Goal: Obtain resource: Download file/media

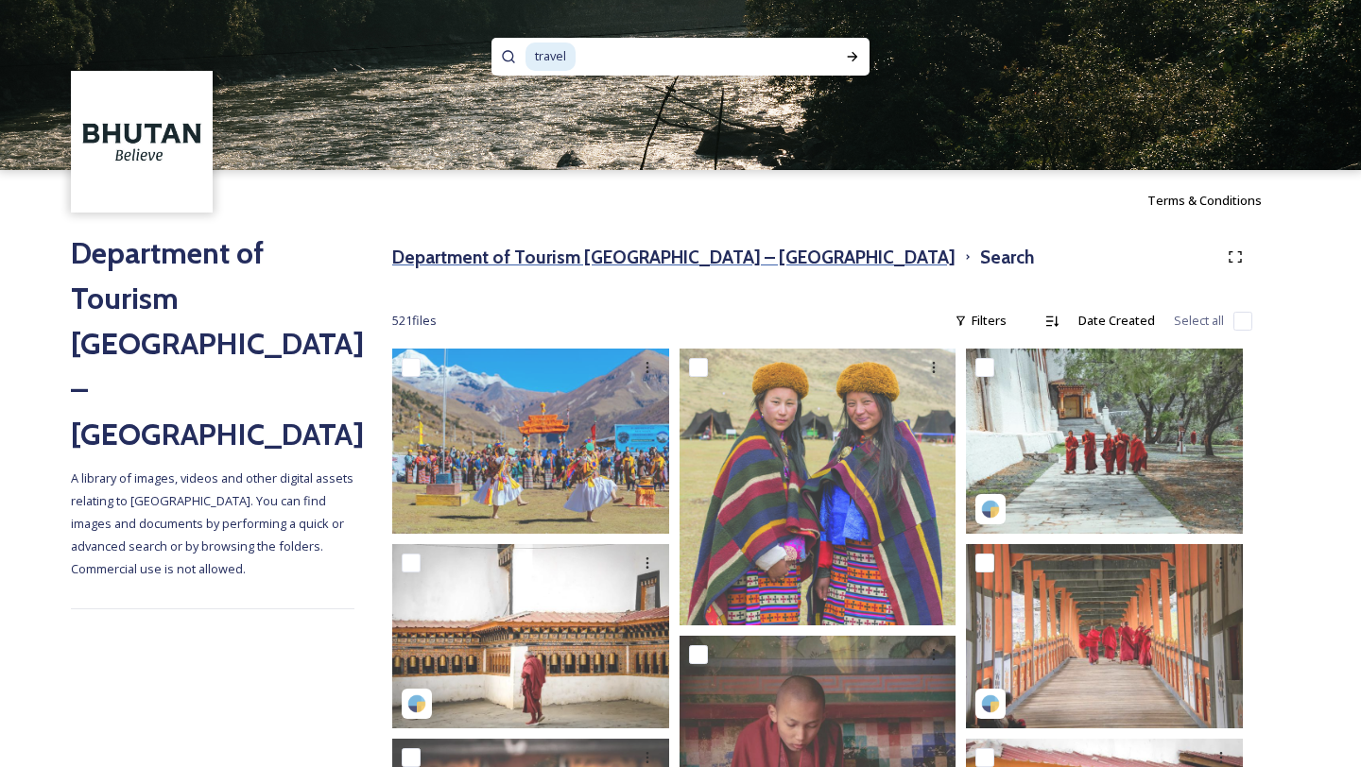
click at [618, 263] on h3 "Department of Tourism [GEOGRAPHIC_DATA] – [GEOGRAPHIC_DATA]" at bounding box center [673, 257] width 563 height 27
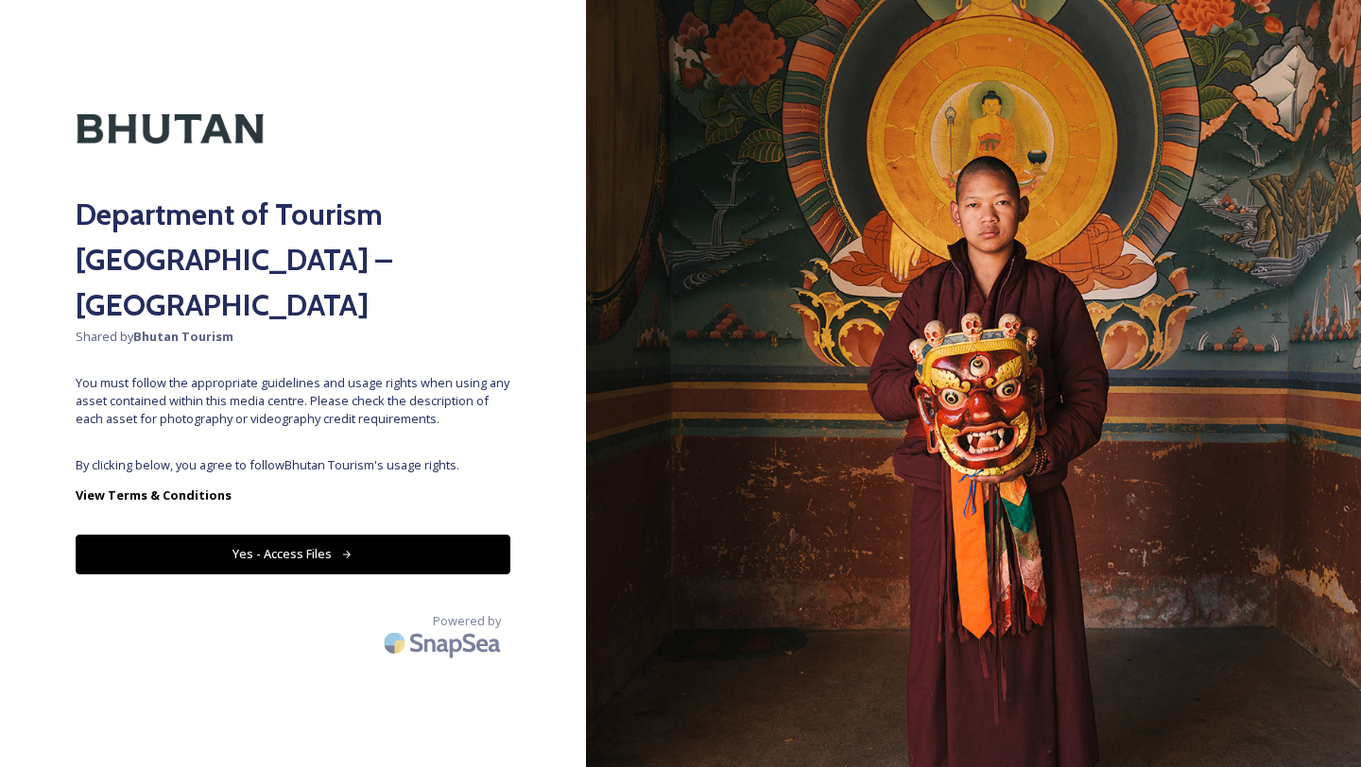
click at [342, 535] on button "Yes - Access Files" at bounding box center [293, 554] width 435 height 39
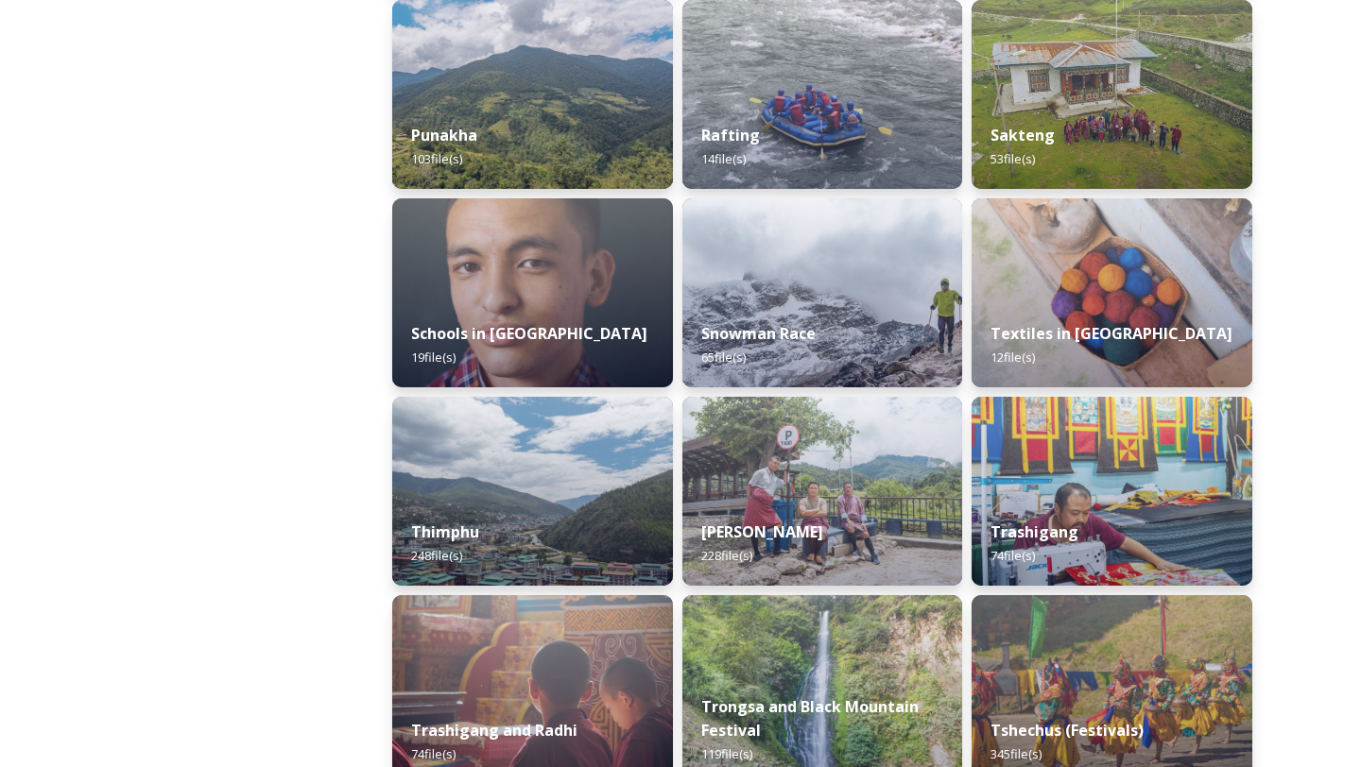
scroll to position [1934, 0]
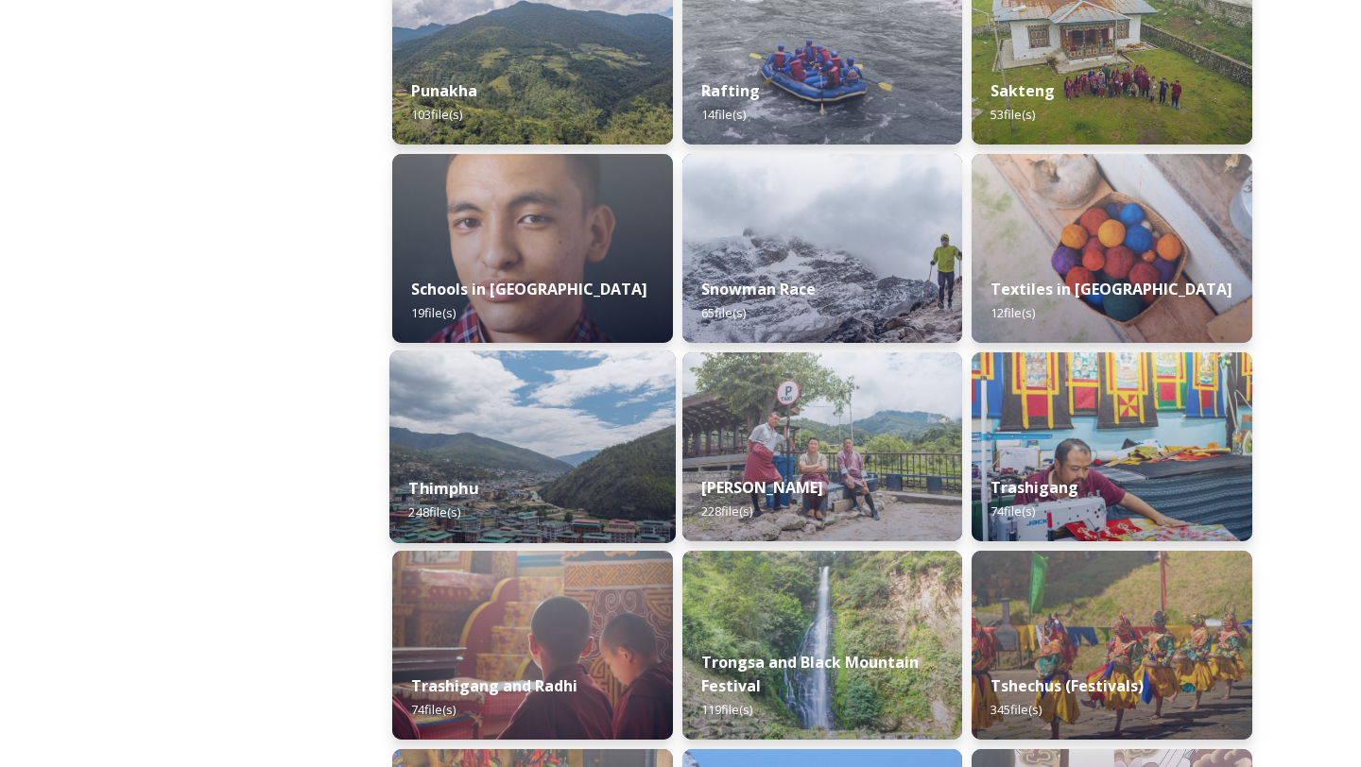
click at [464, 456] on img at bounding box center [532, 447] width 286 height 193
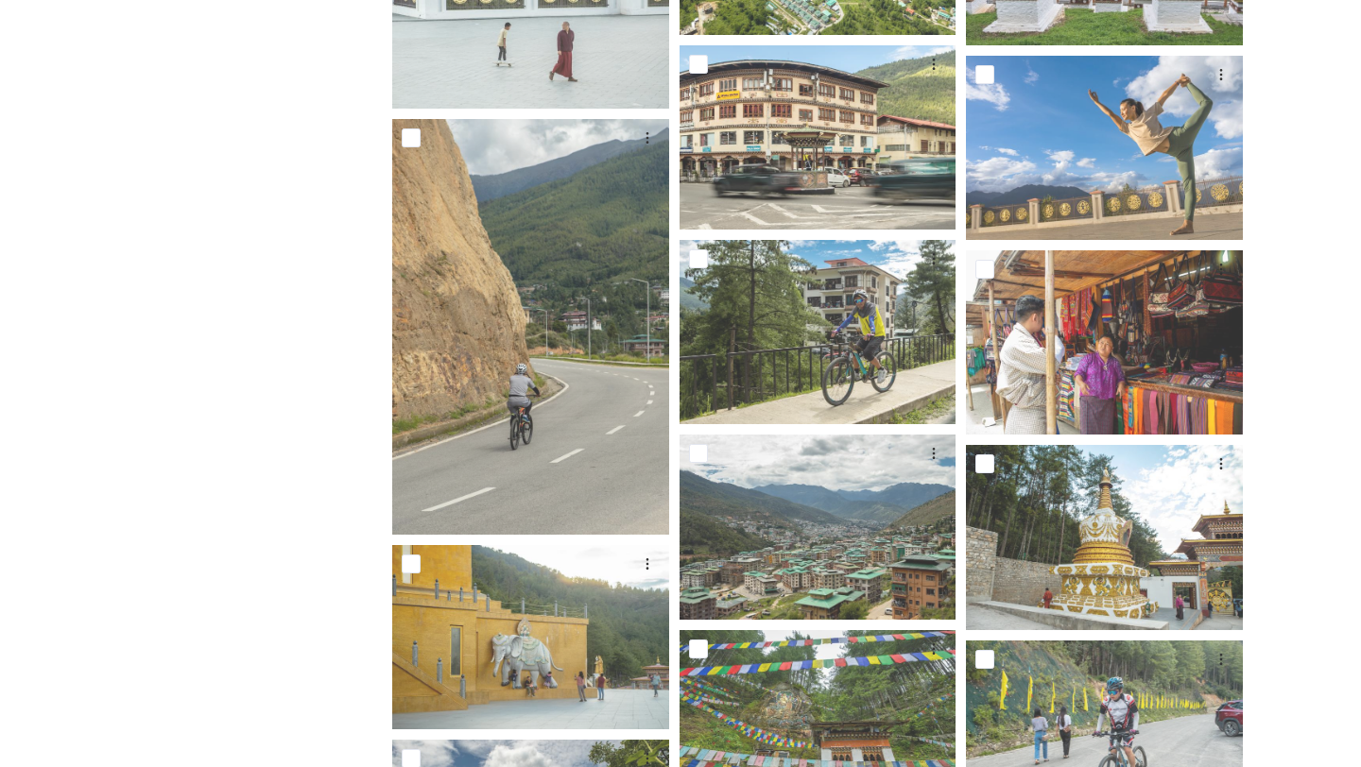
scroll to position [9666, 0]
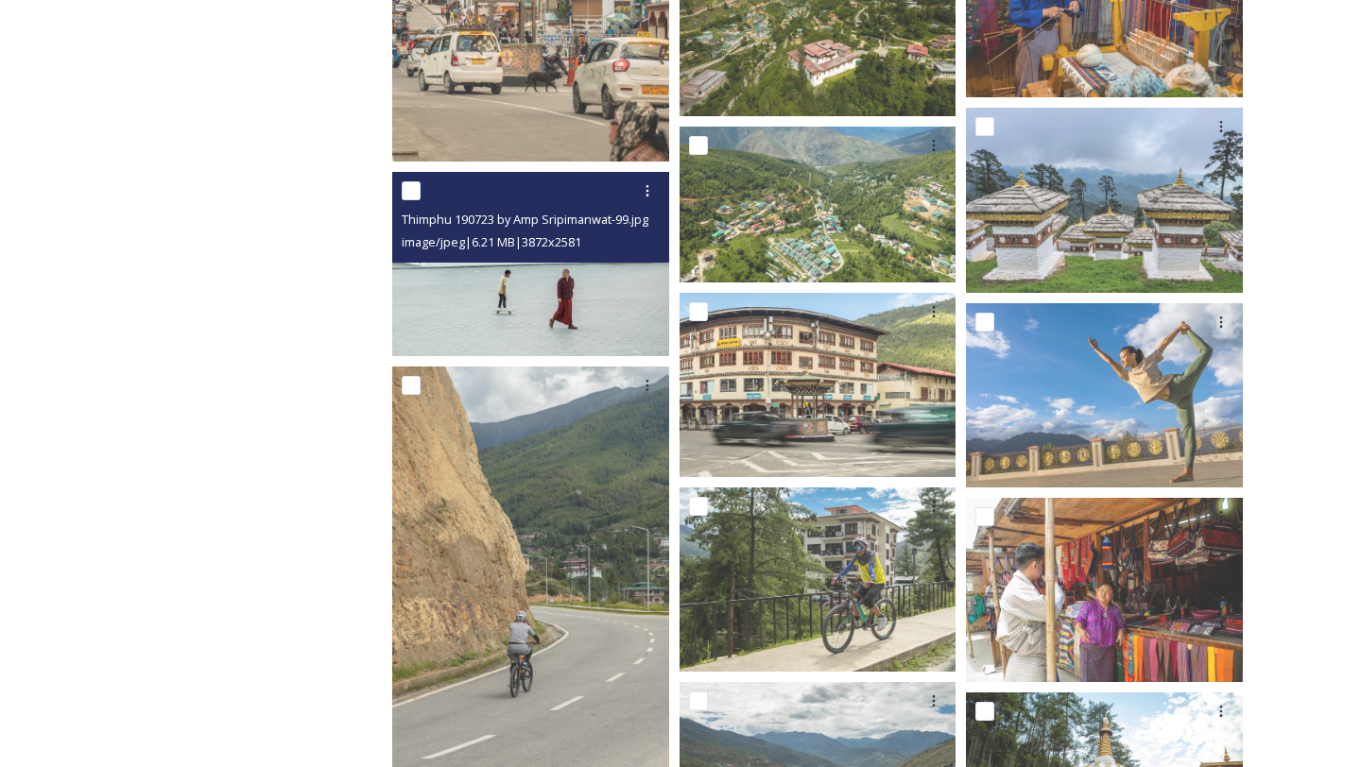
click at [473, 305] on img at bounding box center [530, 264] width 277 height 184
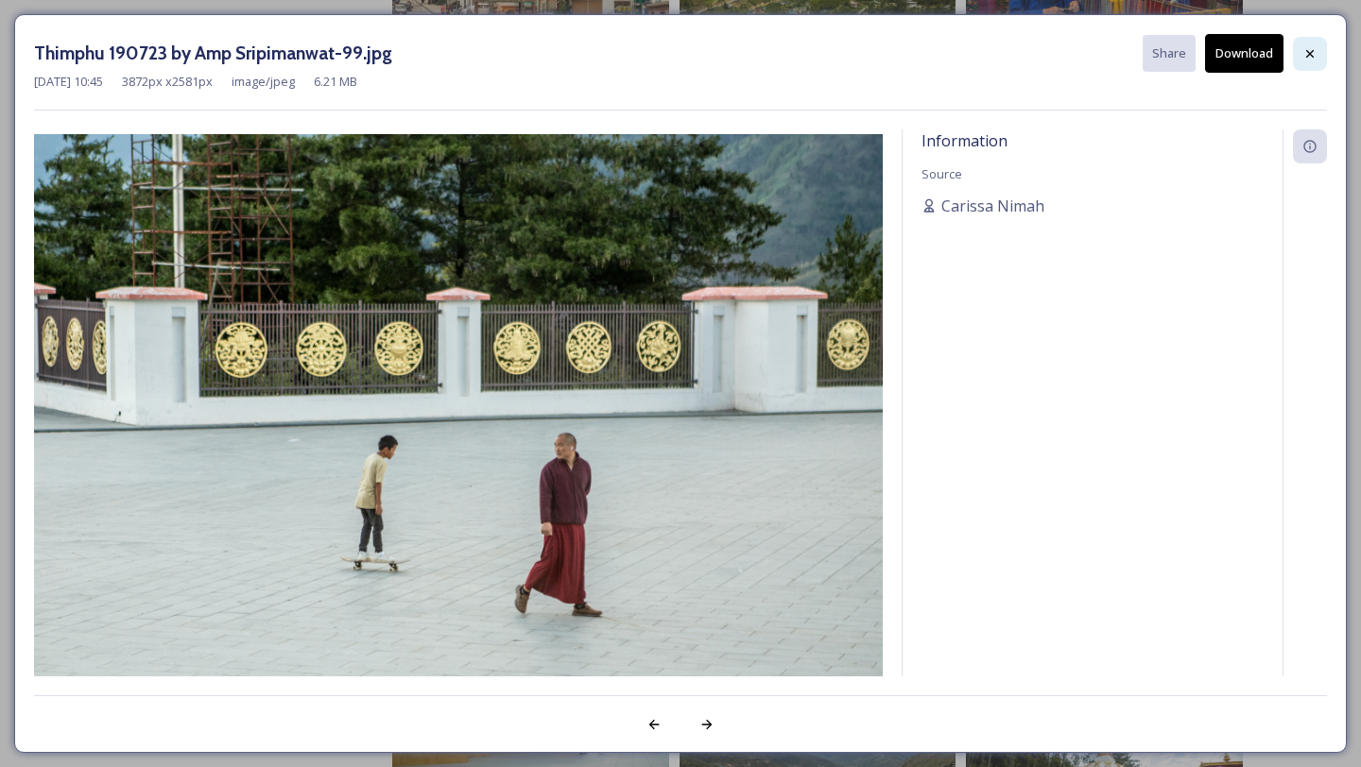
click at [1302, 59] on icon at bounding box center [1309, 53] width 15 height 15
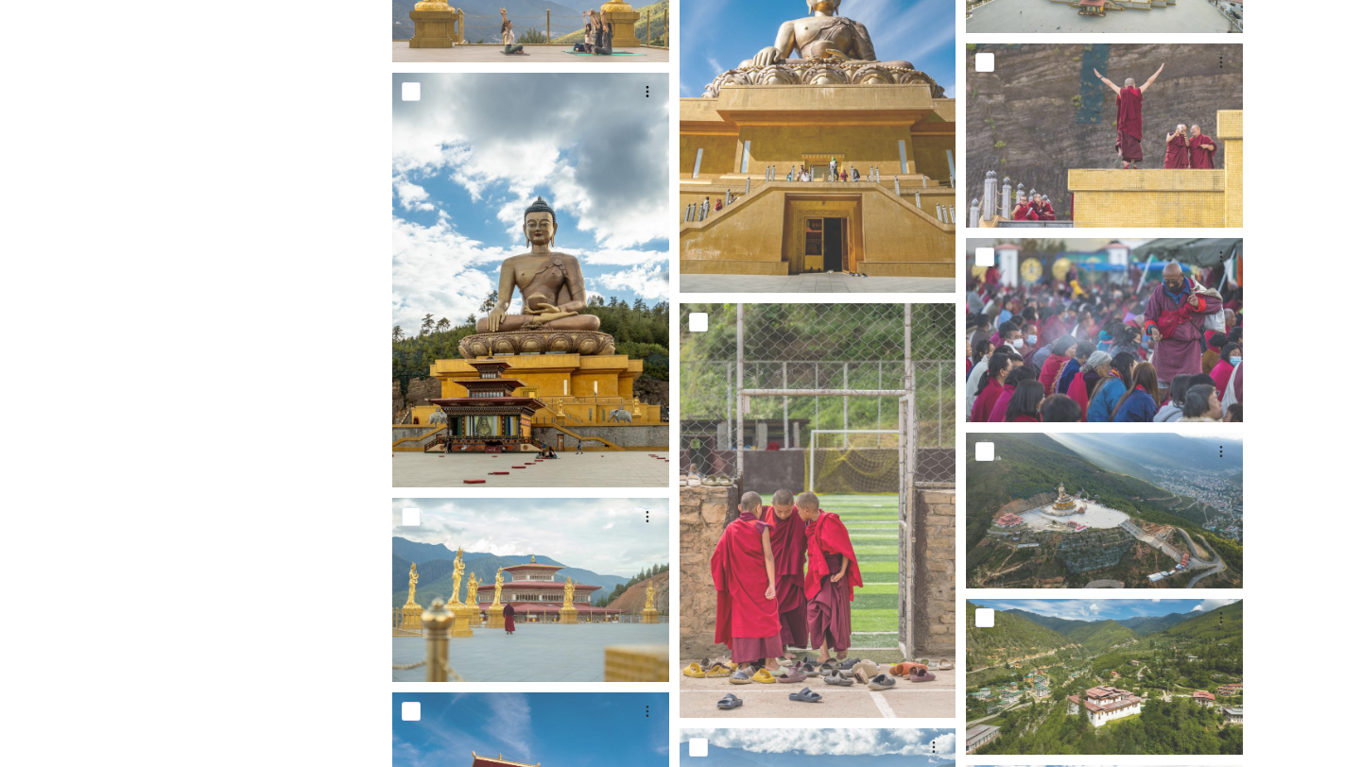
scroll to position [0, 0]
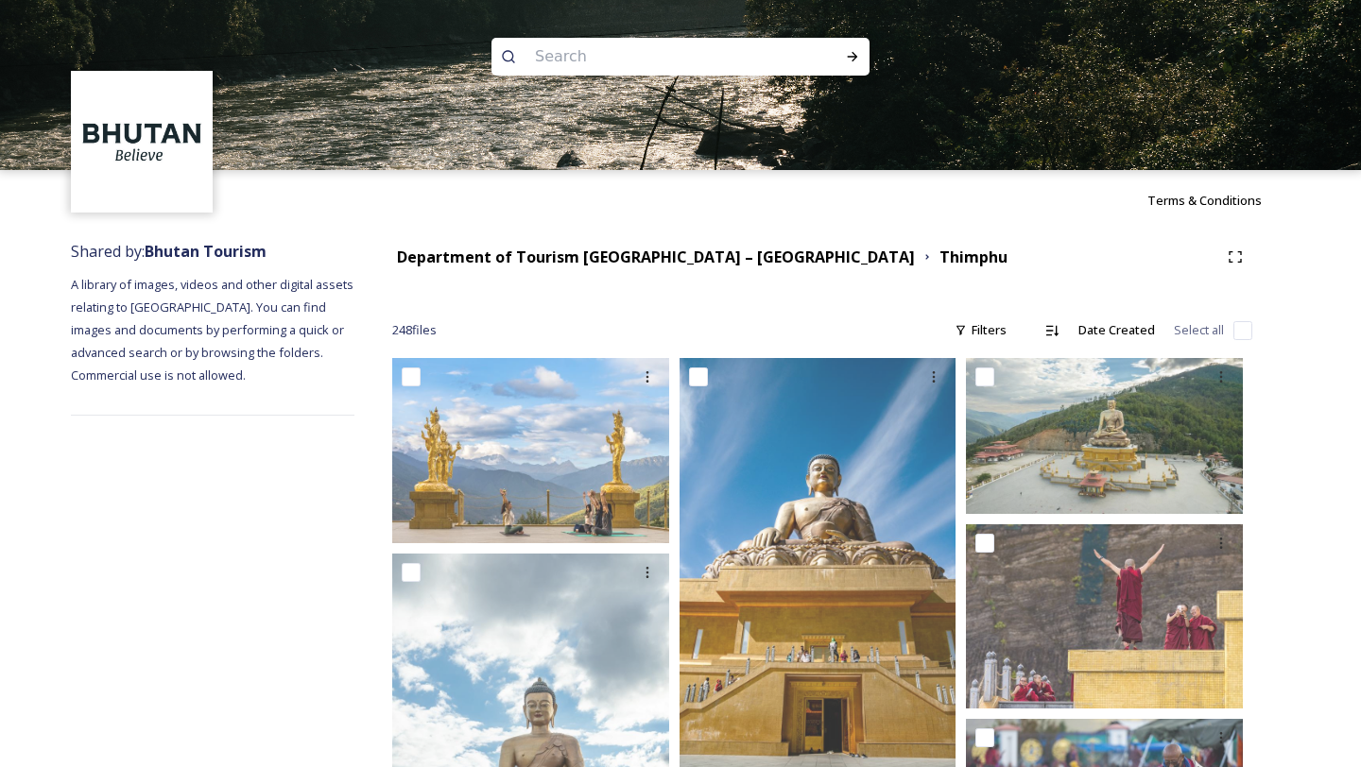
click at [637, 266] on div "Department of Tourism [GEOGRAPHIC_DATA] – [GEOGRAPHIC_DATA]" at bounding box center [656, 258] width 518 height 24
click at [643, 259] on strong "Department of Tourism [GEOGRAPHIC_DATA] – [GEOGRAPHIC_DATA]" at bounding box center [656, 257] width 518 height 21
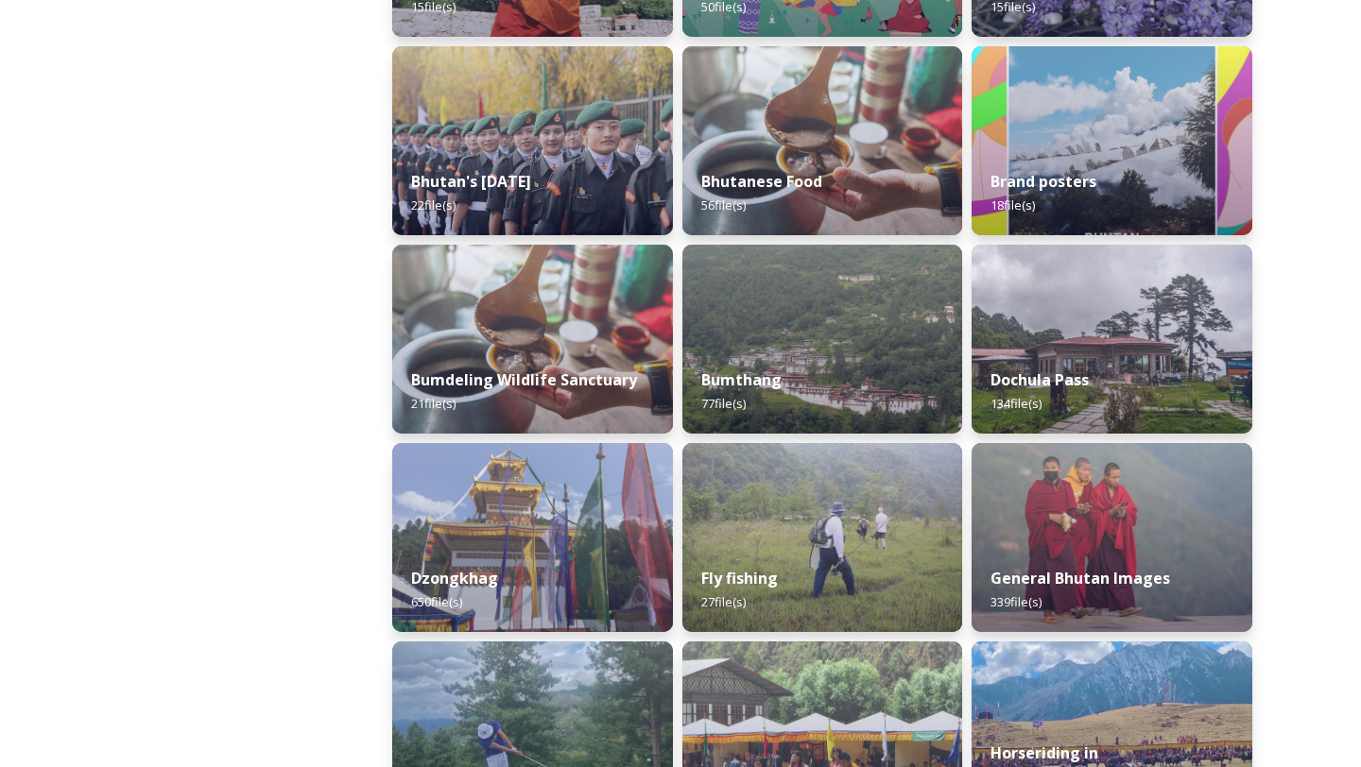
scroll to position [433, 0]
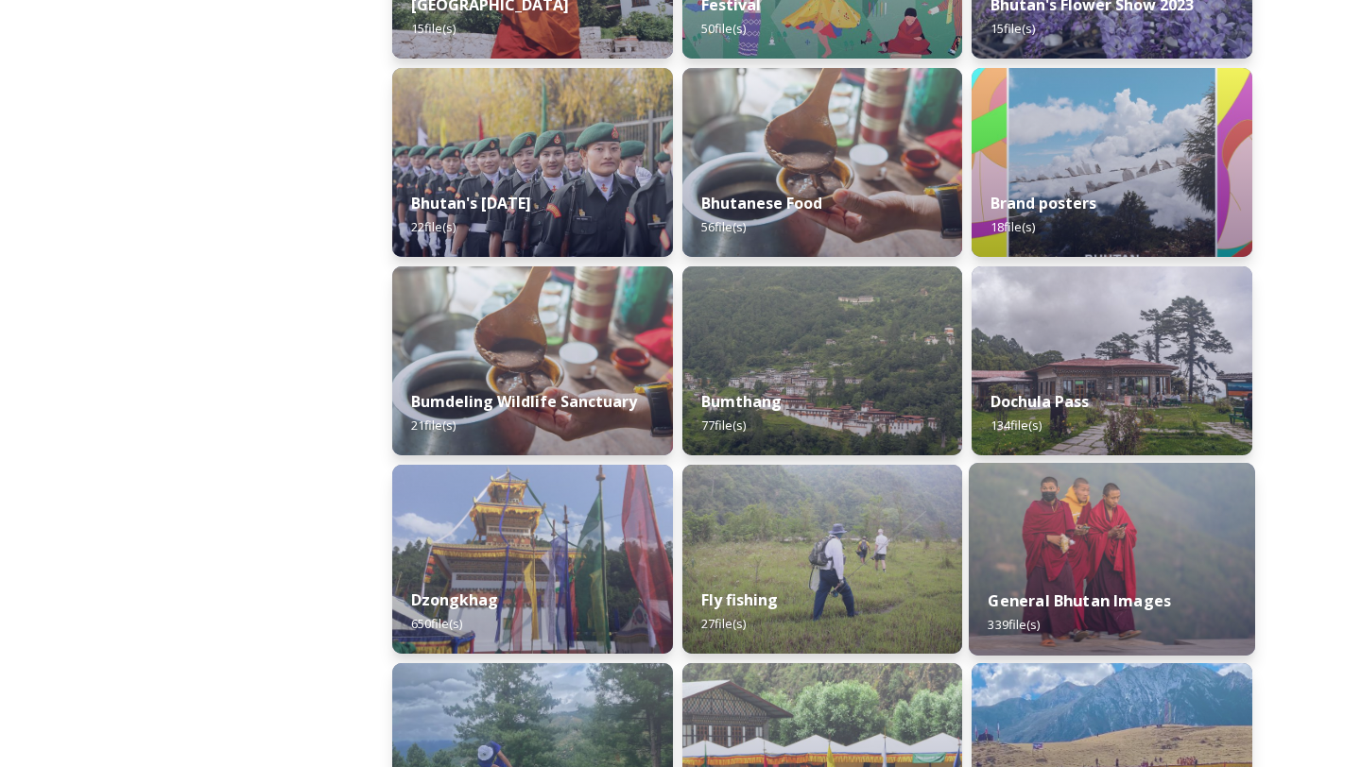
click at [1149, 578] on div "General Bhutan Images 339 file(s)" at bounding box center [1112, 613] width 286 height 86
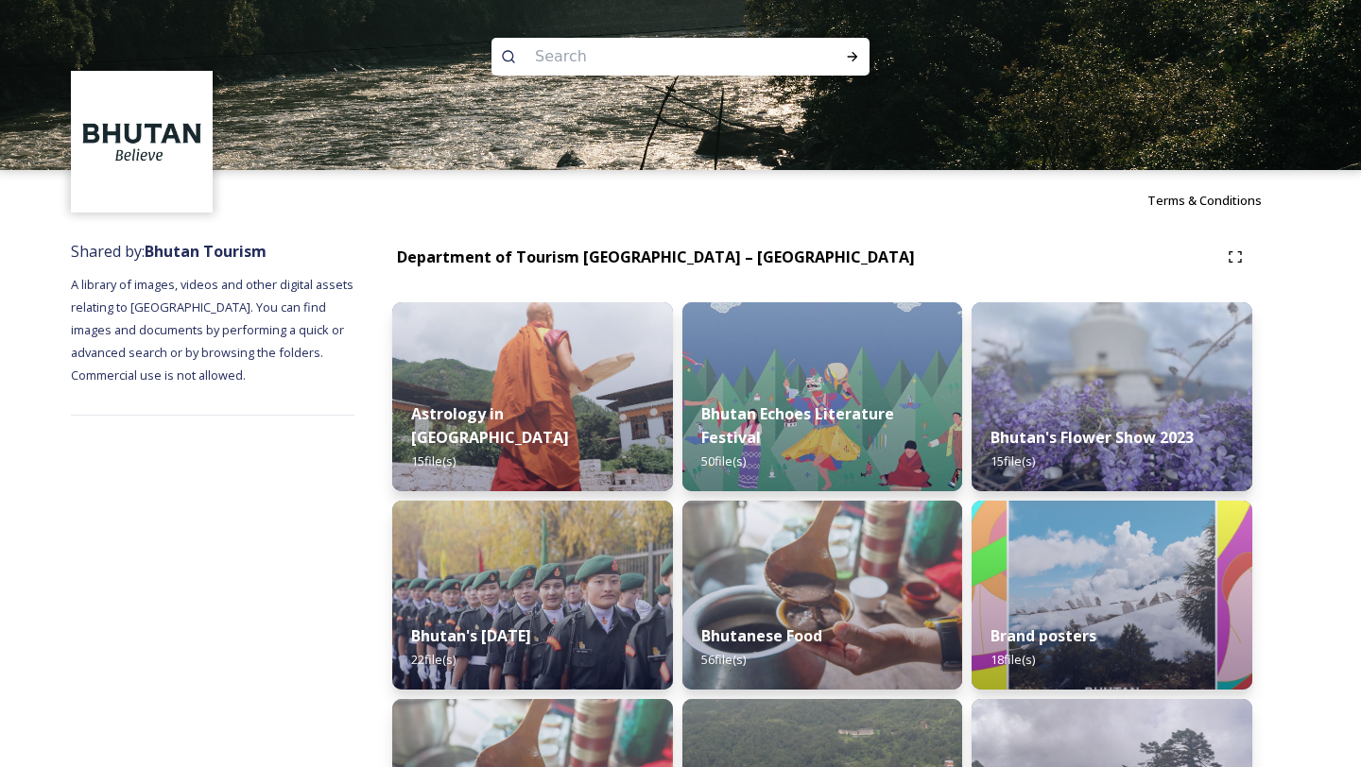
click at [632, 51] on input at bounding box center [654, 57] width 259 height 42
type input "masks"
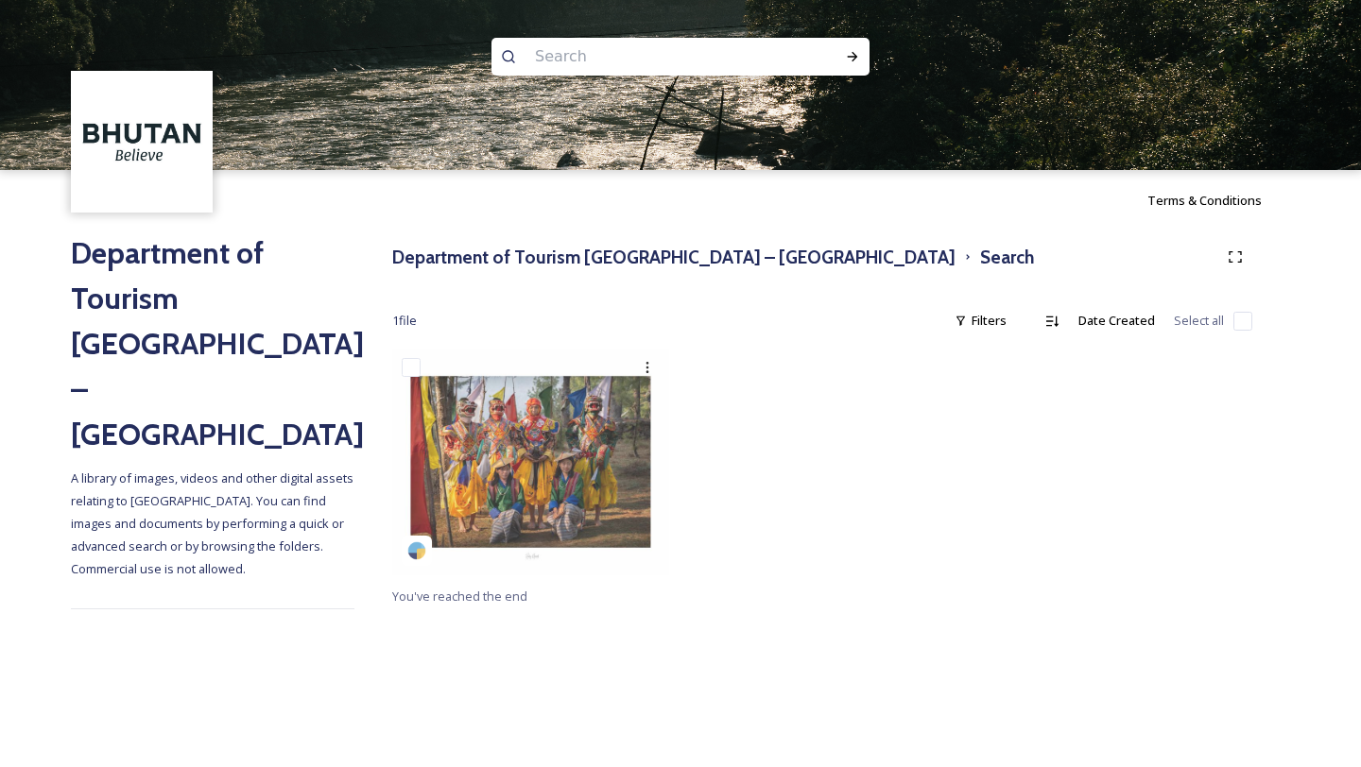
click at [589, 68] on input at bounding box center [654, 57] width 259 height 42
type input "mask"
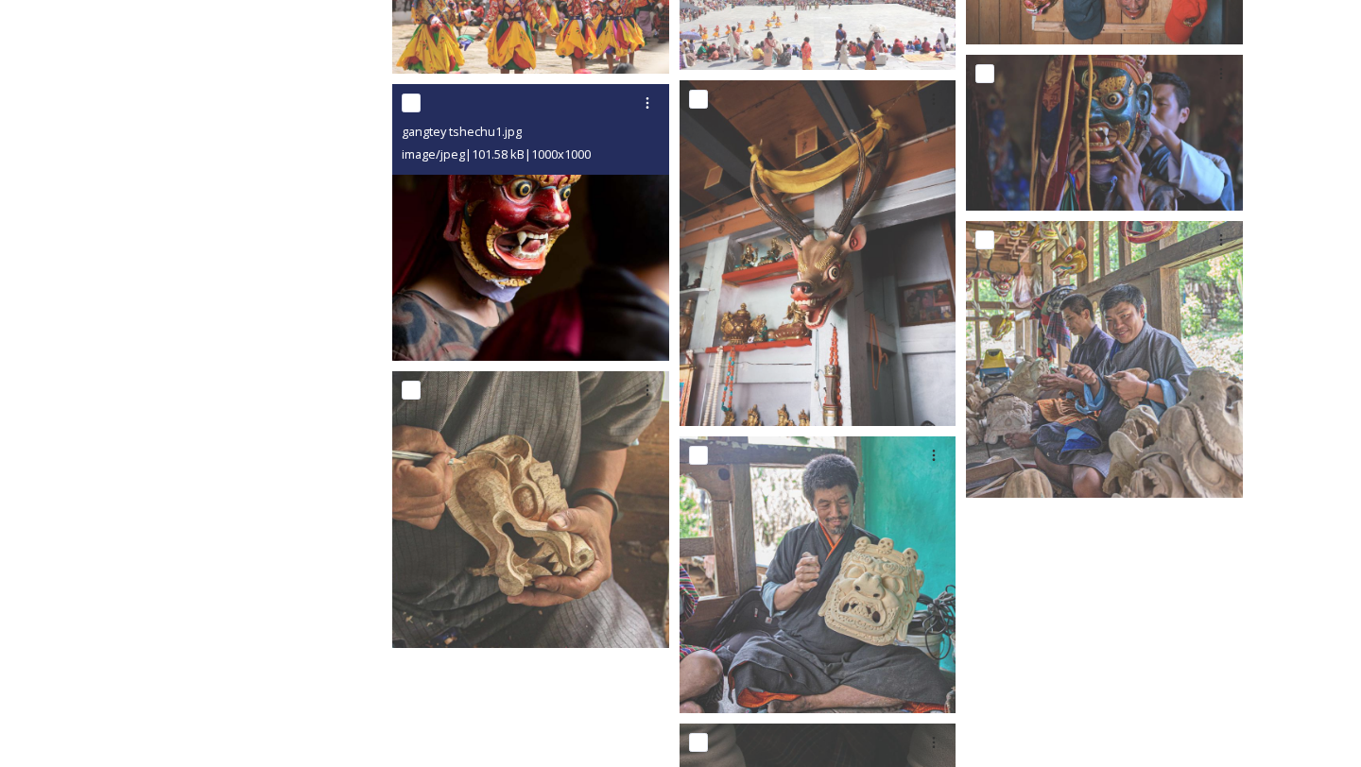
scroll to position [847, 0]
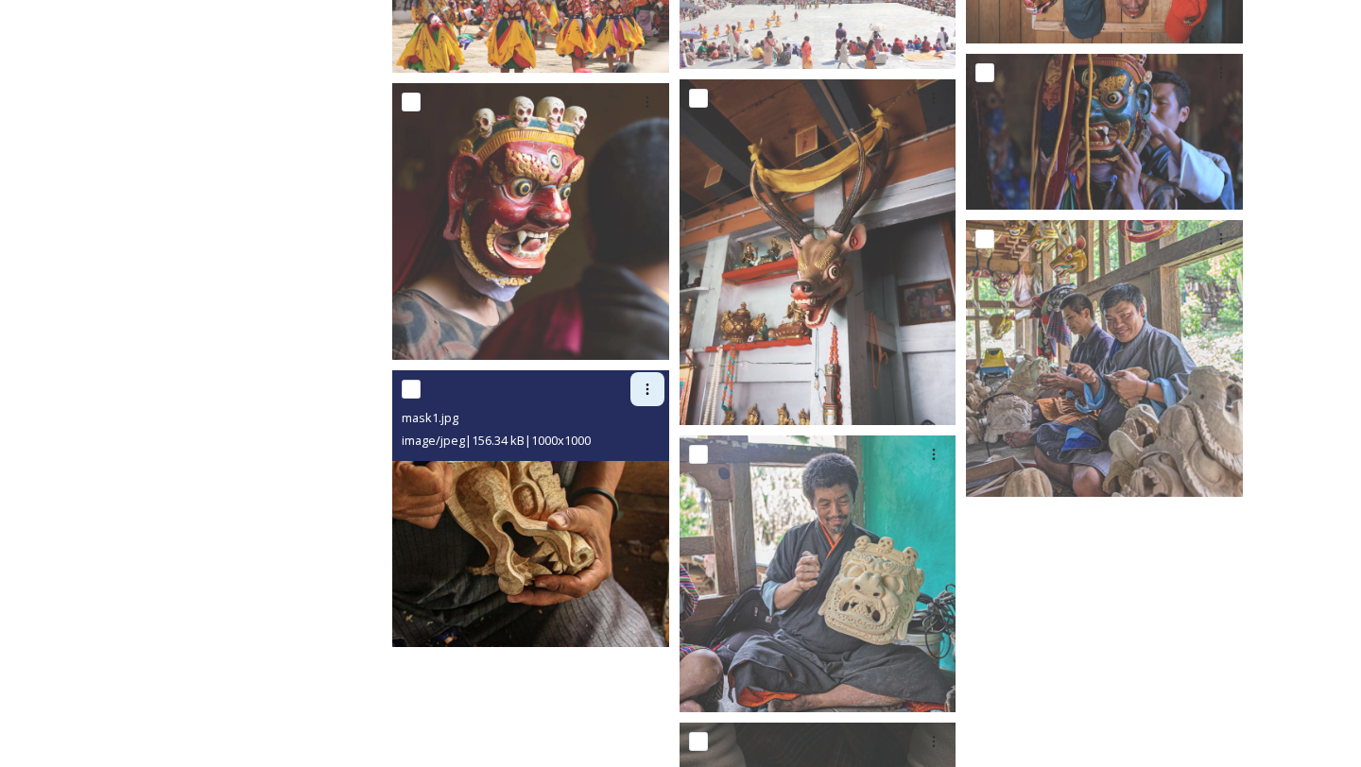
click at [637, 374] on div at bounding box center [647, 389] width 34 height 34
click at [615, 472] on span "Download" at bounding box center [625, 467] width 58 height 18
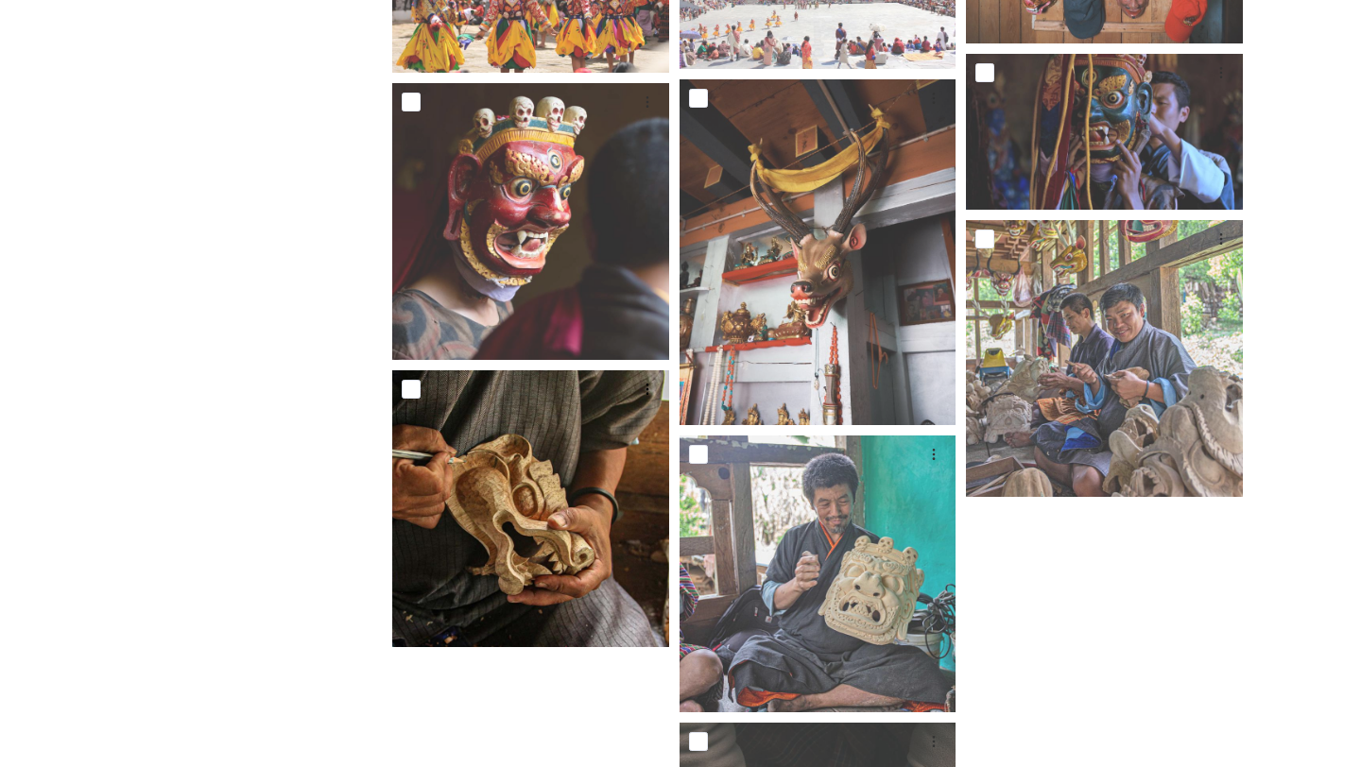
click at [275, 295] on div "Department of Tourism [GEOGRAPHIC_DATA] – Brand Centre A library of images, vid…" at bounding box center [212, 282] width 283 height 1796
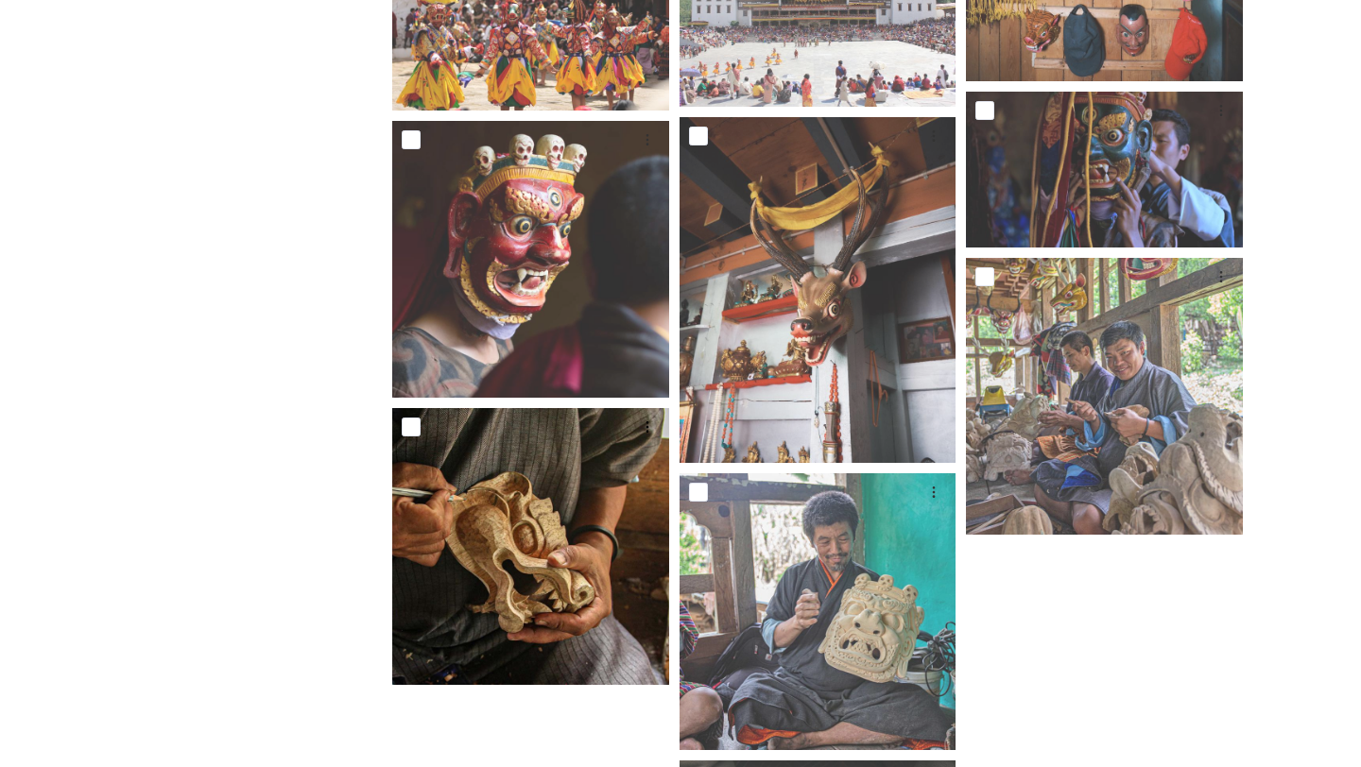
scroll to position [0, 0]
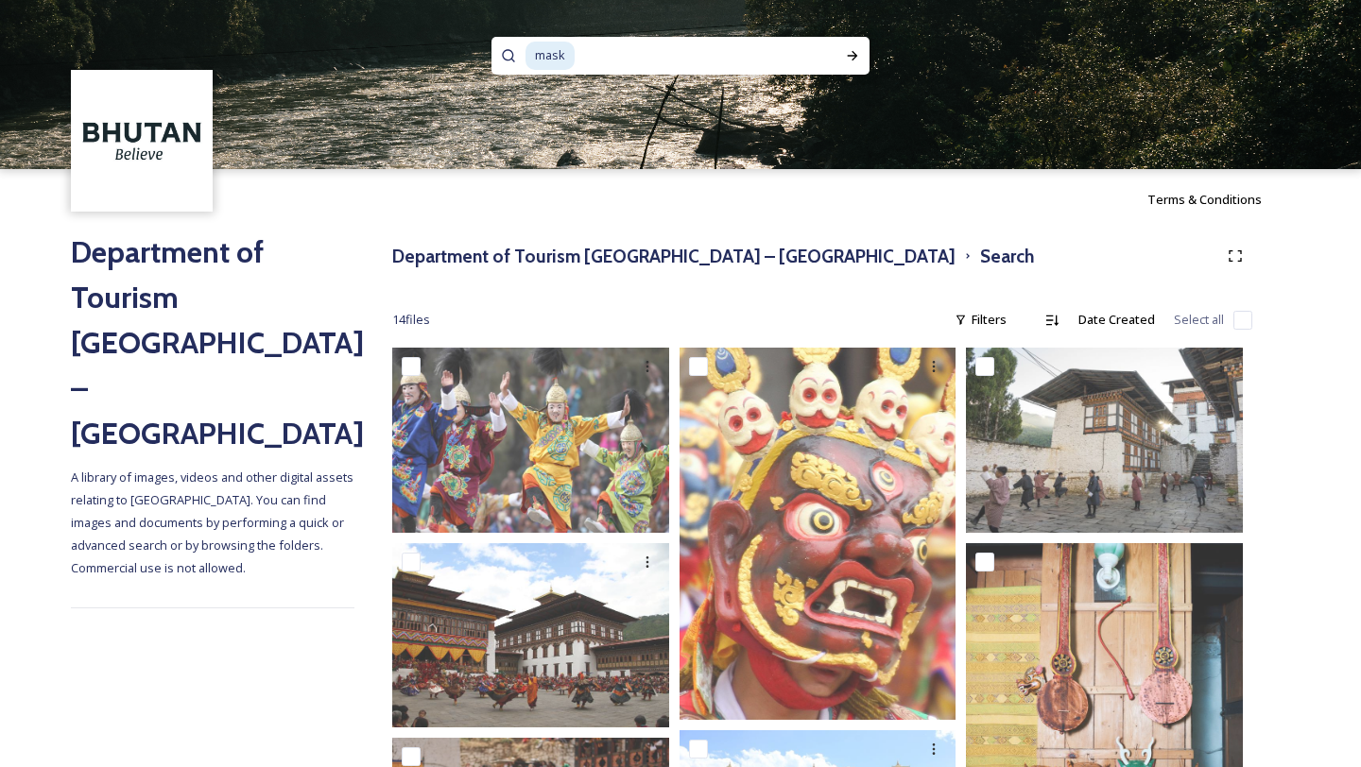
click at [687, 271] on div "Department of Tourism [GEOGRAPHIC_DATA] – Brand Centre Search" at bounding box center [822, 256] width 860 height 34
click at [687, 258] on h3 "Department of Tourism [GEOGRAPHIC_DATA] – [GEOGRAPHIC_DATA]" at bounding box center [673, 256] width 563 height 27
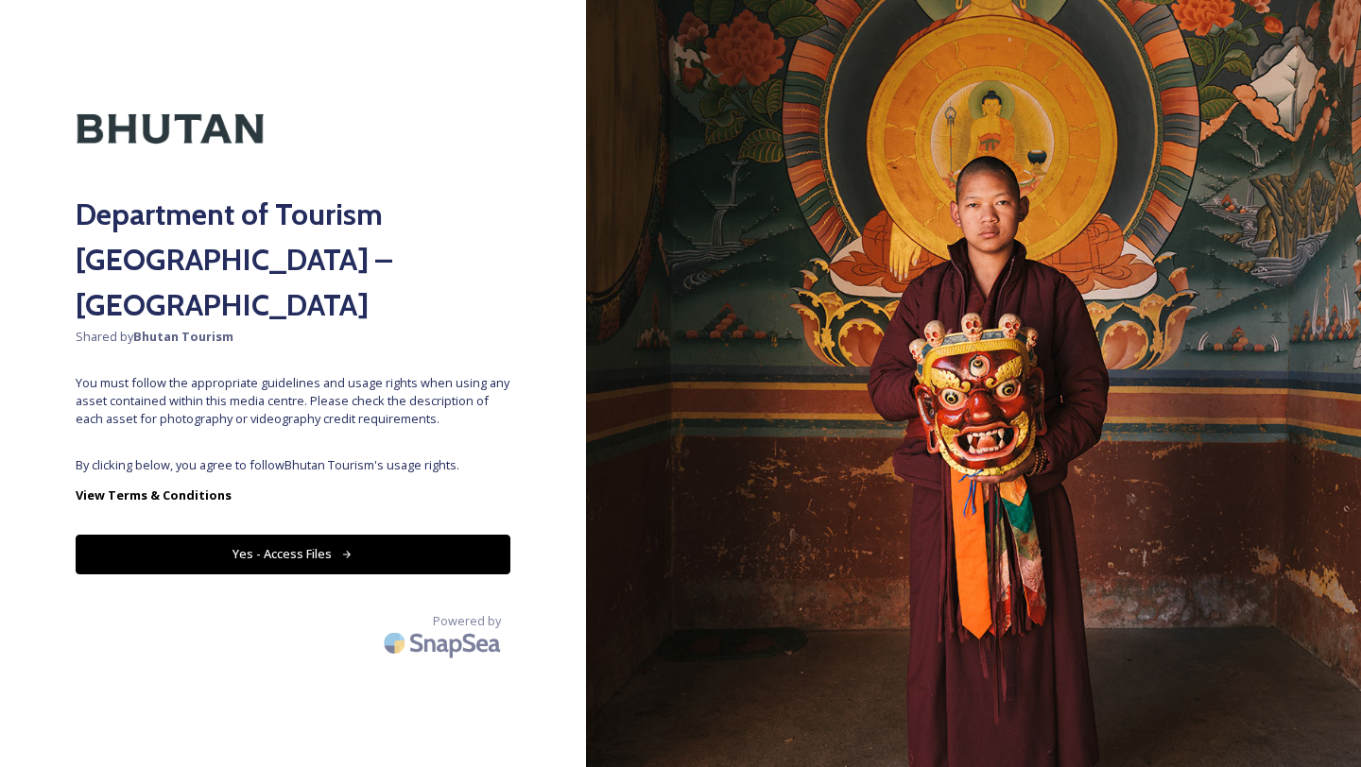
click at [317, 535] on button "Yes - Access Files" at bounding box center [293, 554] width 435 height 39
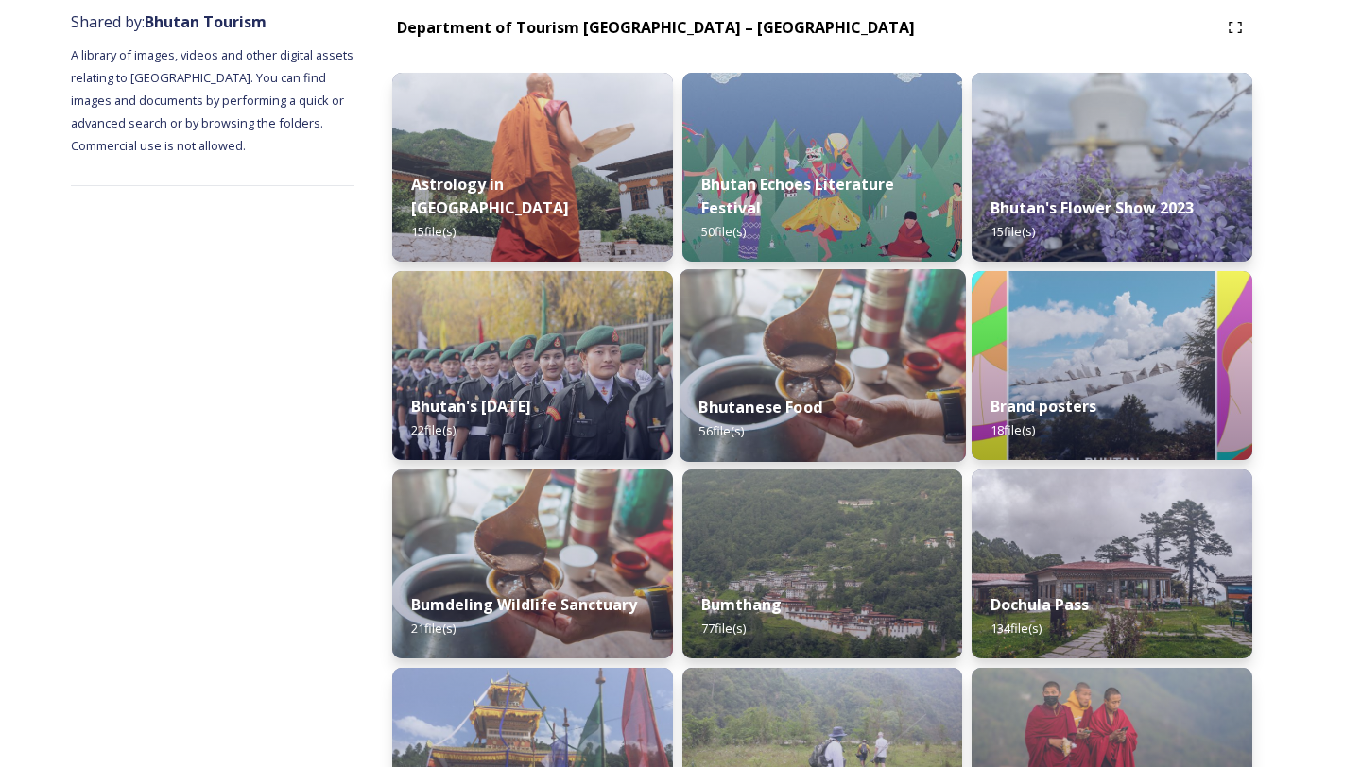
scroll to position [302, 0]
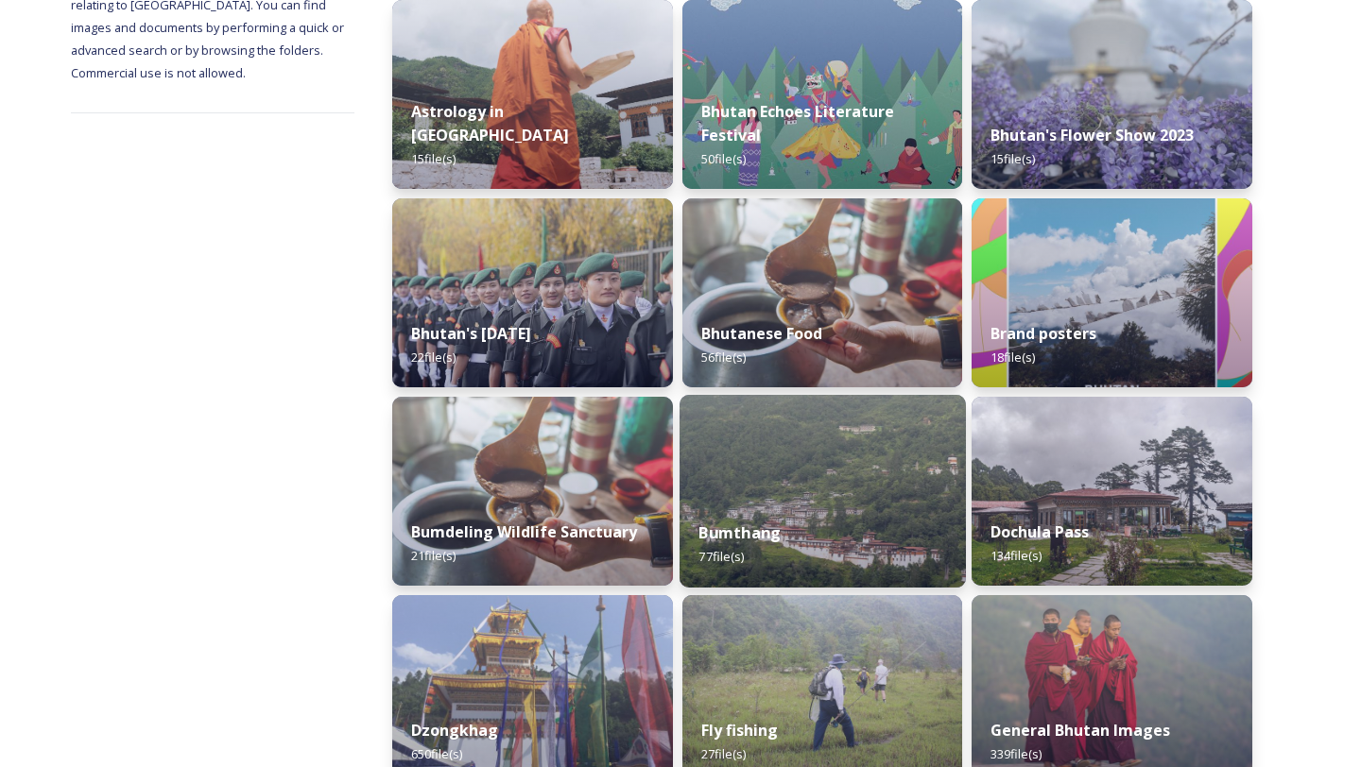
click at [719, 551] on span "77 file(s)" at bounding box center [720, 556] width 45 height 17
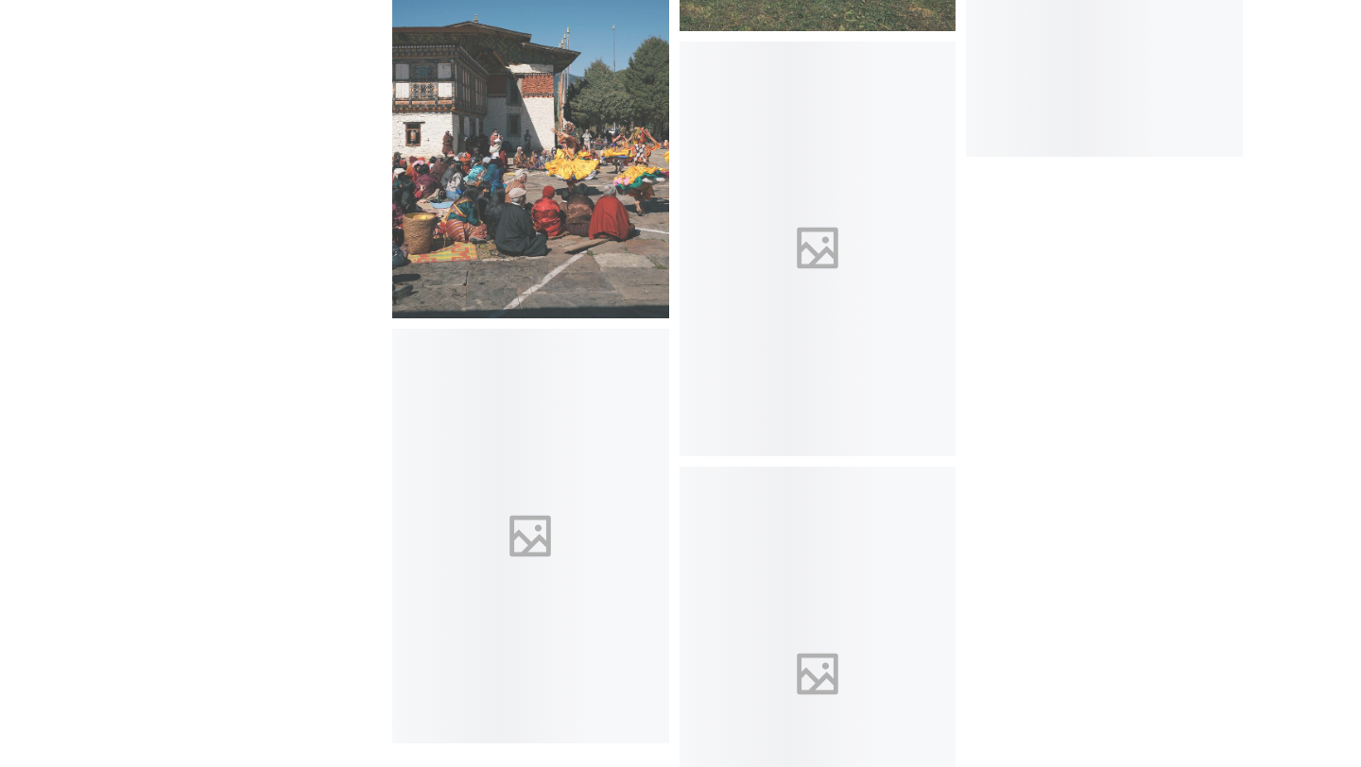
scroll to position [8312, 0]
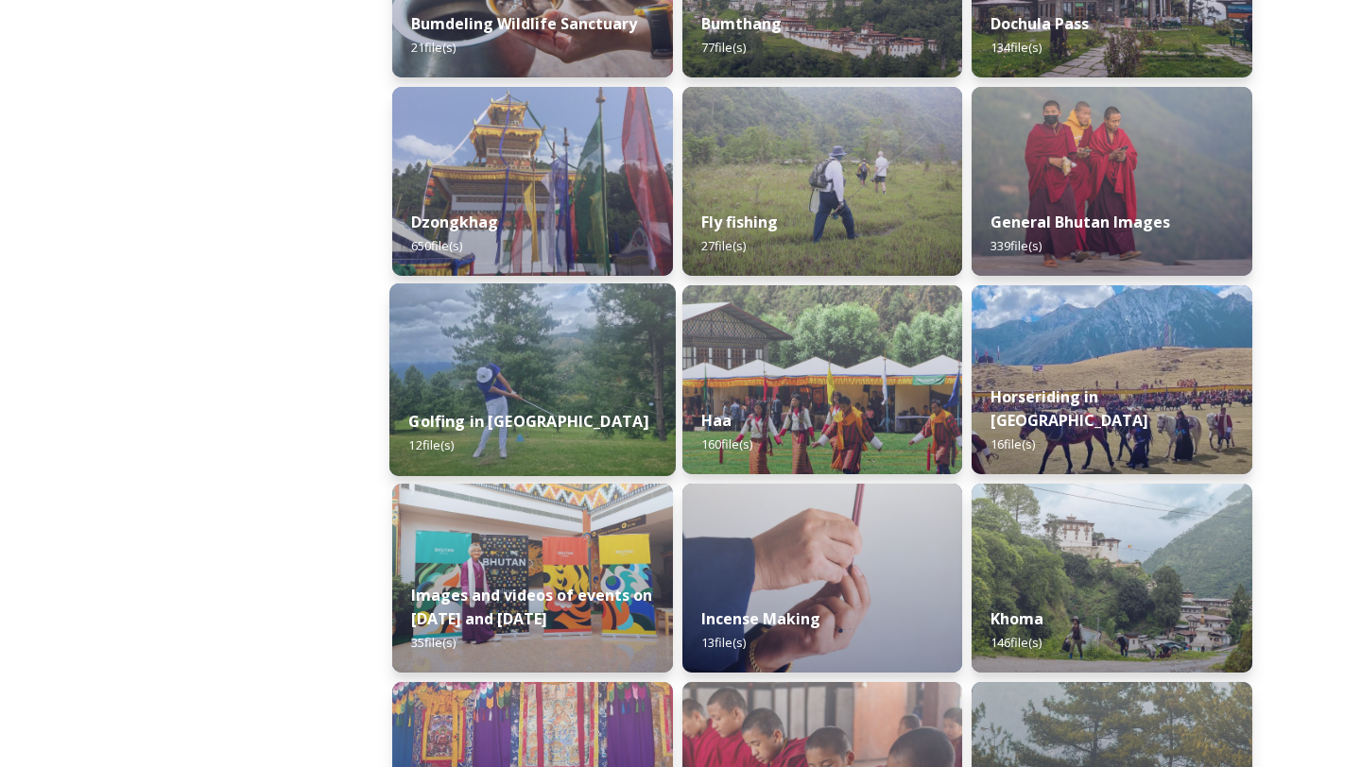
scroll to position [846, 0]
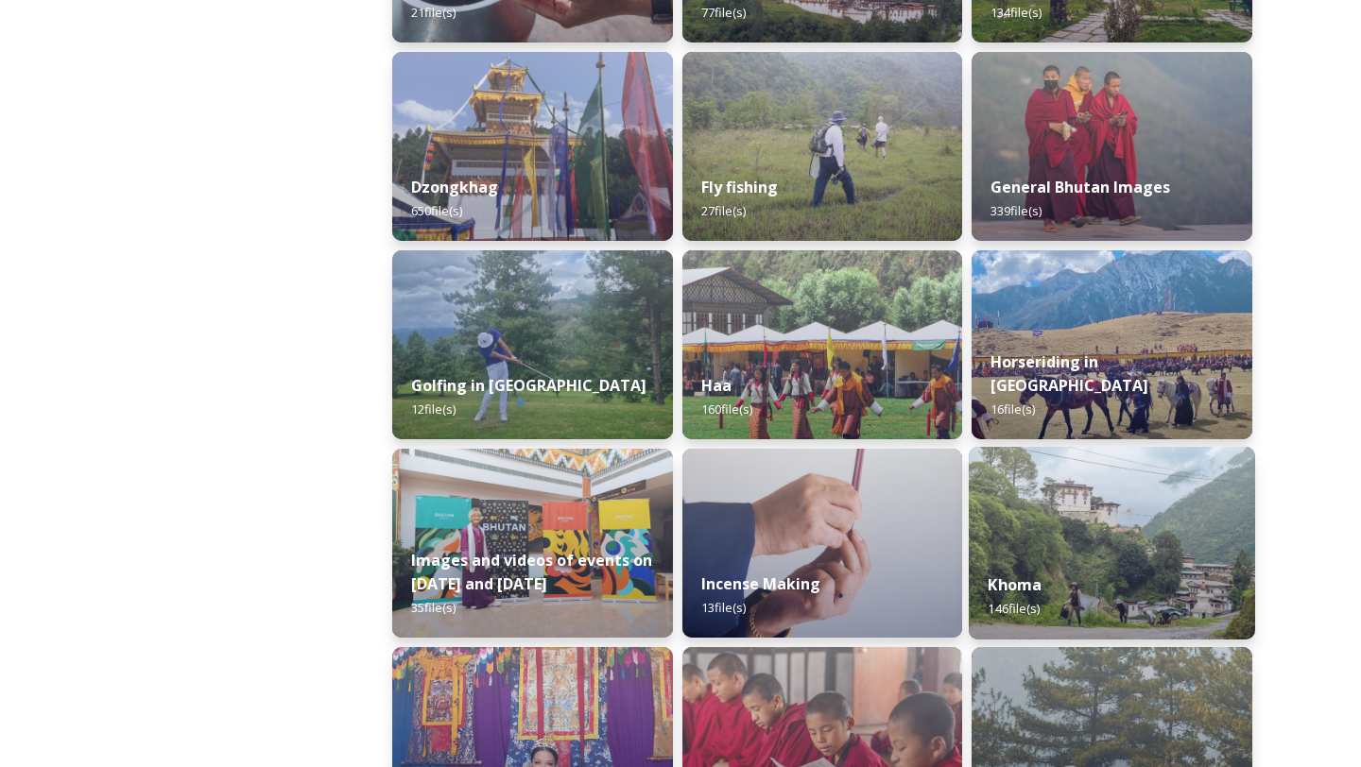
click at [1119, 571] on div "Khoma 146 file(s)" at bounding box center [1112, 597] width 286 height 86
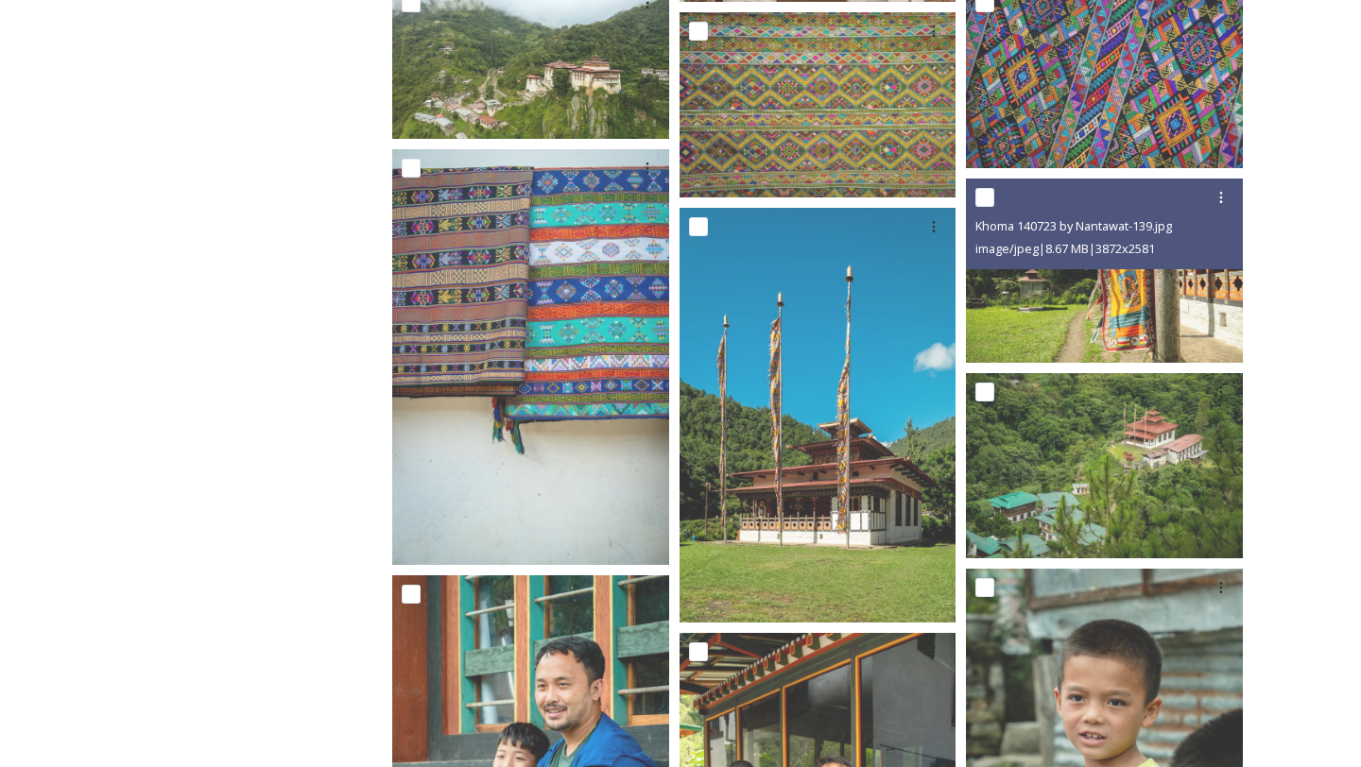
scroll to position [572, 0]
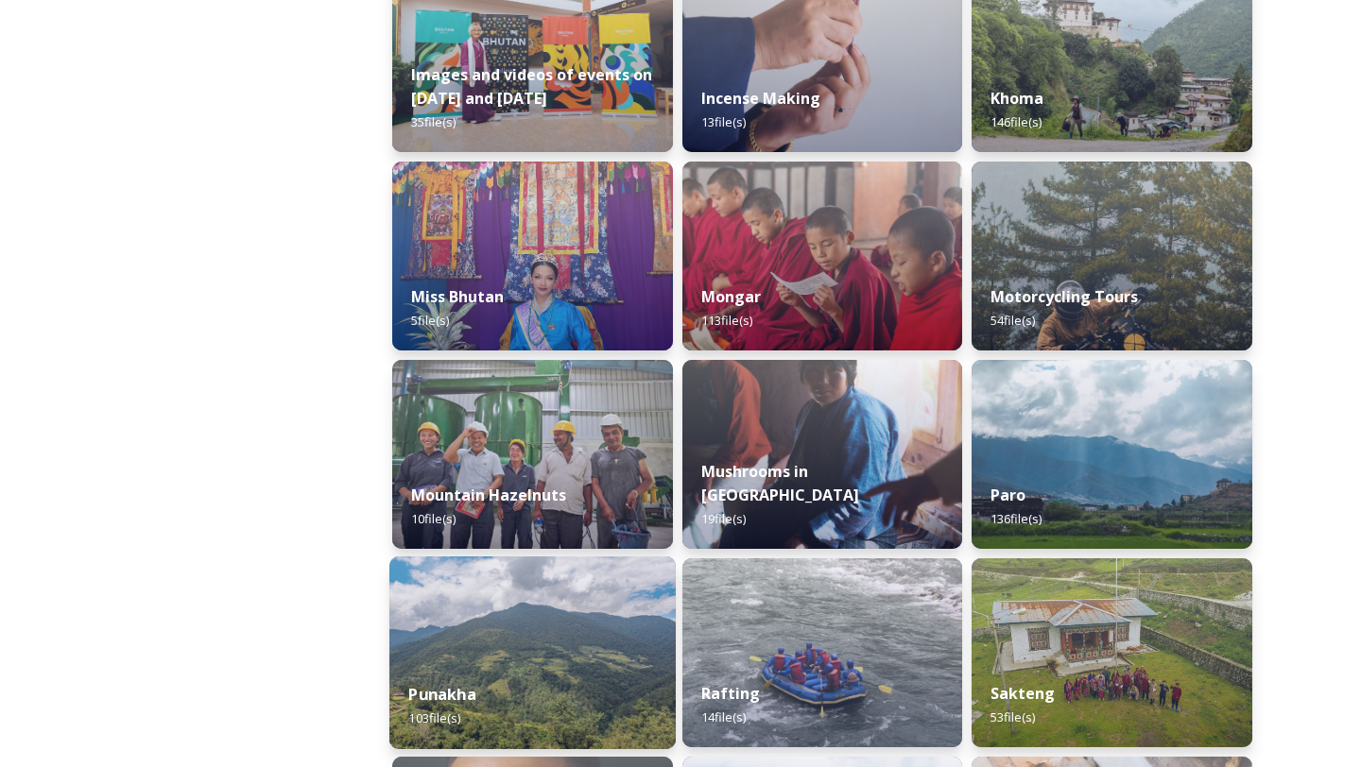
scroll to position [1332, 0]
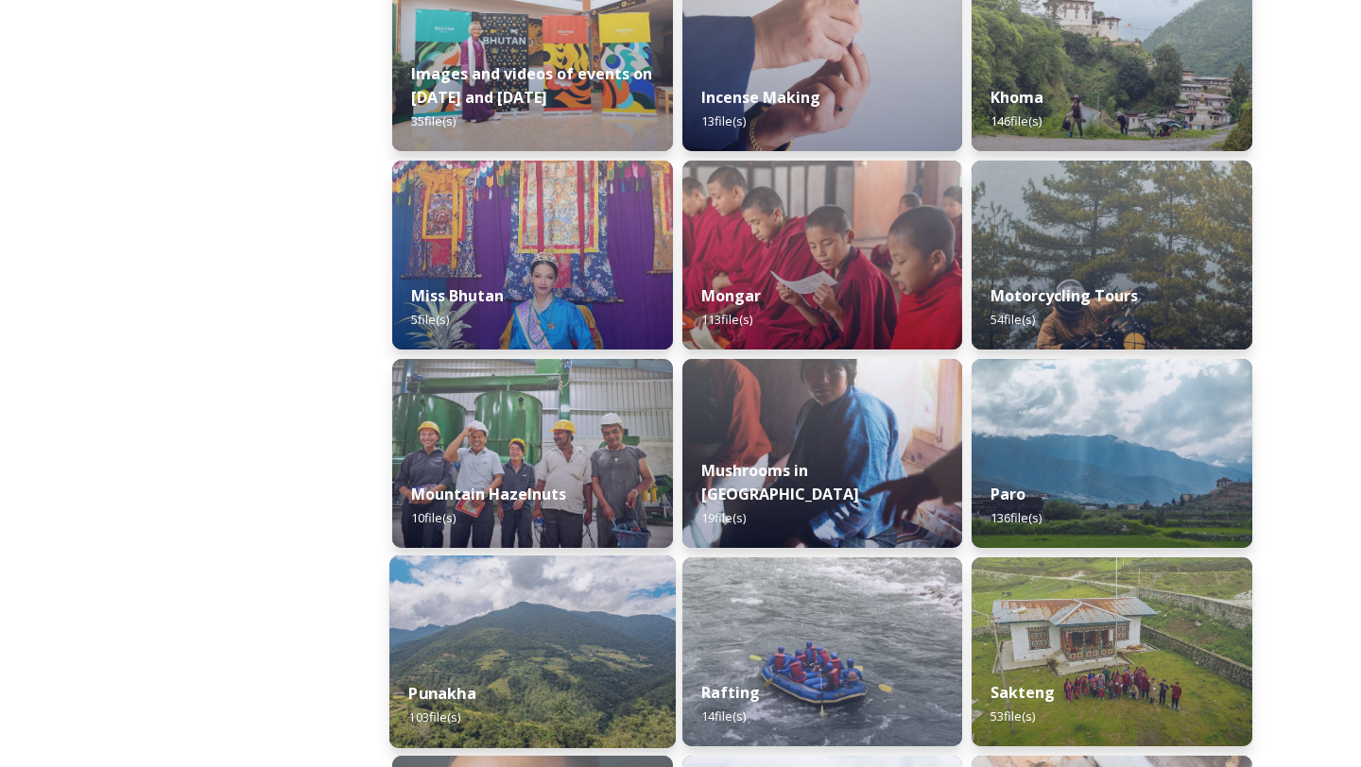
click at [626, 651] on img at bounding box center [532, 652] width 286 height 193
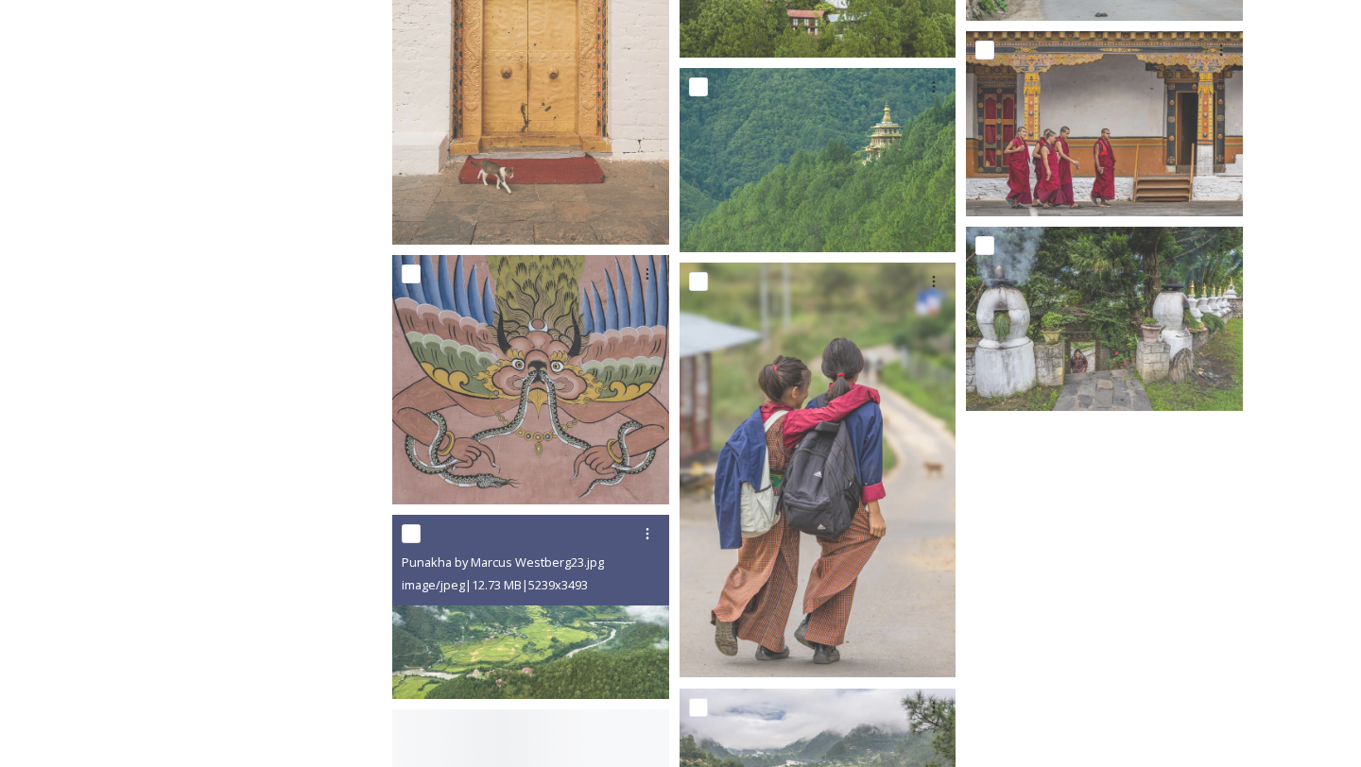
scroll to position [7889, 0]
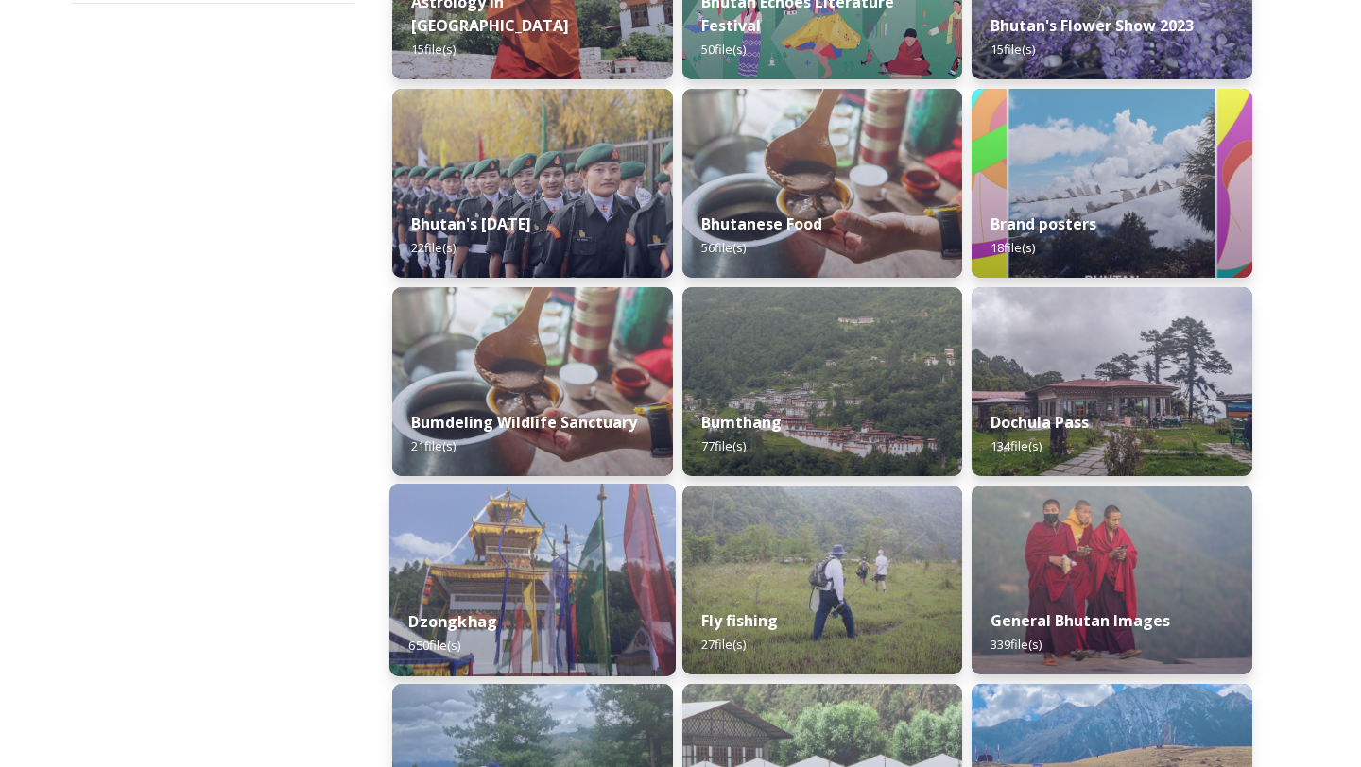
scroll to position [442, 0]
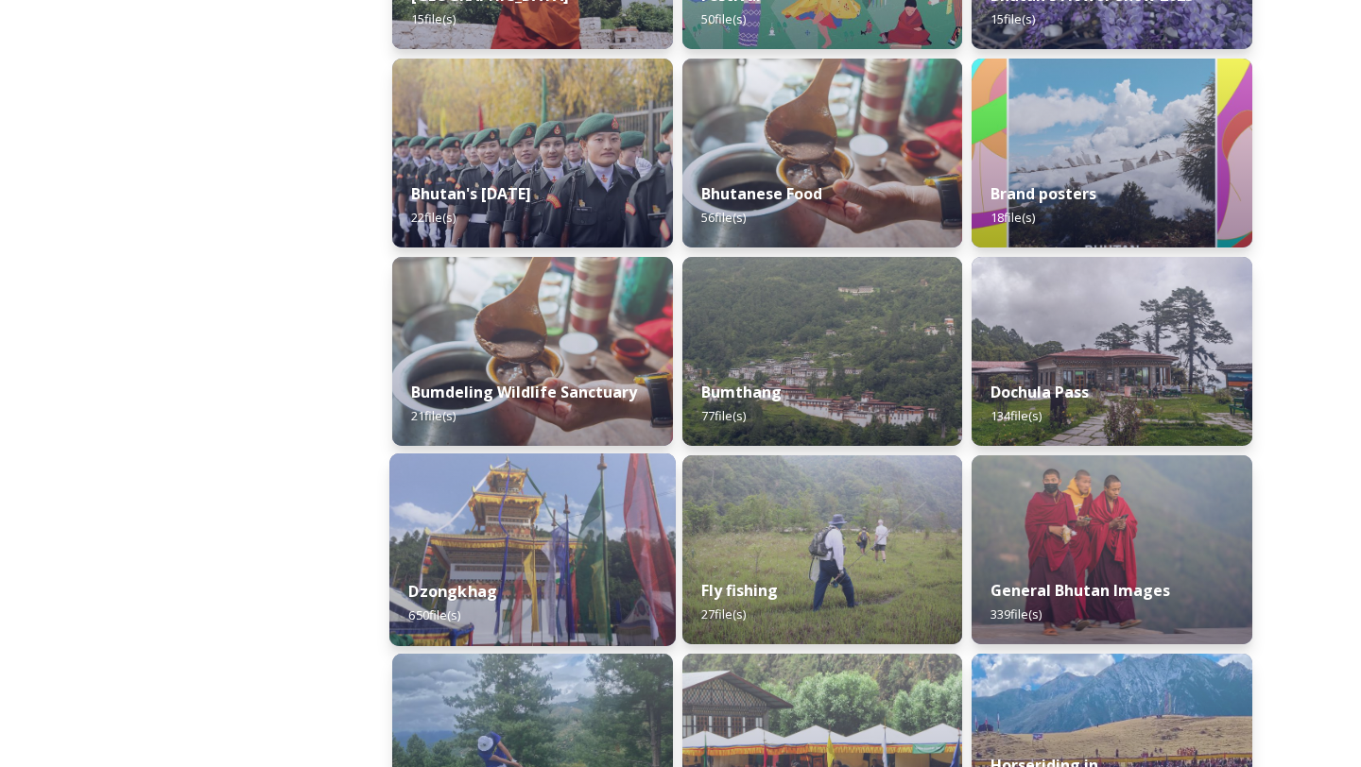
click at [565, 611] on div "Dzongkhag 650 file(s)" at bounding box center [532, 603] width 286 height 86
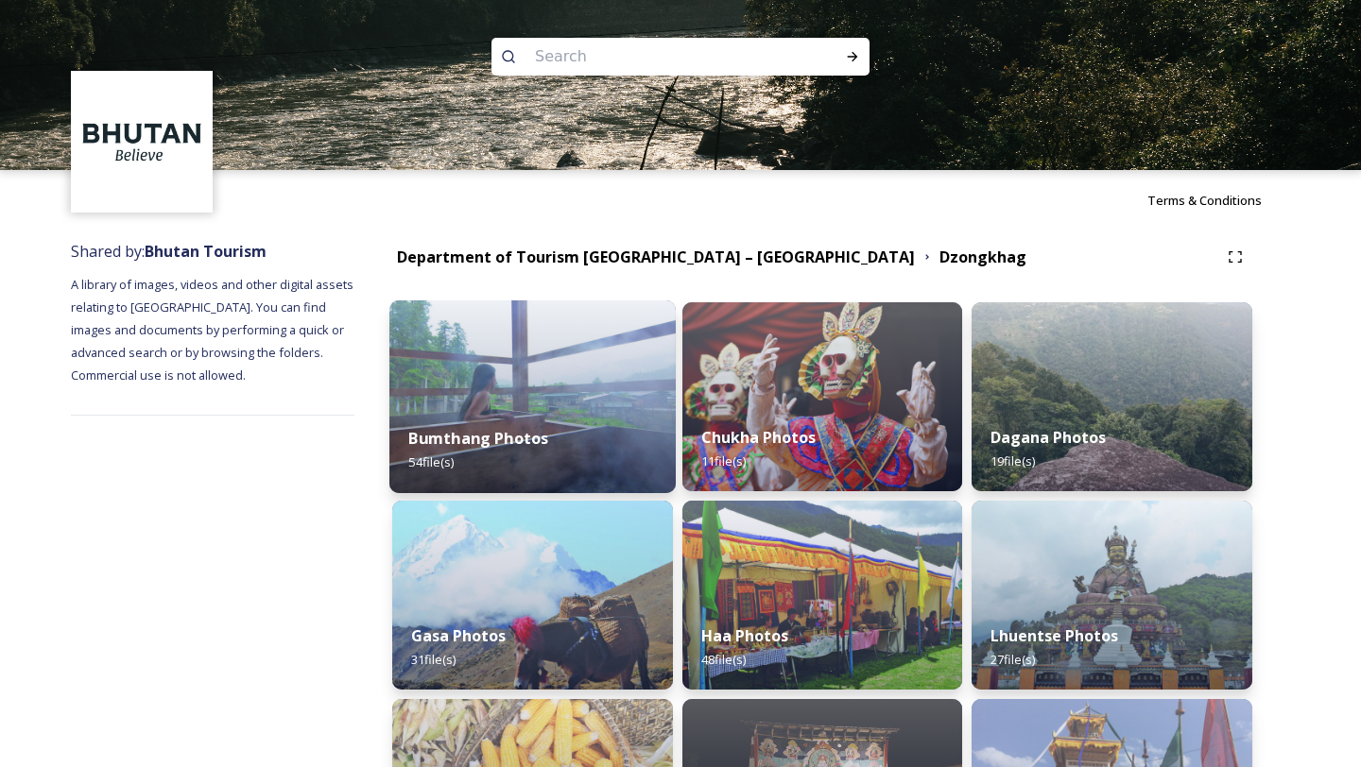
click at [542, 442] on strong "Bumthang Photos" at bounding box center [478, 438] width 140 height 21
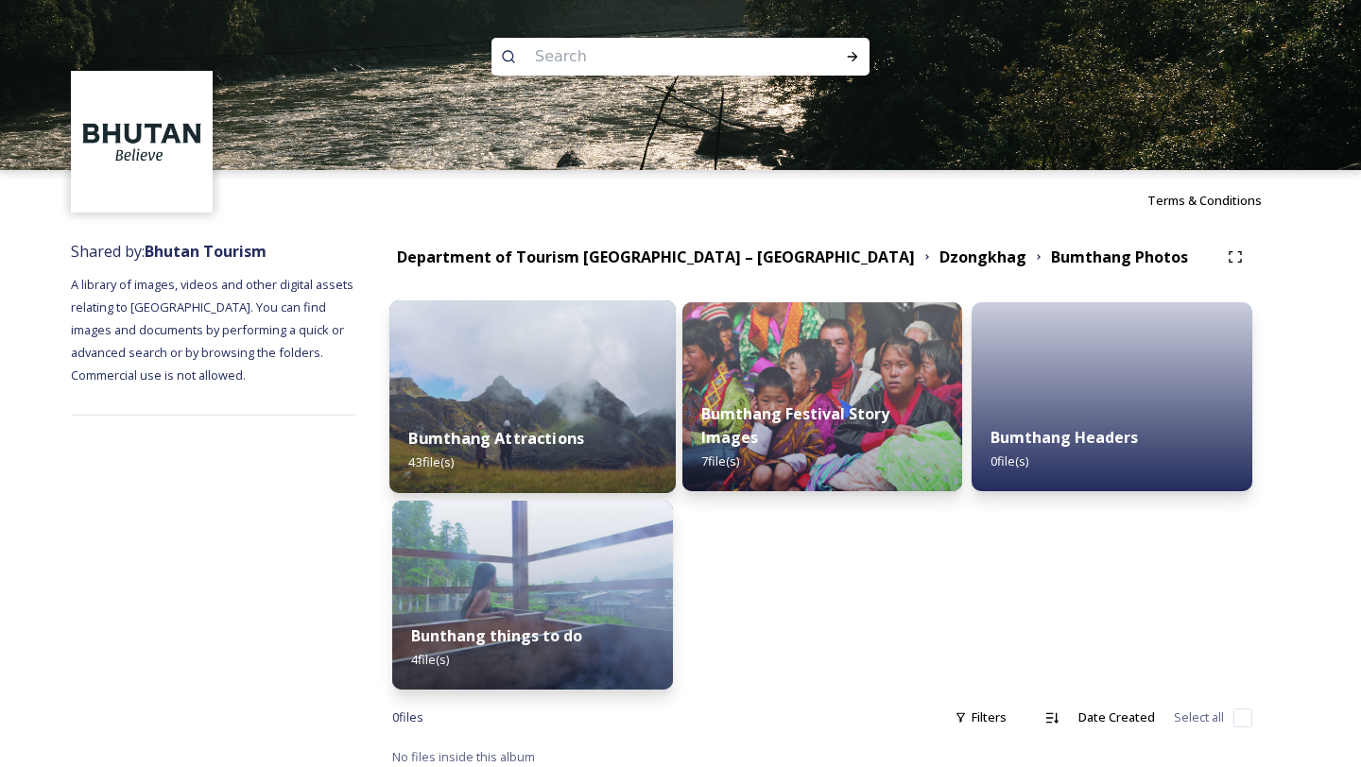
click at [542, 441] on strong "Bumthang Attractions" at bounding box center [496, 438] width 176 height 21
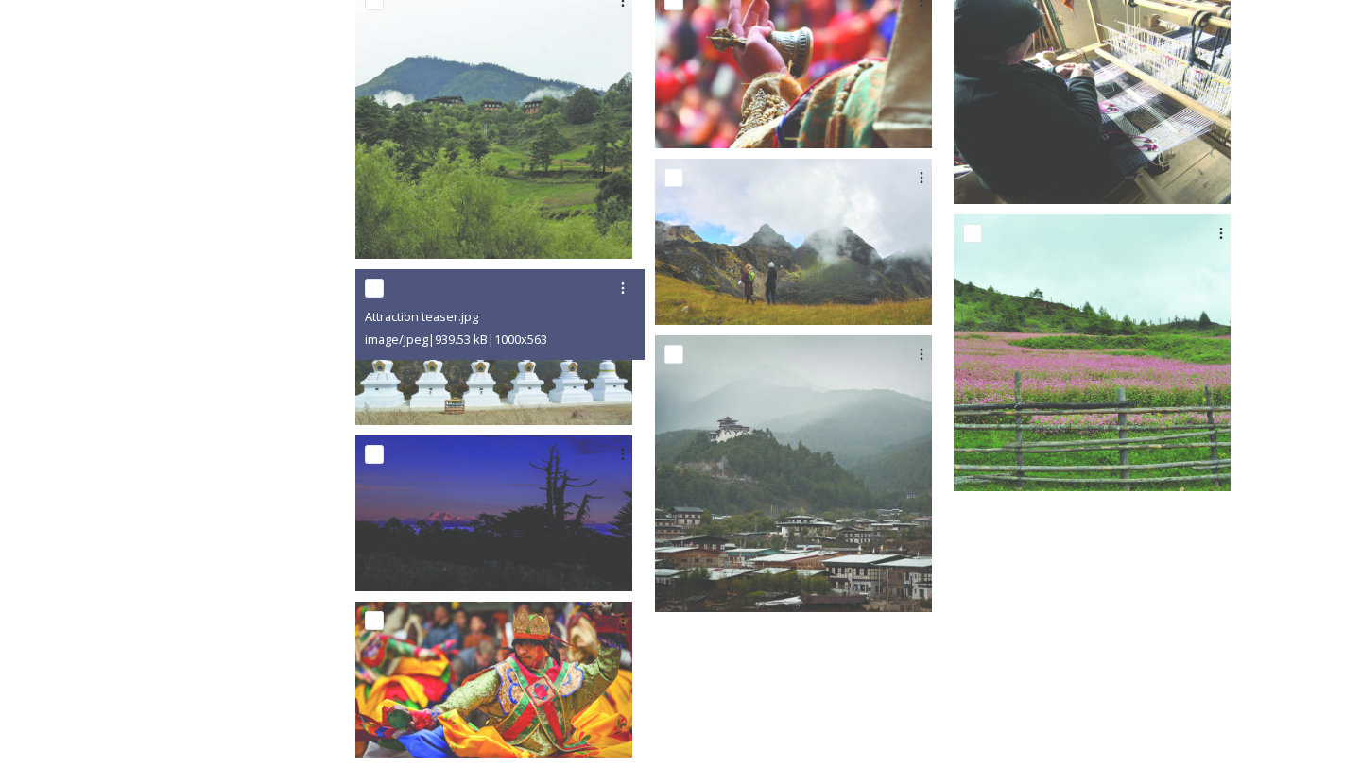
scroll to position [2054, 0]
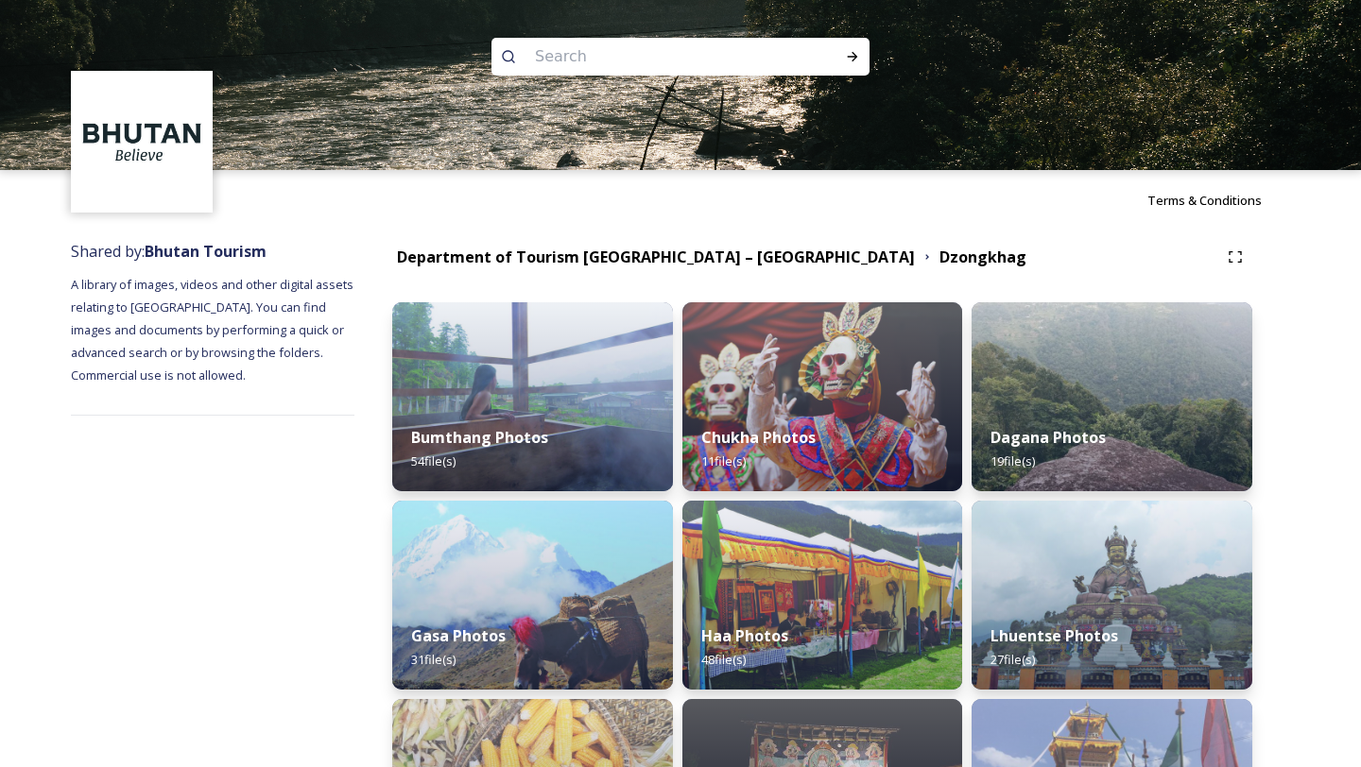
click at [444, 628] on strong "Gasa Photos" at bounding box center [456, 637] width 96 height 21
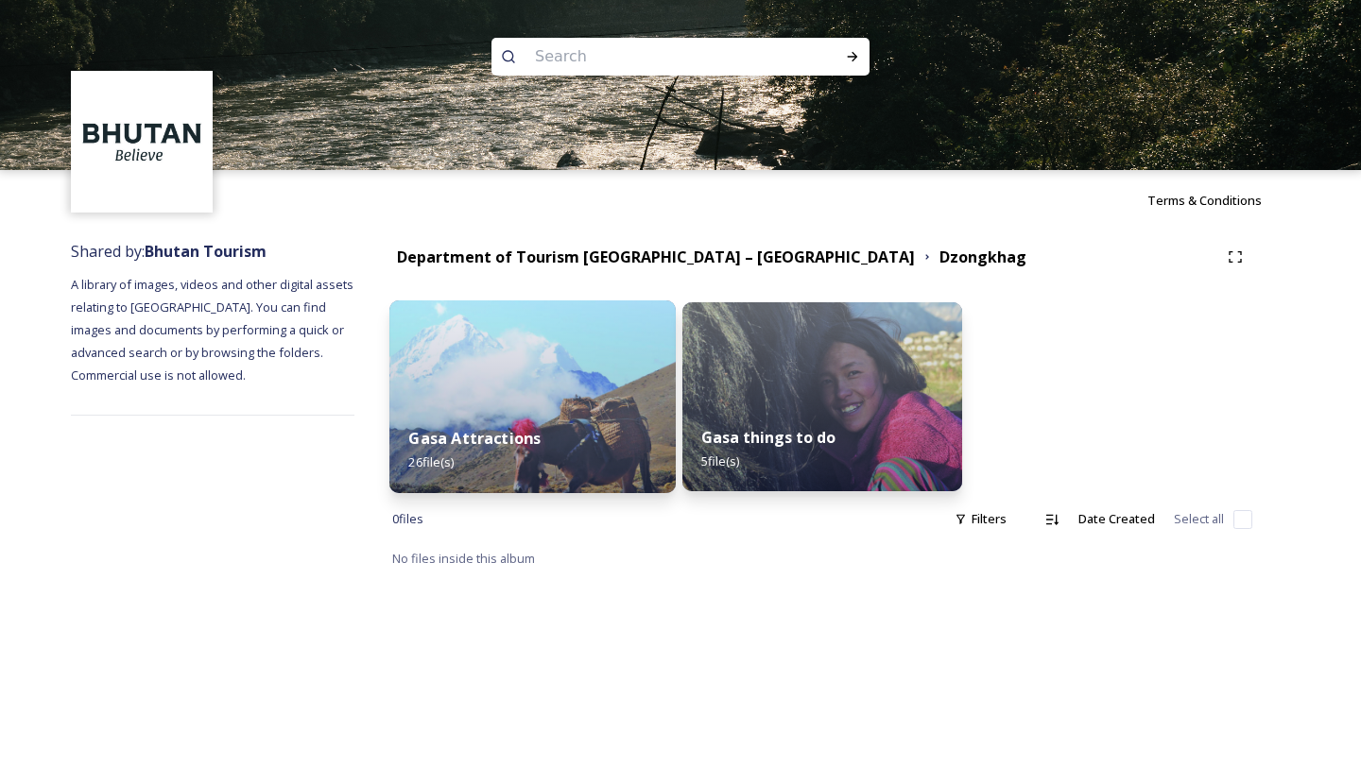
click at [480, 454] on div "Gasa Attractions 26 file(s)" at bounding box center [532, 450] width 286 height 86
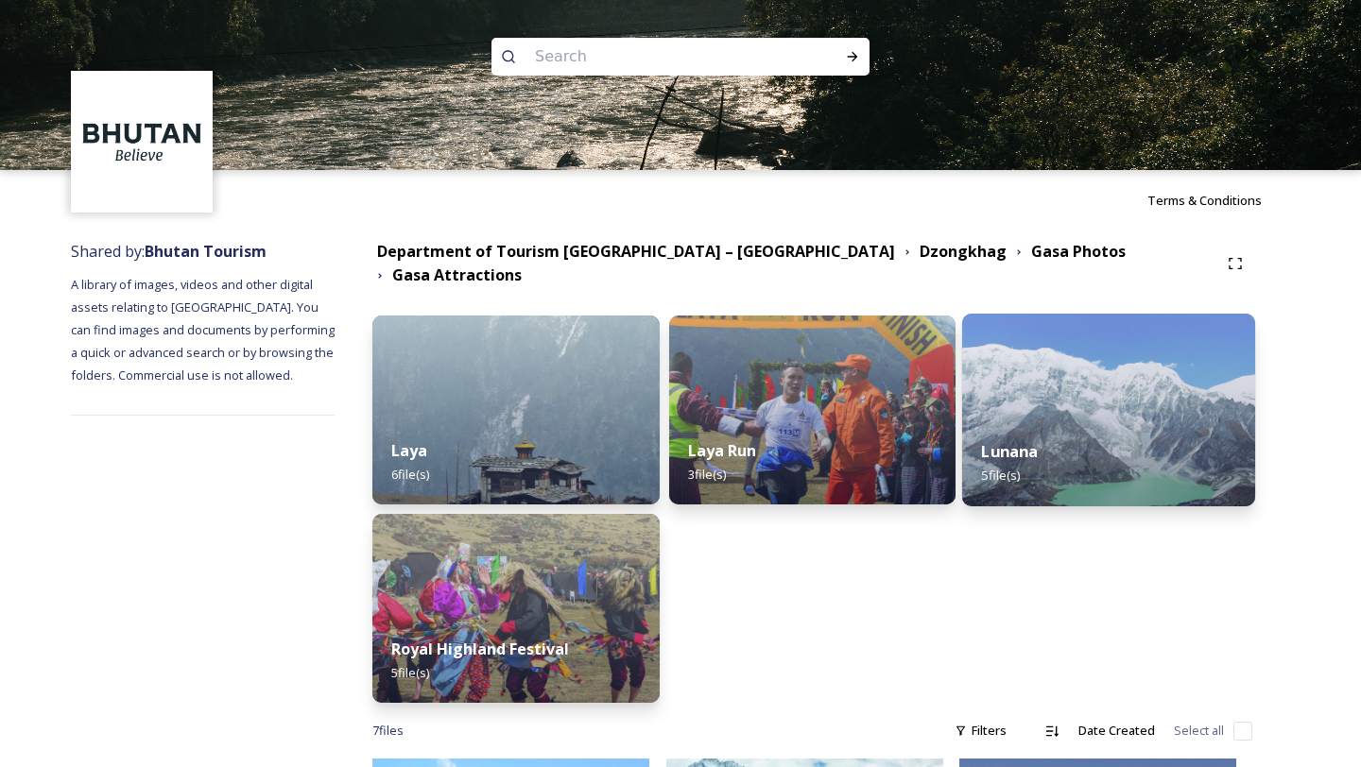
click at [1134, 377] on img at bounding box center [1108, 410] width 293 height 193
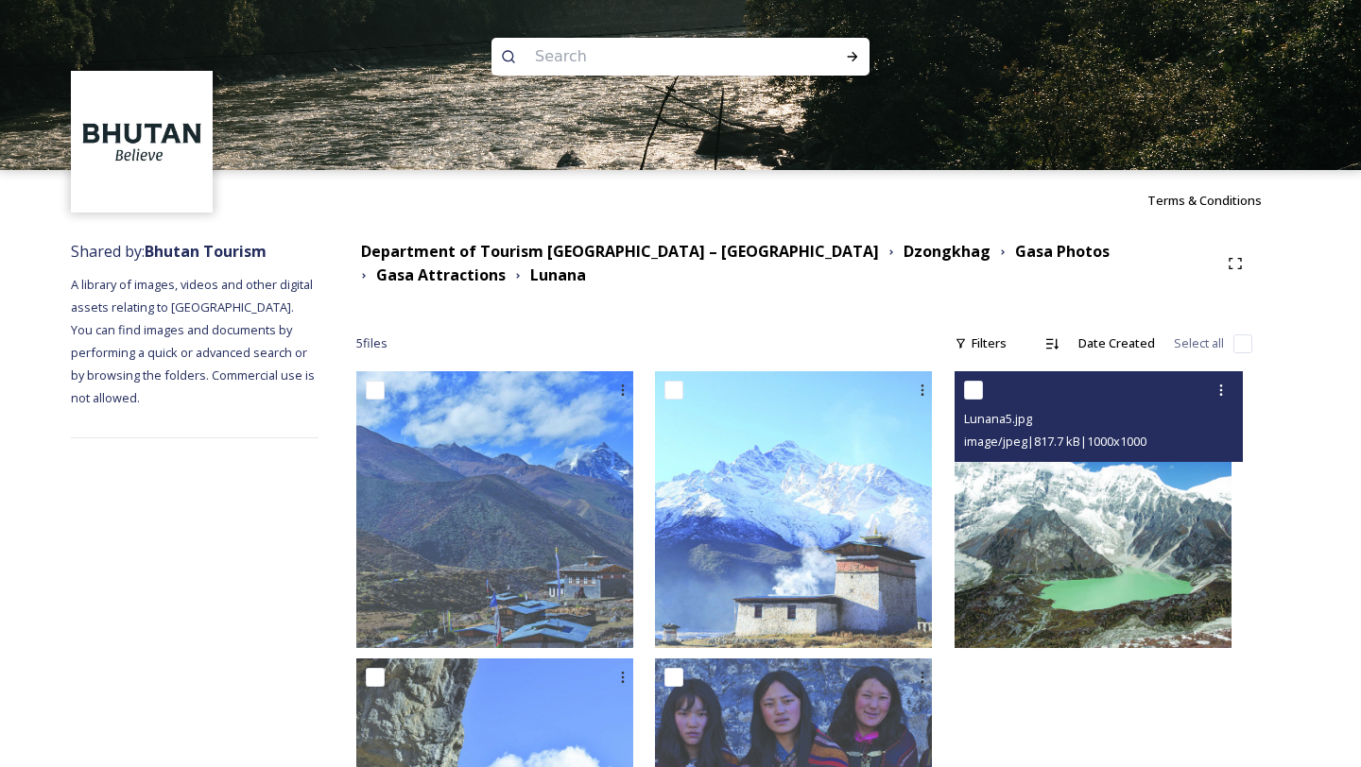
click at [1121, 506] on img at bounding box center [1092, 509] width 277 height 277
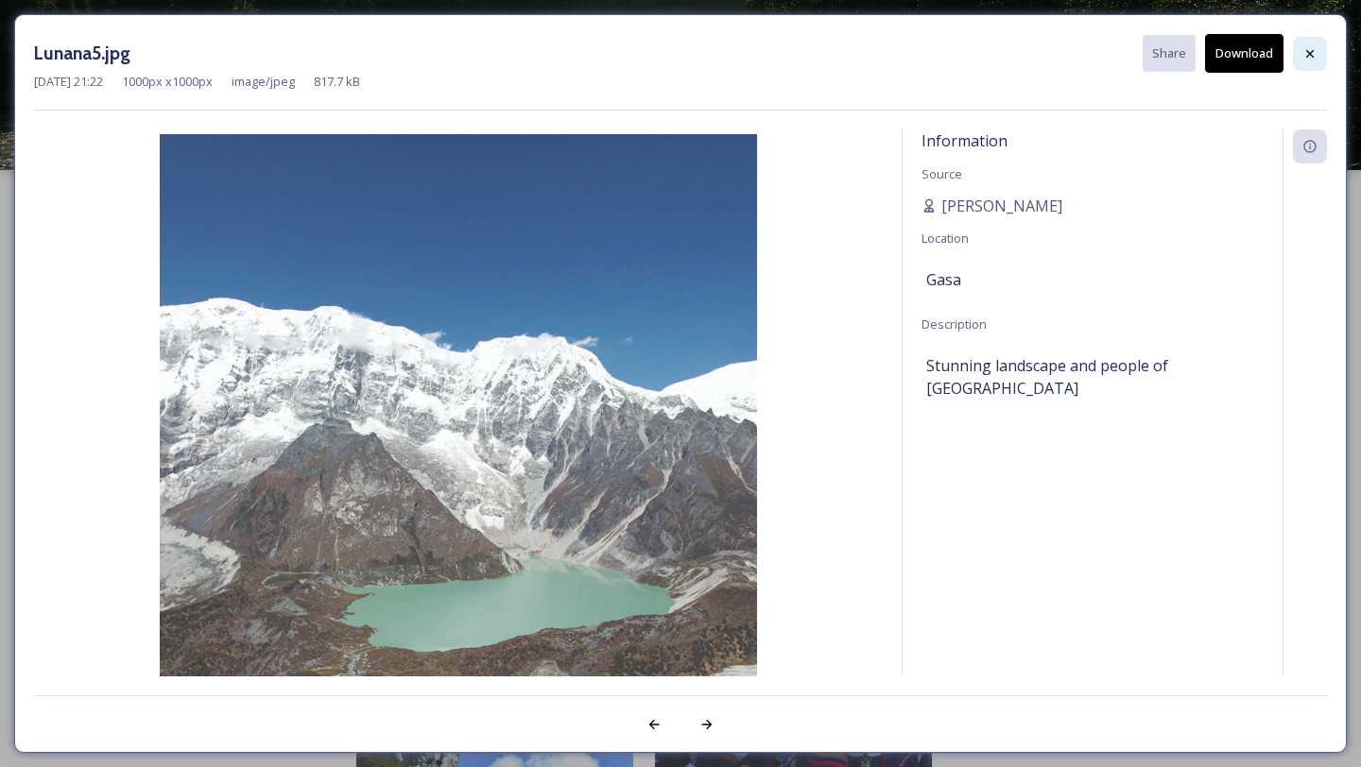
click at [1310, 57] on icon at bounding box center [1309, 53] width 15 height 15
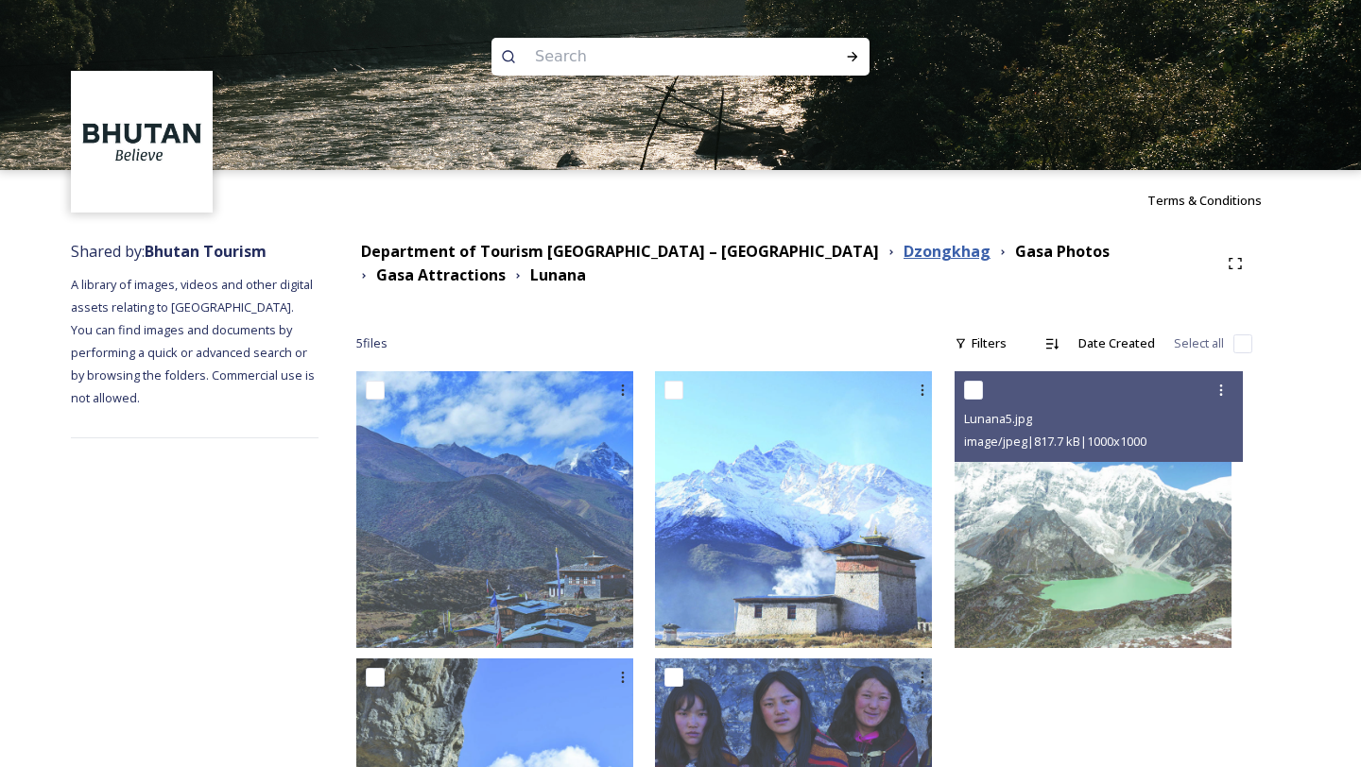
click at [903, 257] on strong "Dzongkhag" at bounding box center [946, 251] width 87 height 21
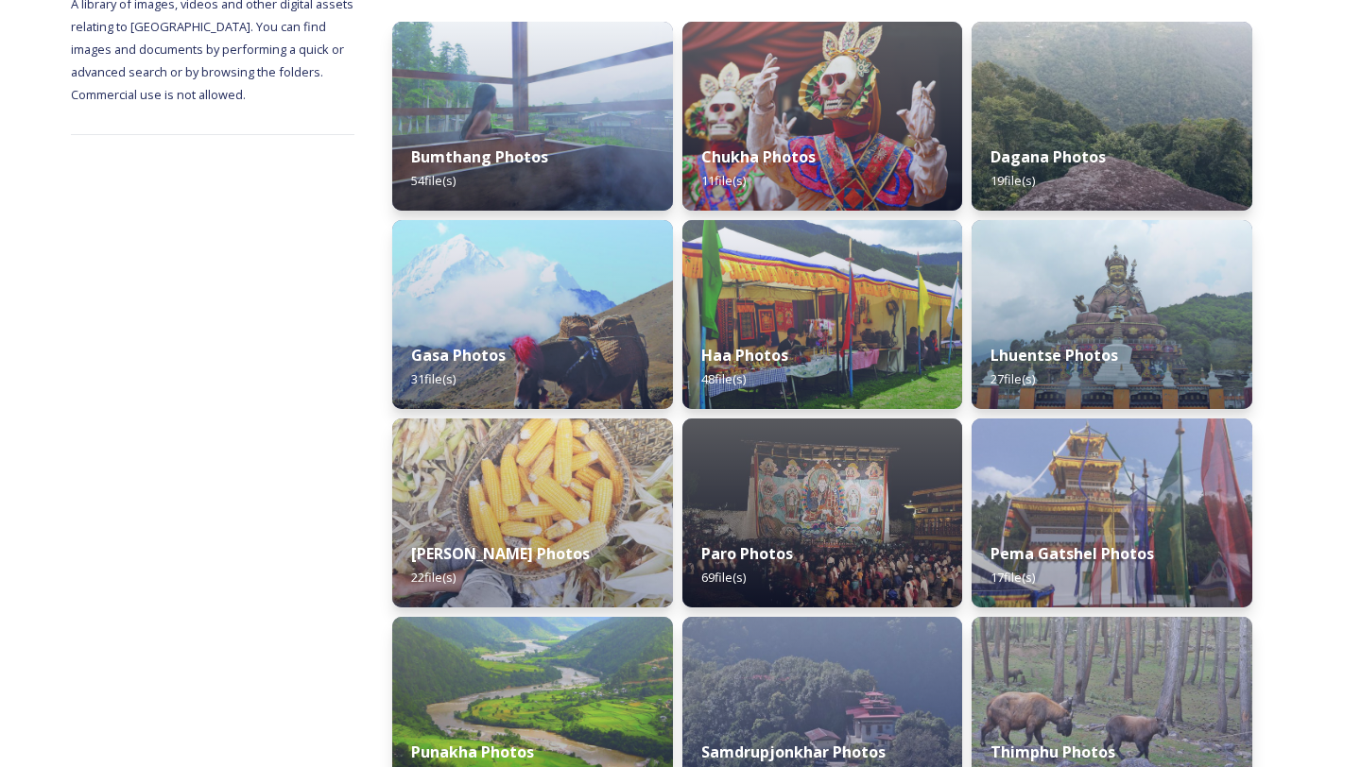
scroll to position [282, 0]
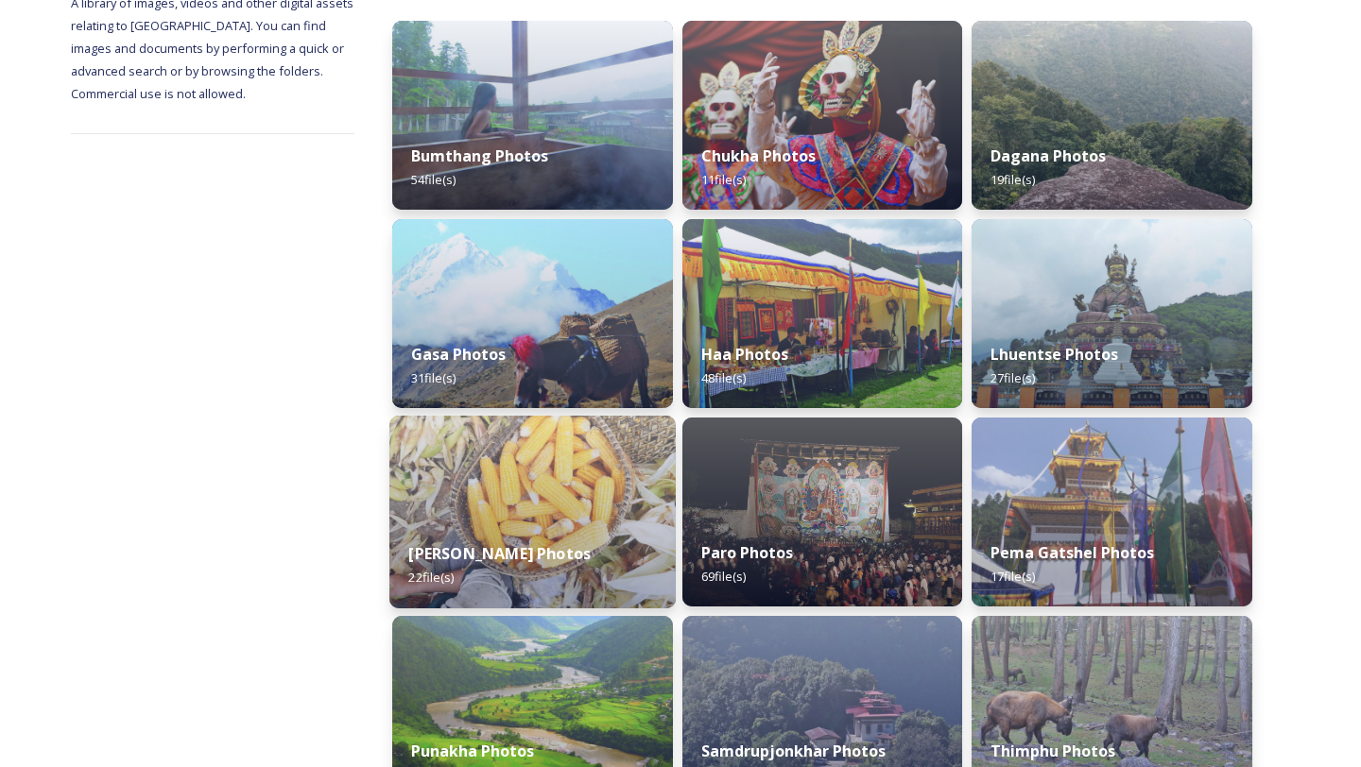
click at [567, 594] on div "[PERSON_NAME] Photos 22 file(s)" at bounding box center [532, 566] width 286 height 86
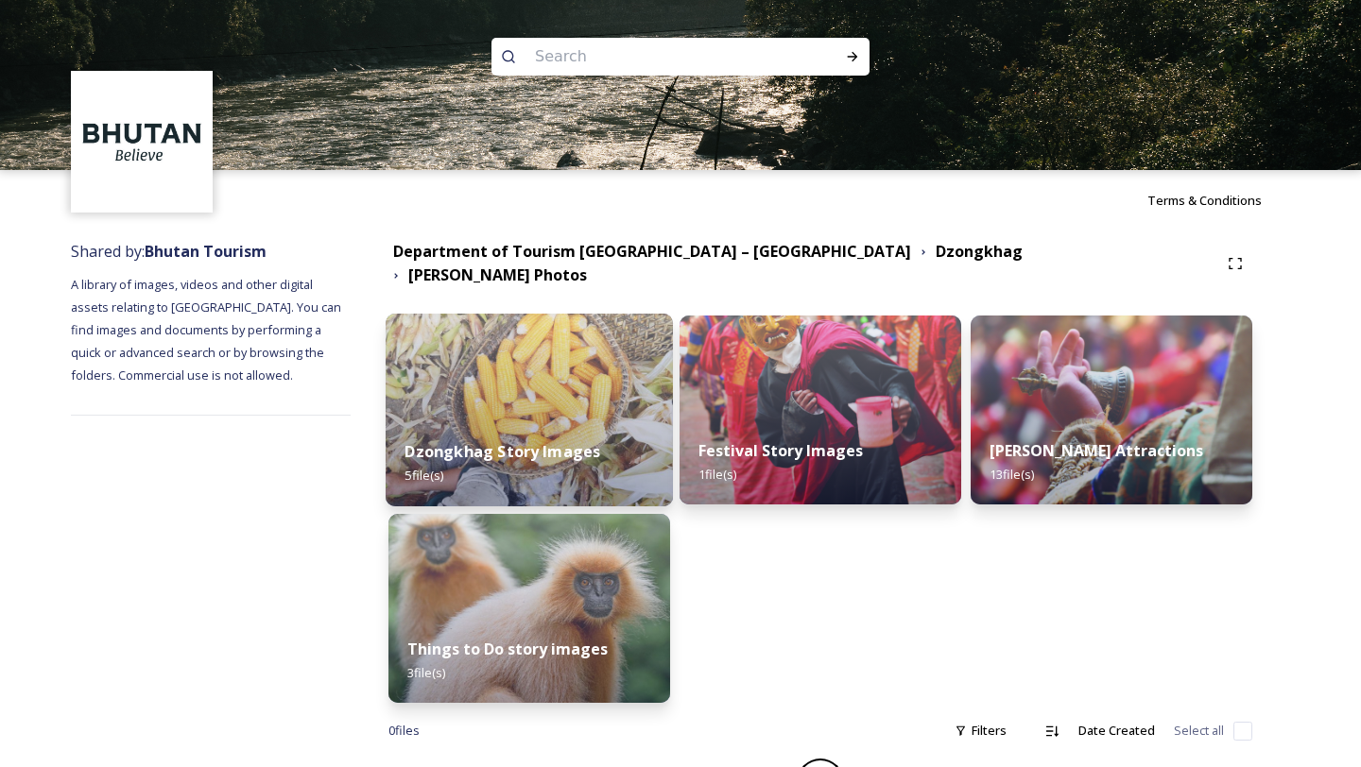
click at [619, 421] on div "Dzongkhag Story Images 5 file(s)" at bounding box center [529, 464] width 287 height 86
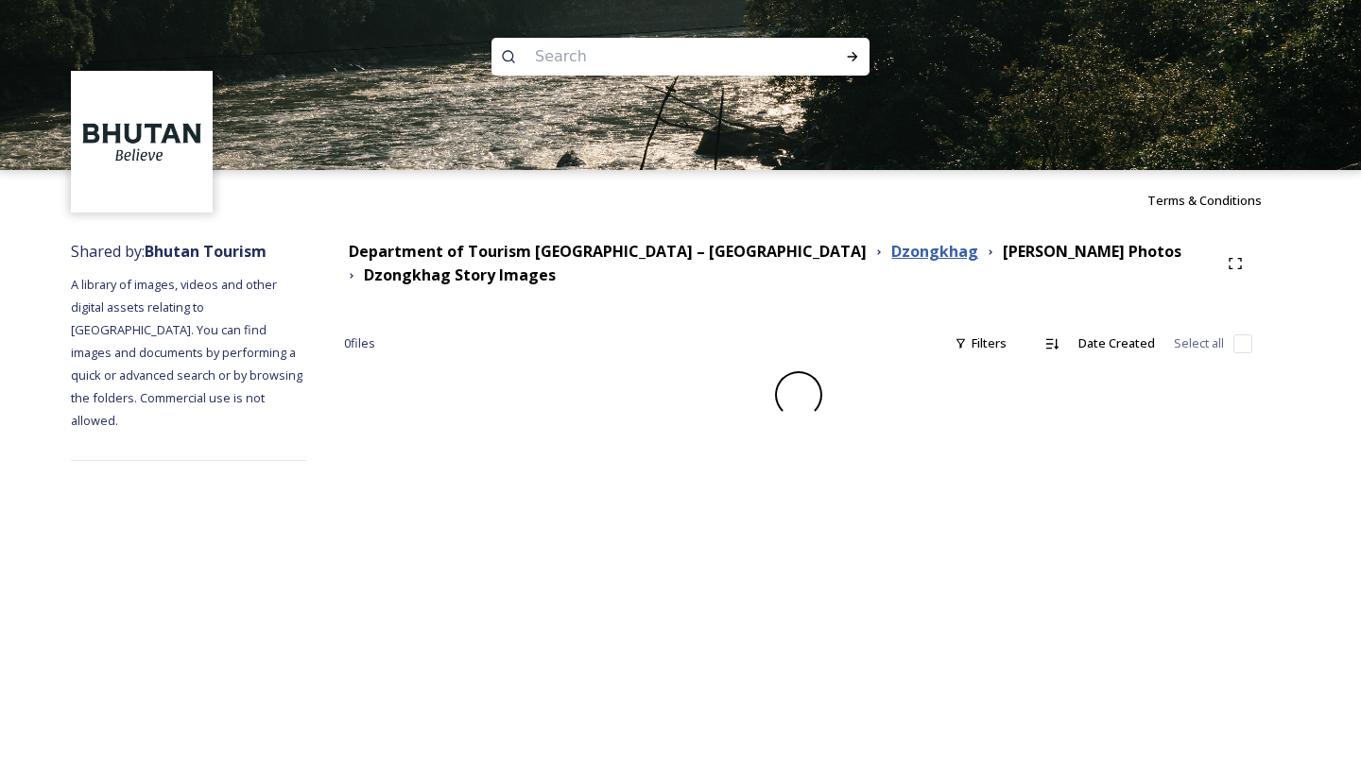
click at [891, 250] on strong "Dzongkhag" at bounding box center [934, 251] width 87 height 21
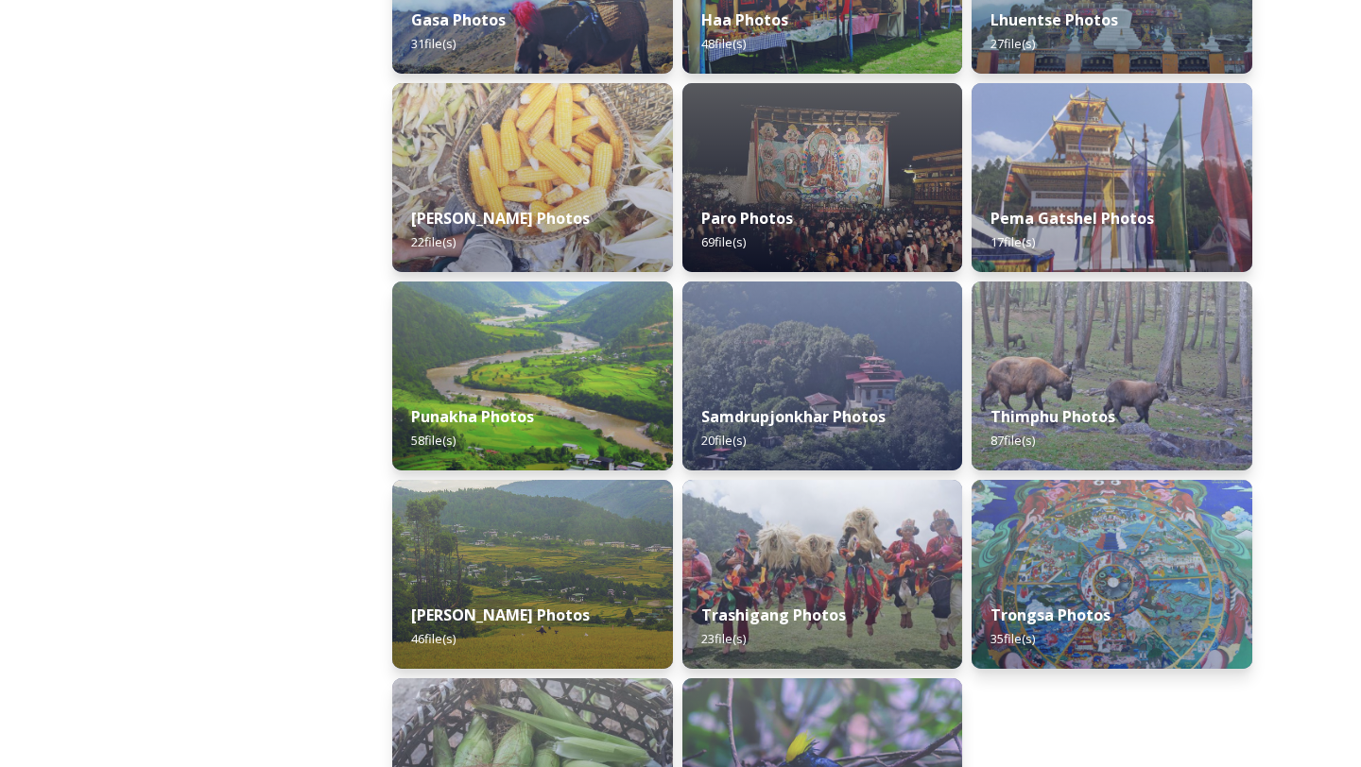
scroll to position [617, 0]
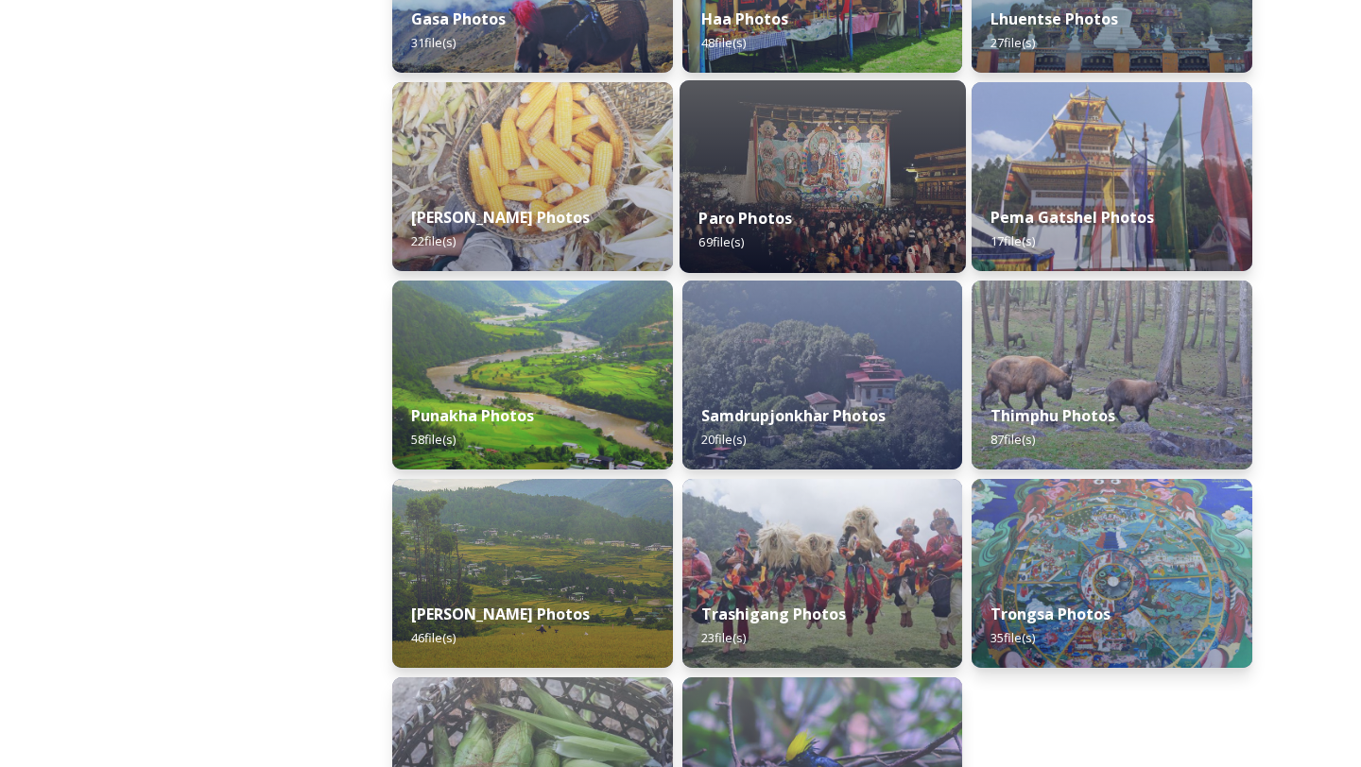
click at [822, 157] on img at bounding box center [822, 176] width 286 height 193
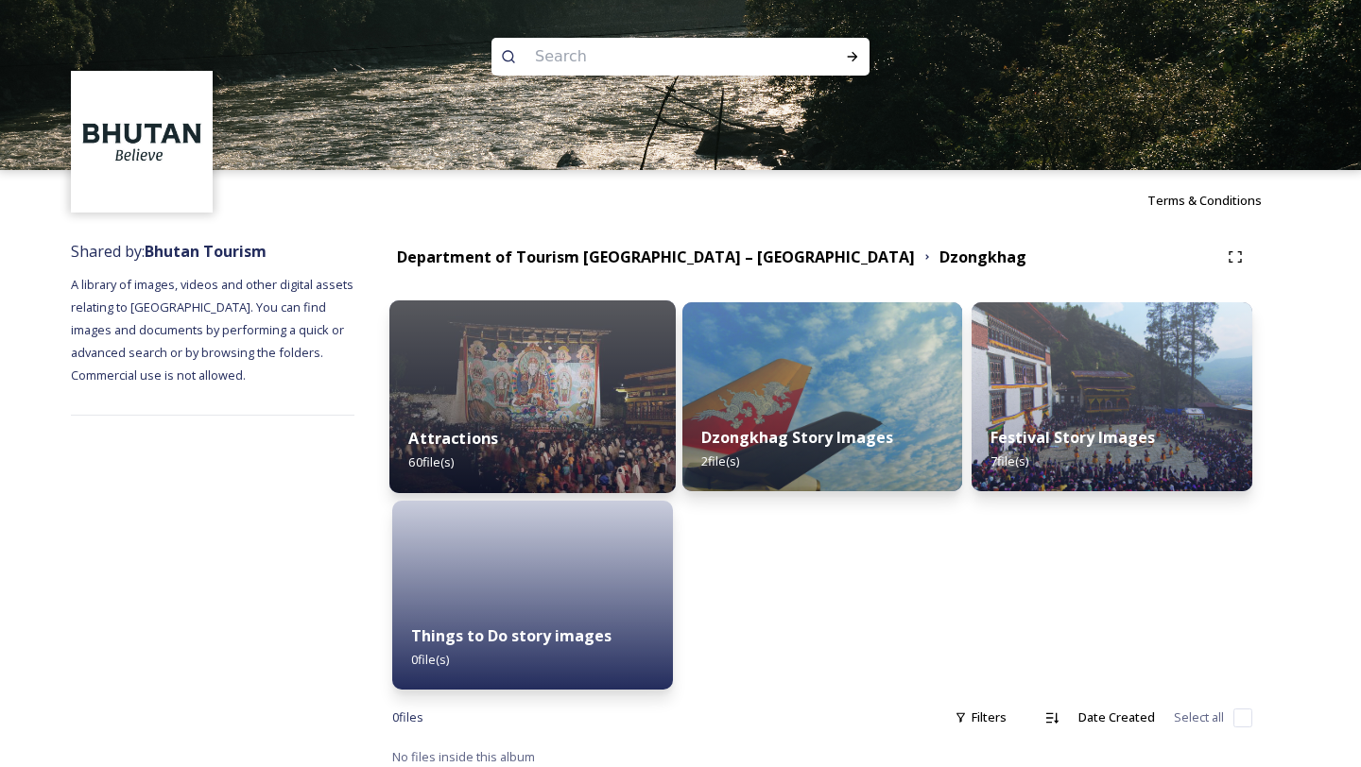
click at [513, 329] on img at bounding box center [532, 396] width 286 height 193
click at [515, 446] on div "Attractions 60 file(s)" at bounding box center [532, 450] width 286 height 86
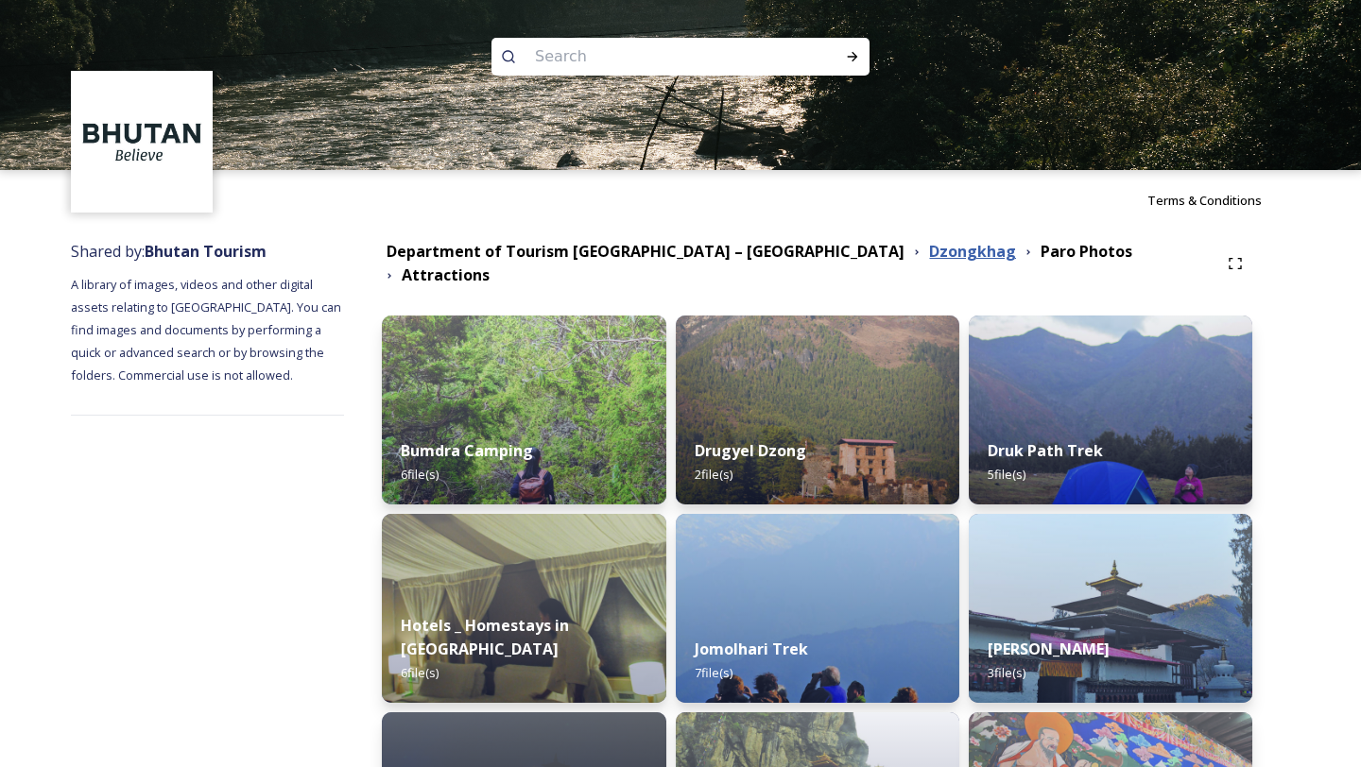
click at [929, 248] on strong "Dzongkhag" at bounding box center [972, 251] width 87 height 21
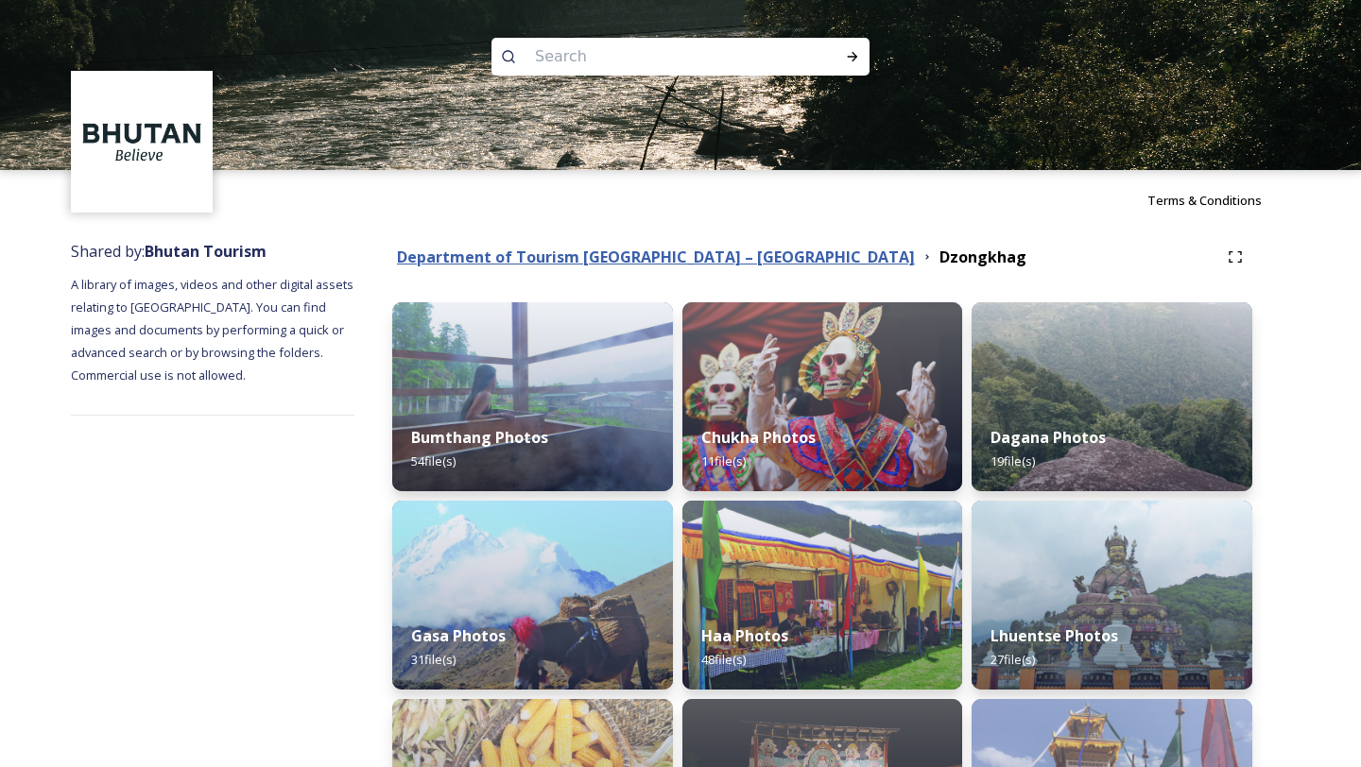
click at [515, 266] on strong "Department of Tourism [GEOGRAPHIC_DATA] – [GEOGRAPHIC_DATA]" at bounding box center [656, 257] width 518 height 21
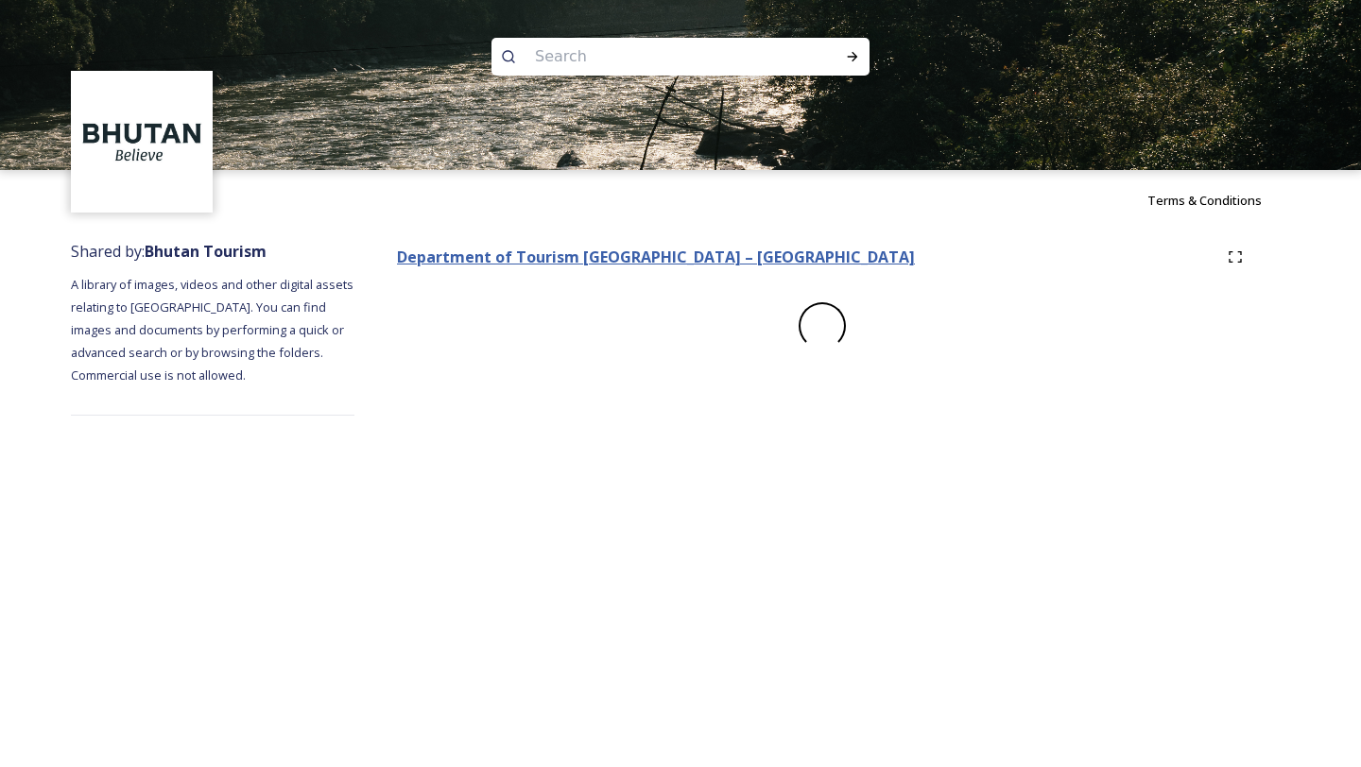
click at [664, 265] on strong "Department of Tourism [GEOGRAPHIC_DATA] – [GEOGRAPHIC_DATA]" at bounding box center [656, 257] width 518 height 21
click at [616, 266] on strong "Department of Tourism [GEOGRAPHIC_DATA] – [GEOGRAPHIC_DATA]" at bounding box center [656, 257] width 518 height 21
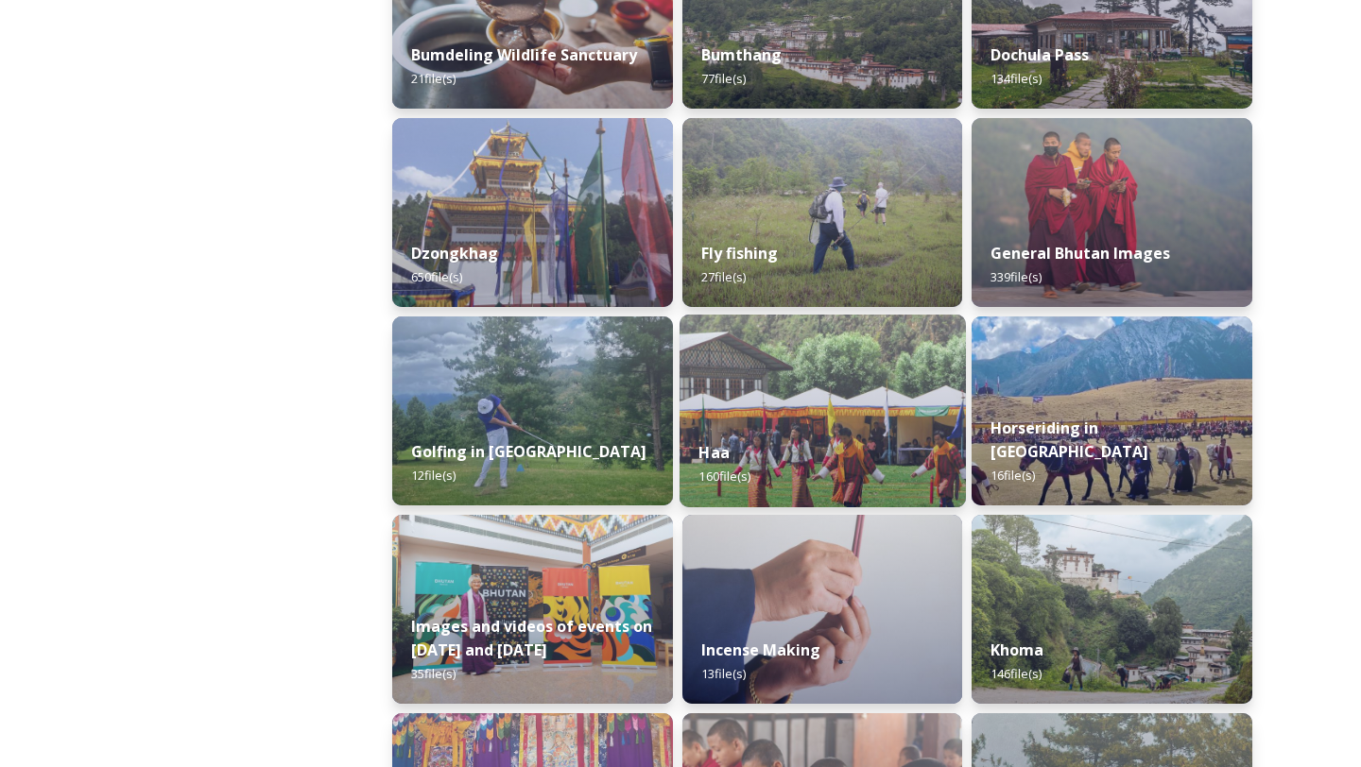
scroll to position [783, 0]
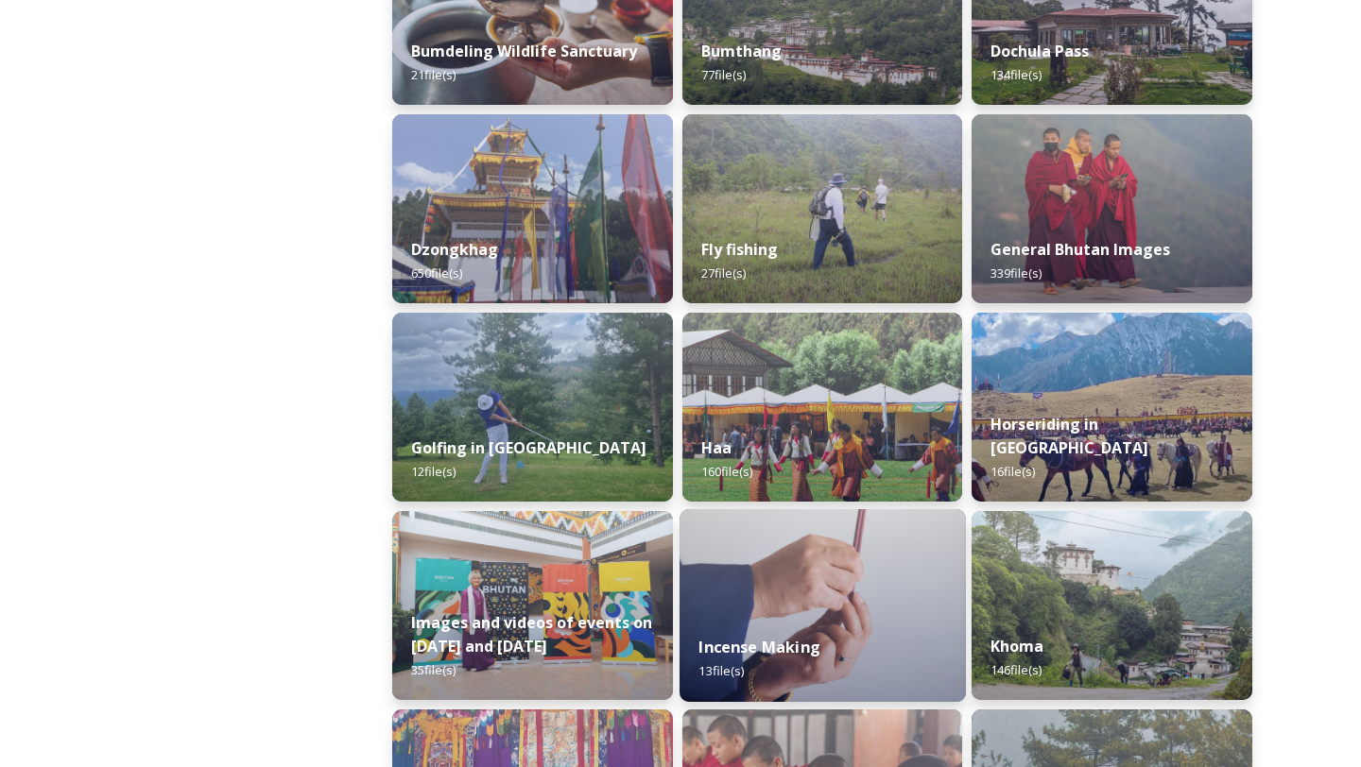
click at [865, 579] on img at bounding box center [822, 605] width 286 height 193
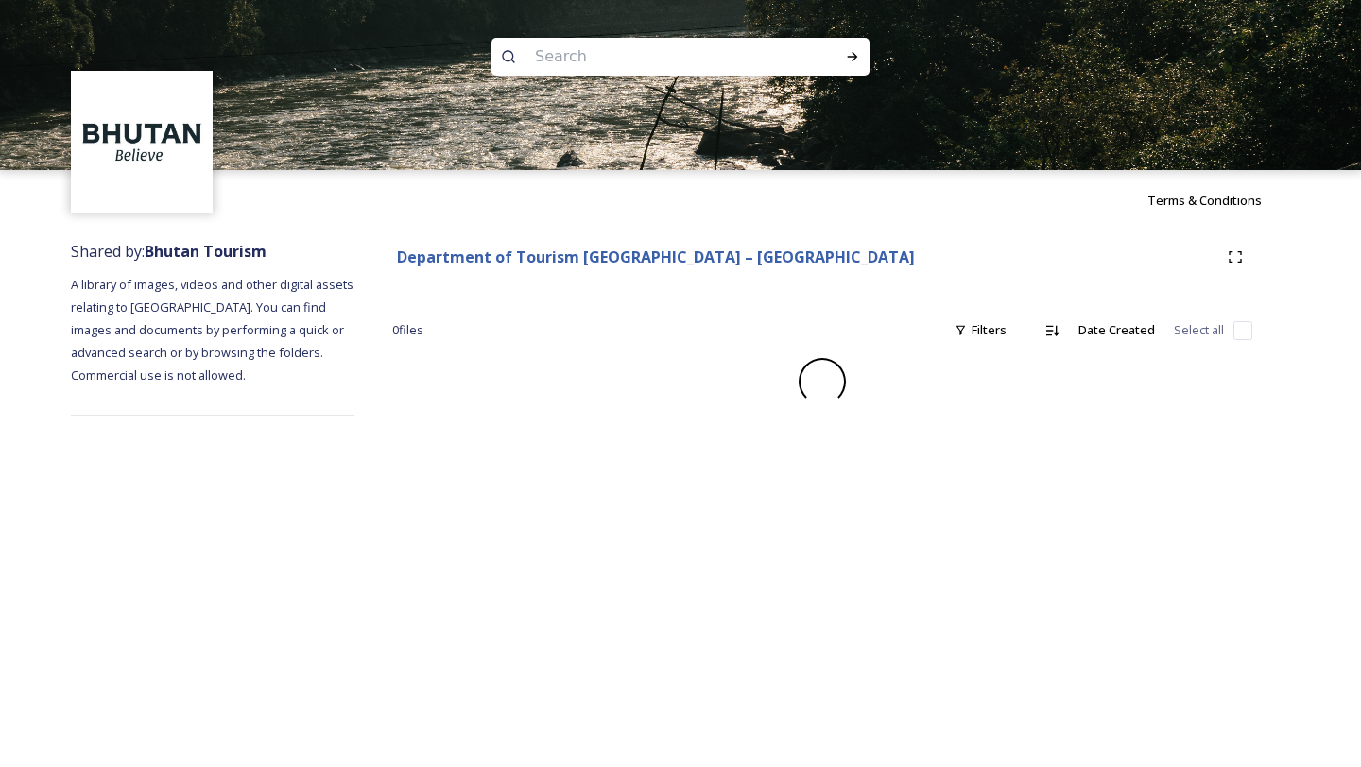
click at [547, 265] on strong "Department of Tourism [GEOGRAPHIC_DATA] – [GEOGRAPHIC_DATA]" at bounding box center [656, 257] width 518 height 21
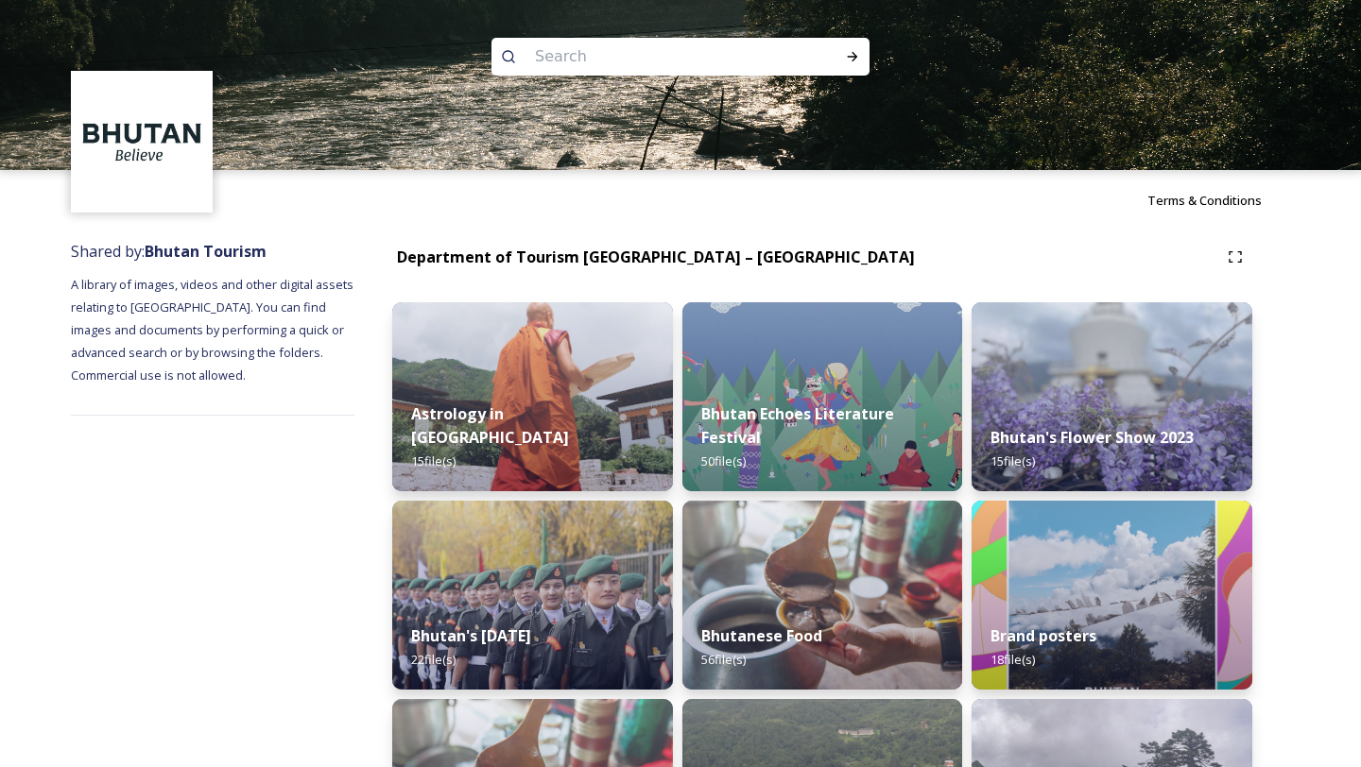
click at [548, 267] on div "Department of Tourism [GEOGRAPHIC_DATA] – [GEOGRAPHIC_DATA]" at bounding box center [656, 258] width 518 height 24
click at [548, 256] on strong "Department of Tourism [GEOGRAPHIC_DATA] – [GEOGRAPHIC_DATA]" at bounding box center [656, 257] width 518 height 21
drag, startPoint x: 773, startPoint y: 257, endPoint x: 396, endPoint y: 260, distance: 377.1
click at [396, 260] on div "Department of Tourism [GEOGRAPHIC_DATA] – Brand Centre Incense Making" at bounding box center [805, 258] width 826 height 24
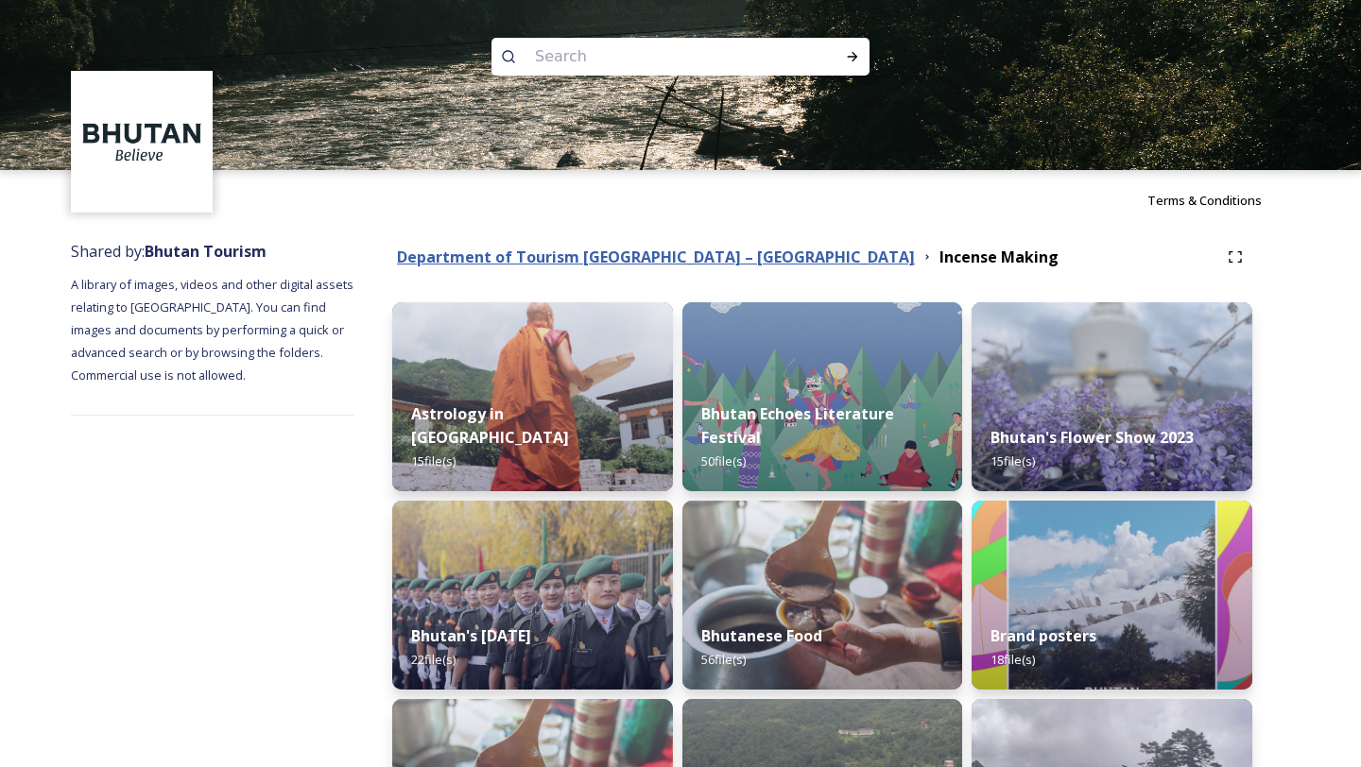
click at [438, 263] on strong "Department of Tourism [GEOGRAPHIC_DATA] – [GEOGRAPHIC_DATA]" at bounding box center [656, 257] width 518 height 21
click at [667, 252] on strong "Department of Tourism [GEOGRAPHIC_DATA] – [GEOGRAPHIC_DATA]" at bounding box center [656, 257] width 518 height 21
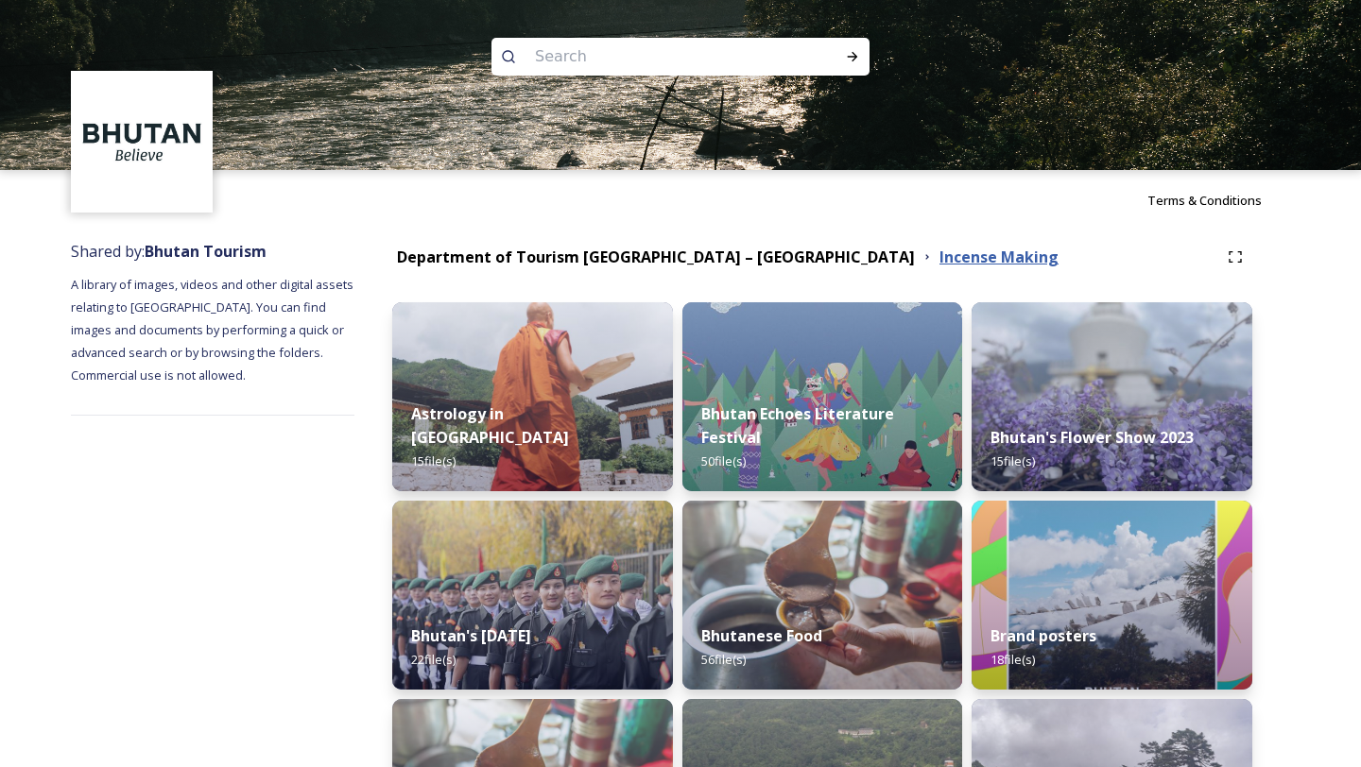
click at [939, 256] on strong "Incense Making" at bounding box center [998, 257] width 119 height 21
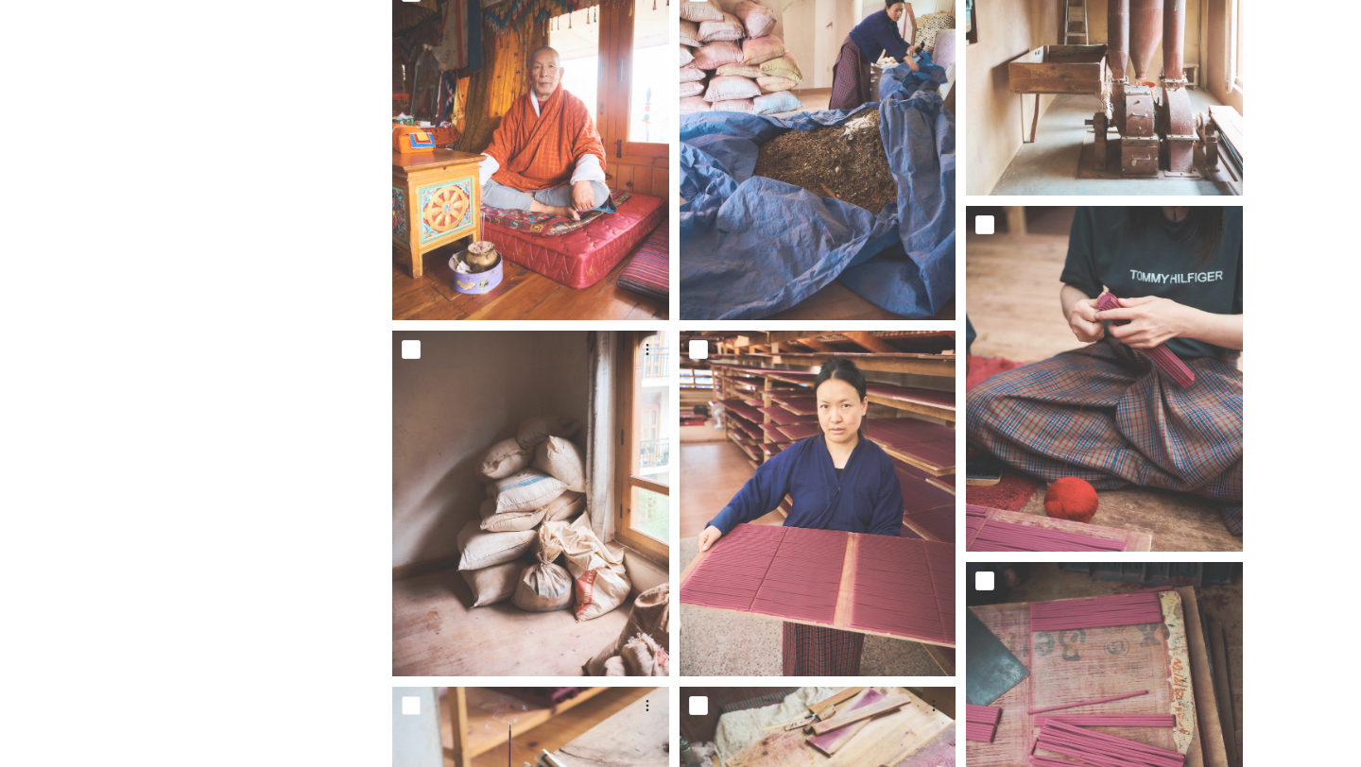
scroll to position [463, 0]
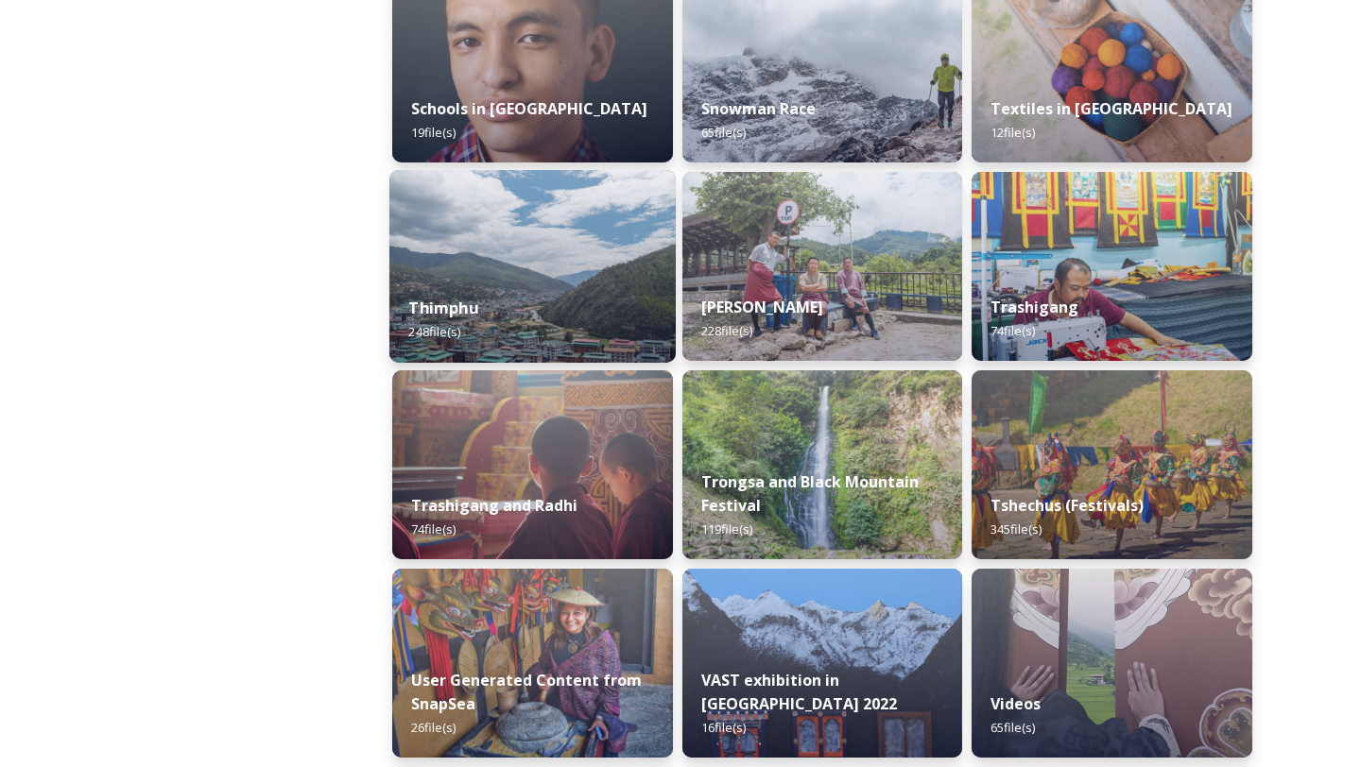
scroll to position [2128, 0]
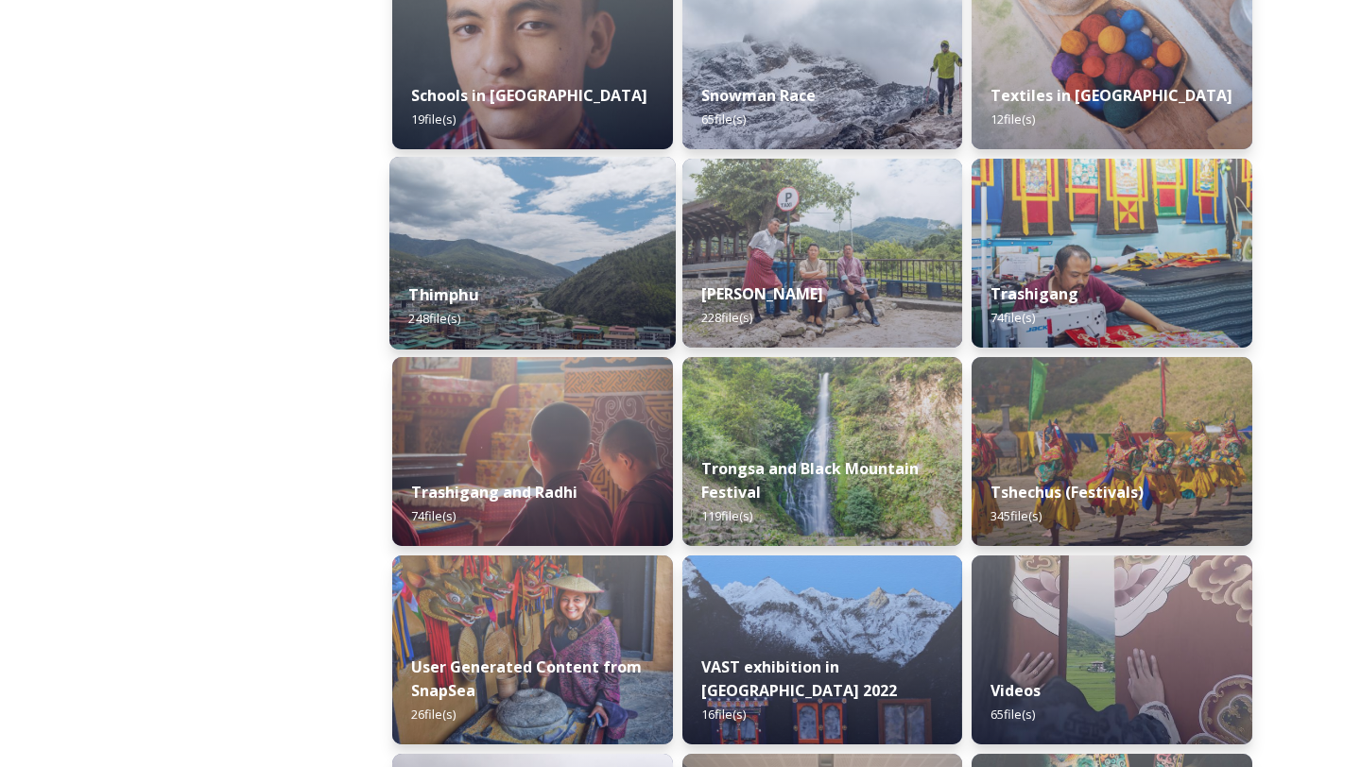
click at [652, 439] on img at bounding box center [532, 451] width 281 height 189
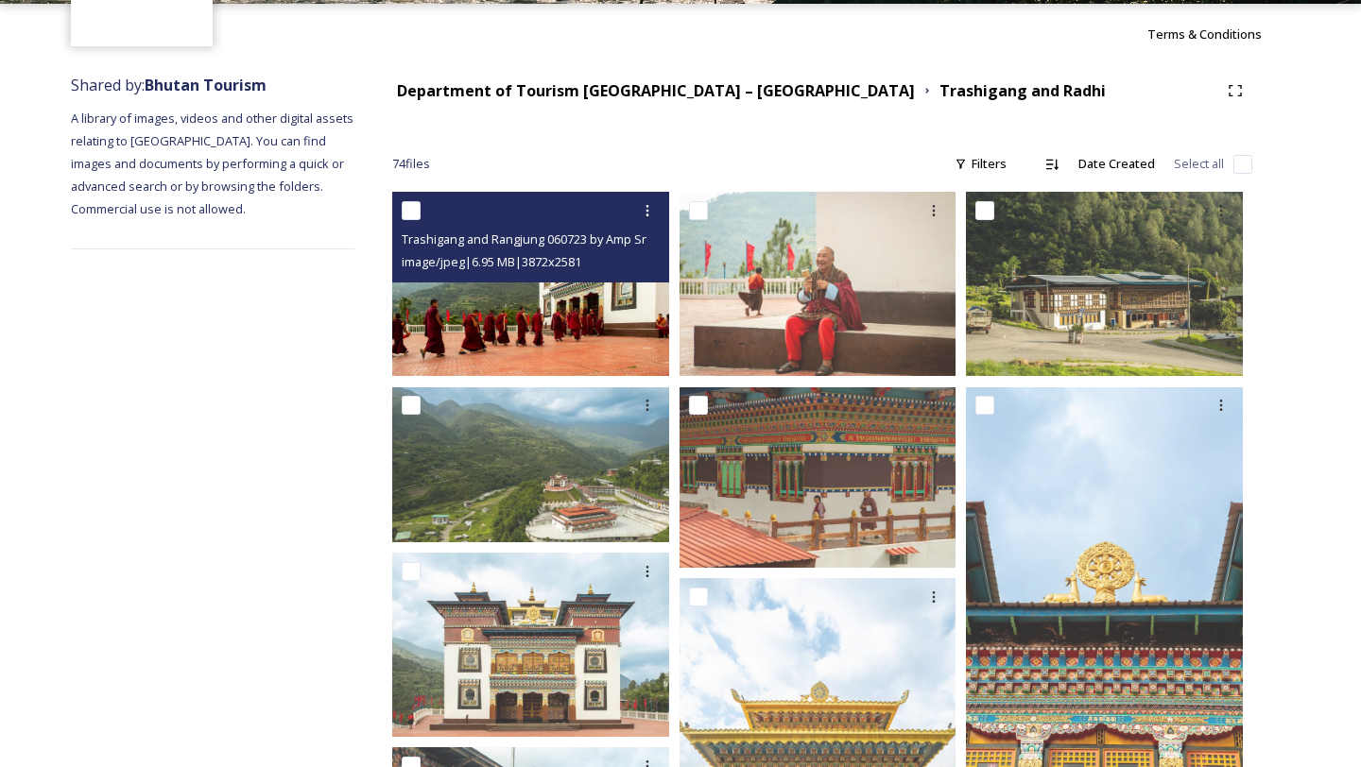
scroll to position [352, 0]
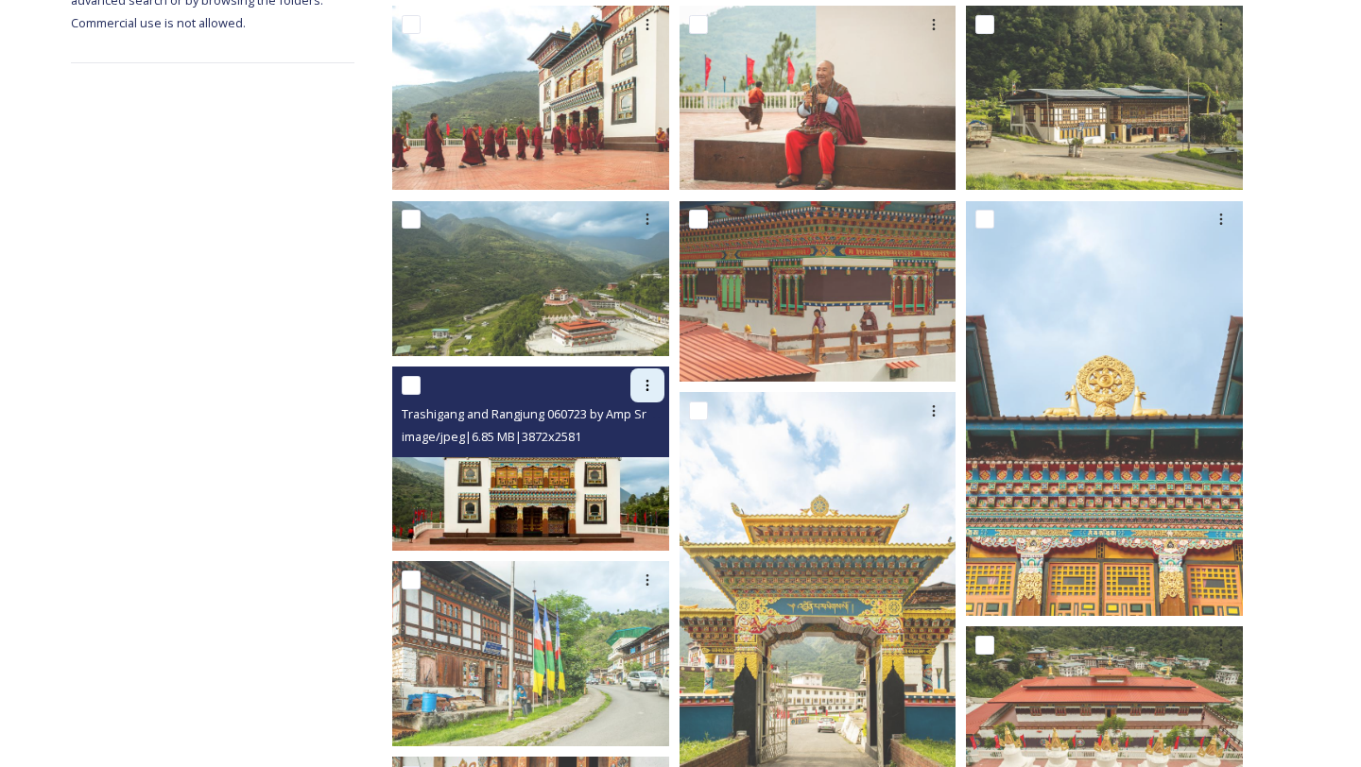
click at [662, 371] on div at bounding box center [647, 386] width 34 height 34
click at [609, 472] on div "Download" at bounding box center [625, 463] width 77 height 37
click at [641, 386] on icon at bounding box center [647, 385] width 15 height 15
click at [632, 449] on div "Download" at bounding box center [625, 463] width 77 height 37
click at [651, 388] on icon at bounding box center [647, 385] width 15 height 15
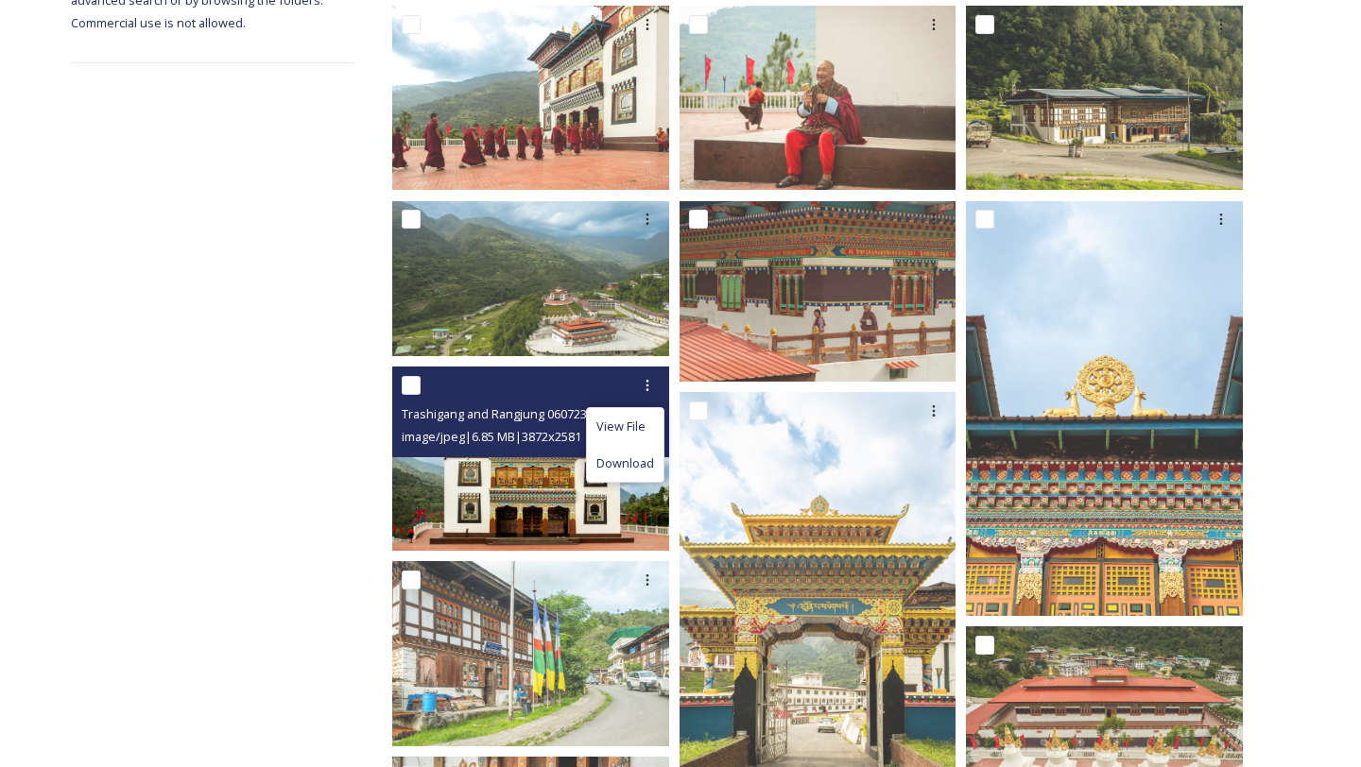
click at [525, 501] on img at bounding box center [530, 459] width 277 height 184
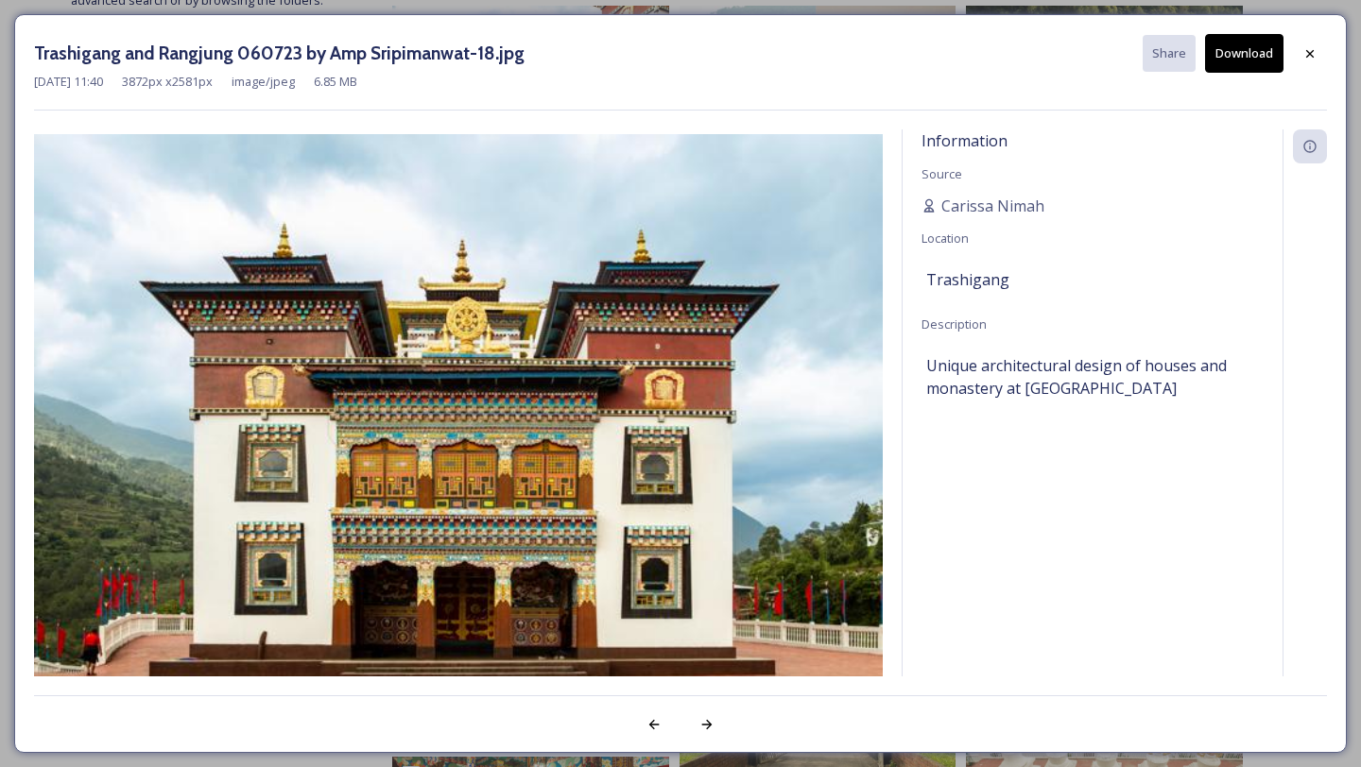
click at [1236, 69] on button "Download" at bounding box center [1244, 53] width 78 height 39
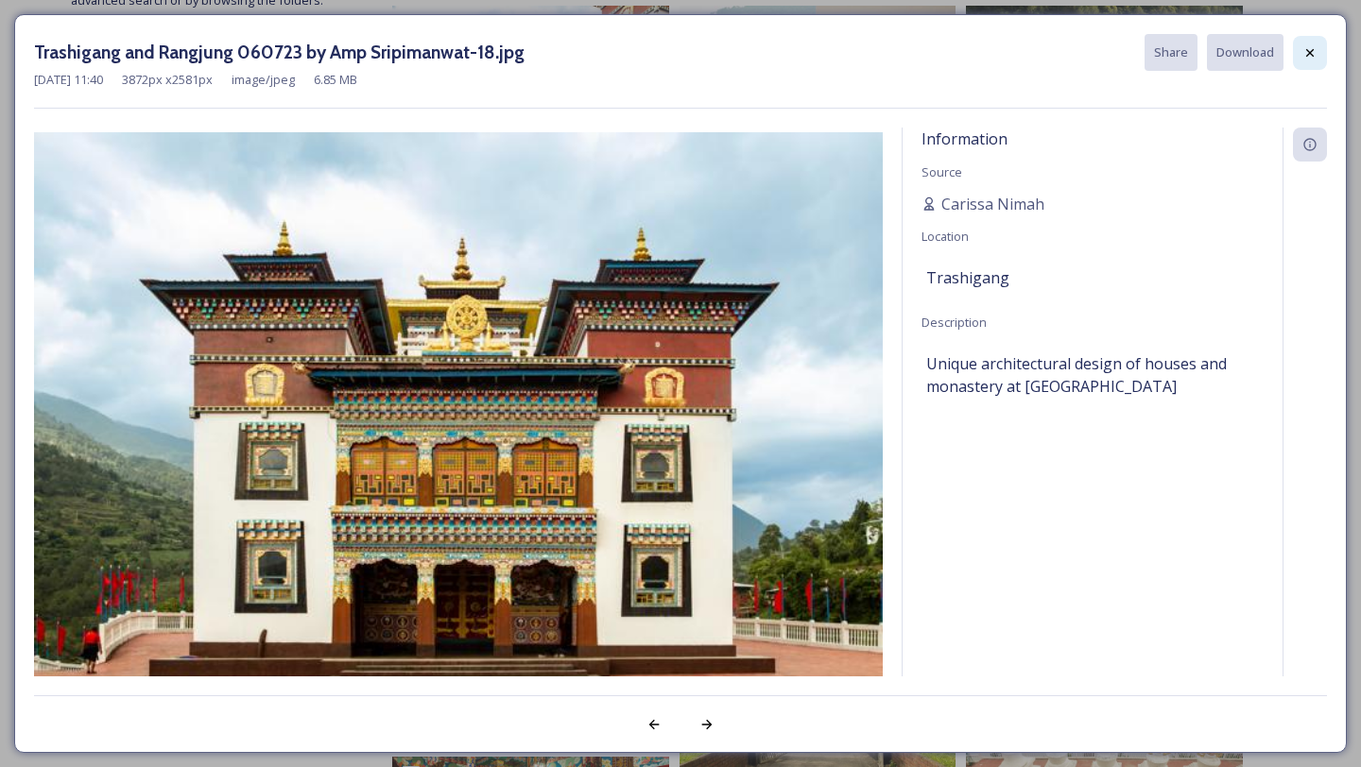
click at [1312, 50] on icon at bounding box center [1310, 52] width 8 height 8
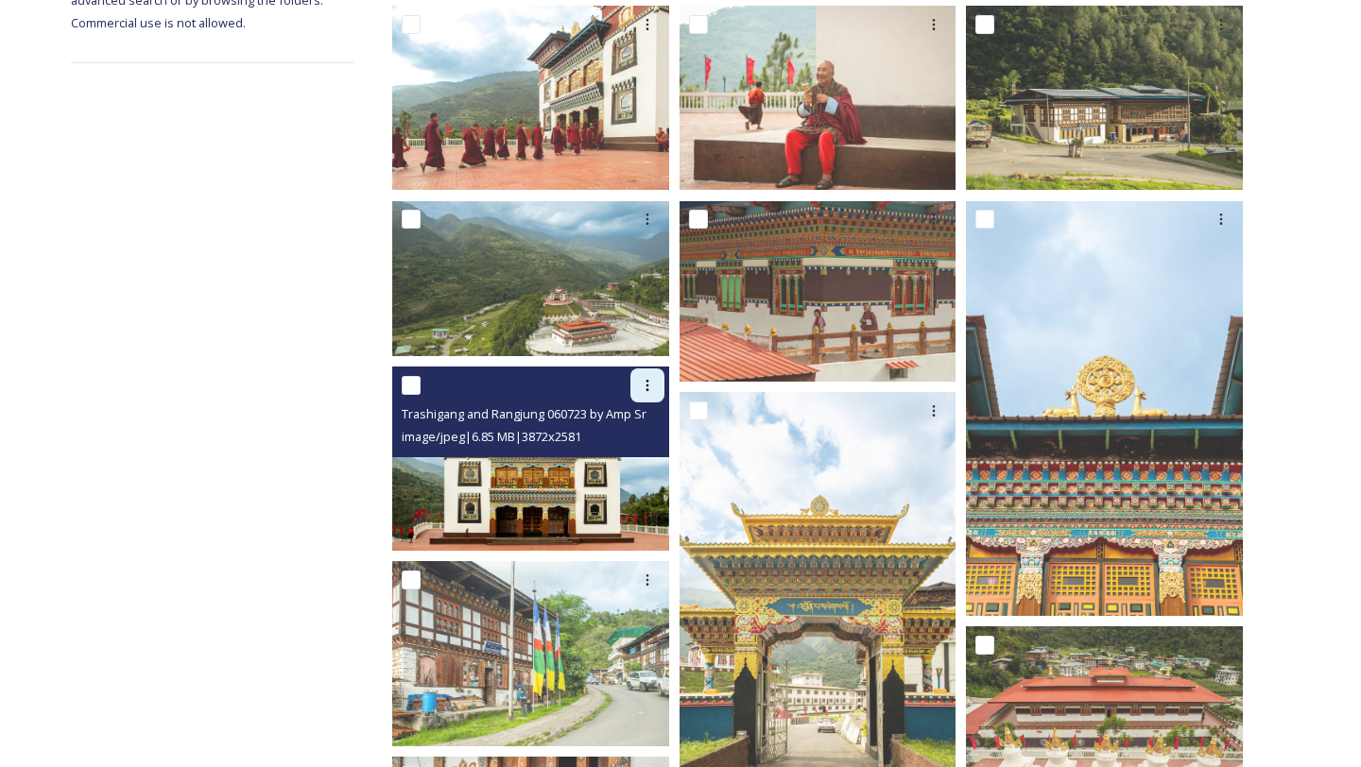
click at [647, 386] on icon at bounding box center [646, 385] width 3 height 11
click at [625, 472] on span "Download" at bounding box center [625, 464] width 58 height 18
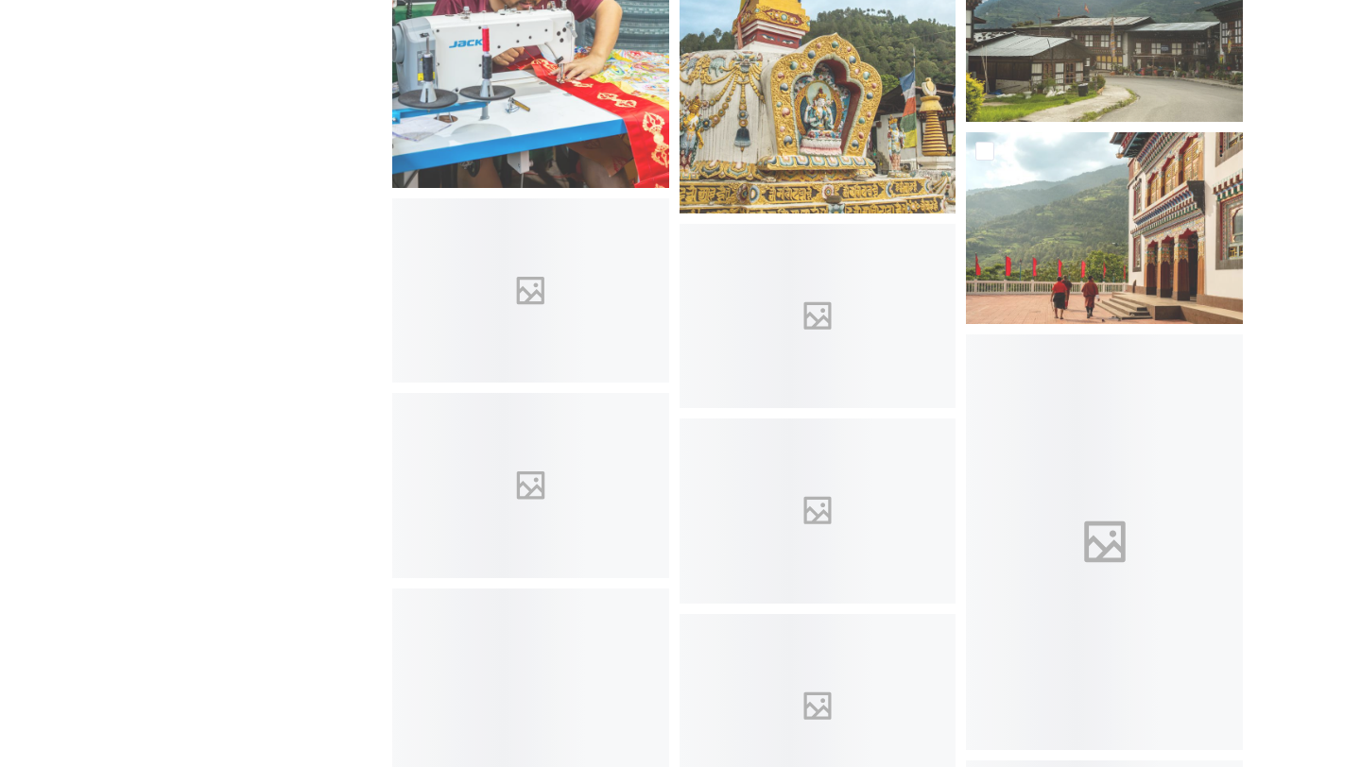
scroll to position [6392, 0]
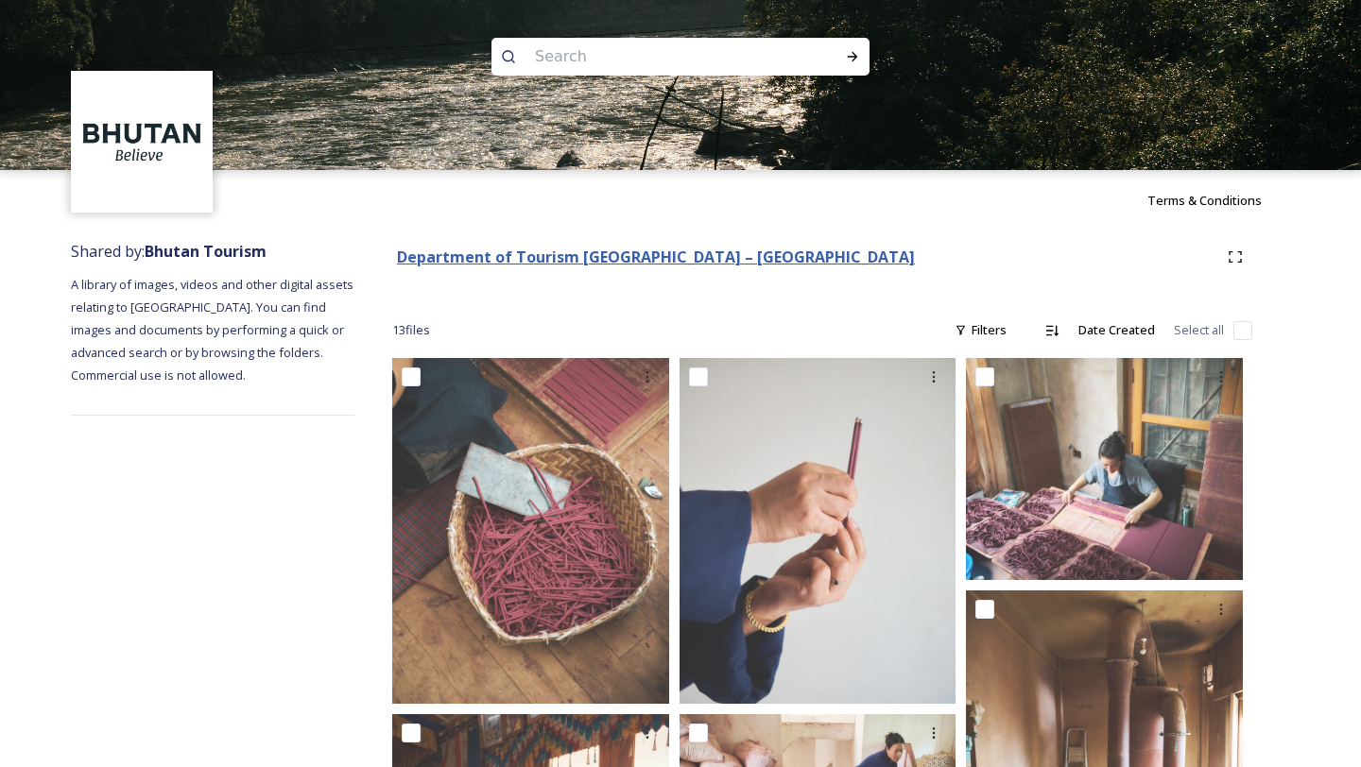
click at [517, 263] on strong "Department of Tourism [GEOGRAPHIC_DATA] – [GEOGRAPHIC_DATA]" at bounding box center [656, 257] width 518 height 21
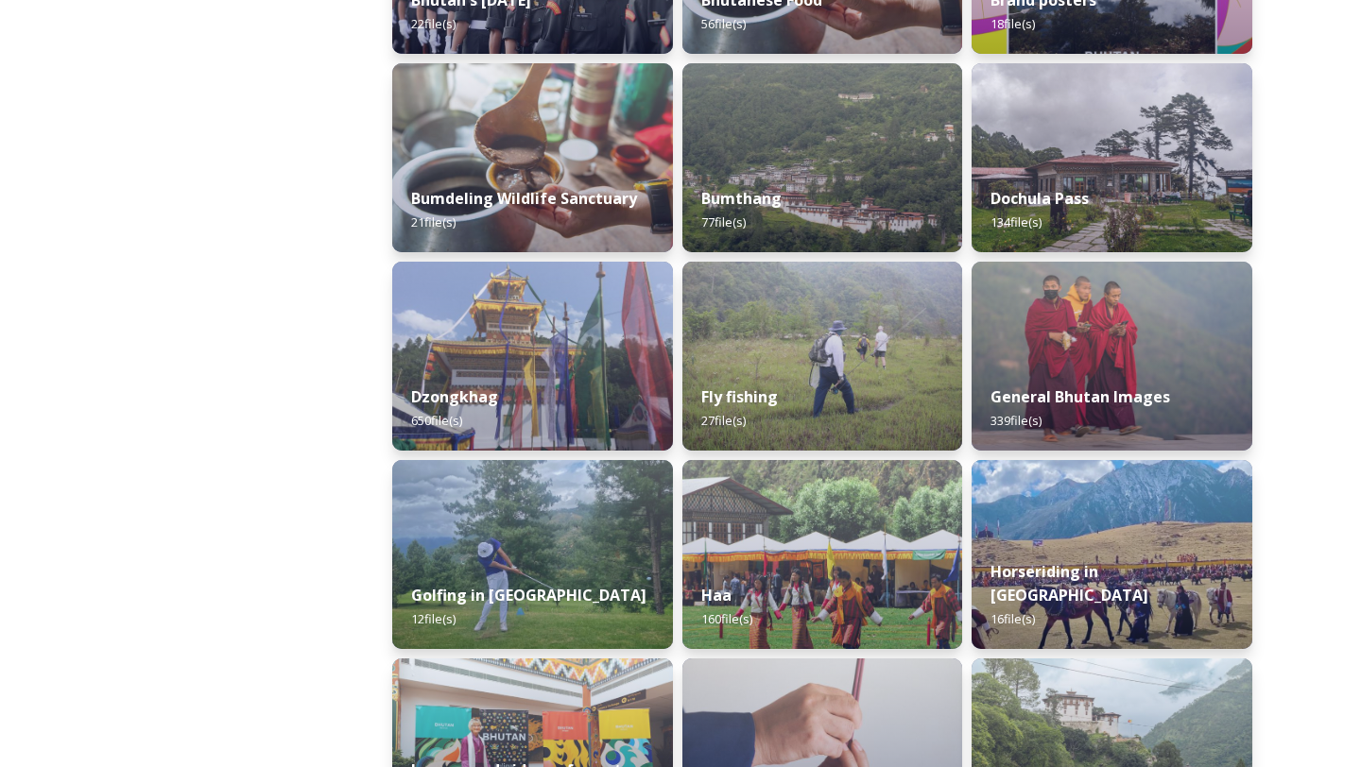
scroll to position [670, 0]
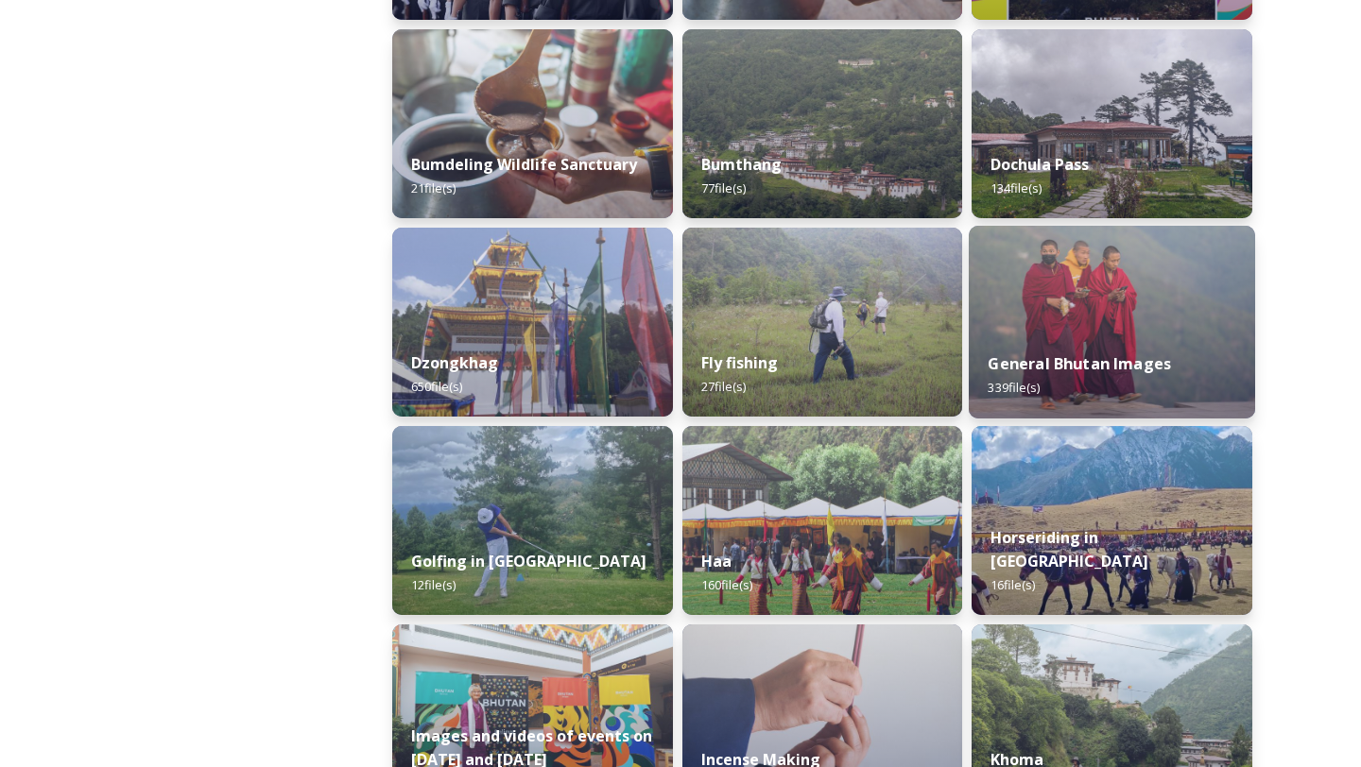
click at [1062, 349] on div "General Bhutan Images 339 file(s)" at bounding box center [1112, 376] width 286 height 86
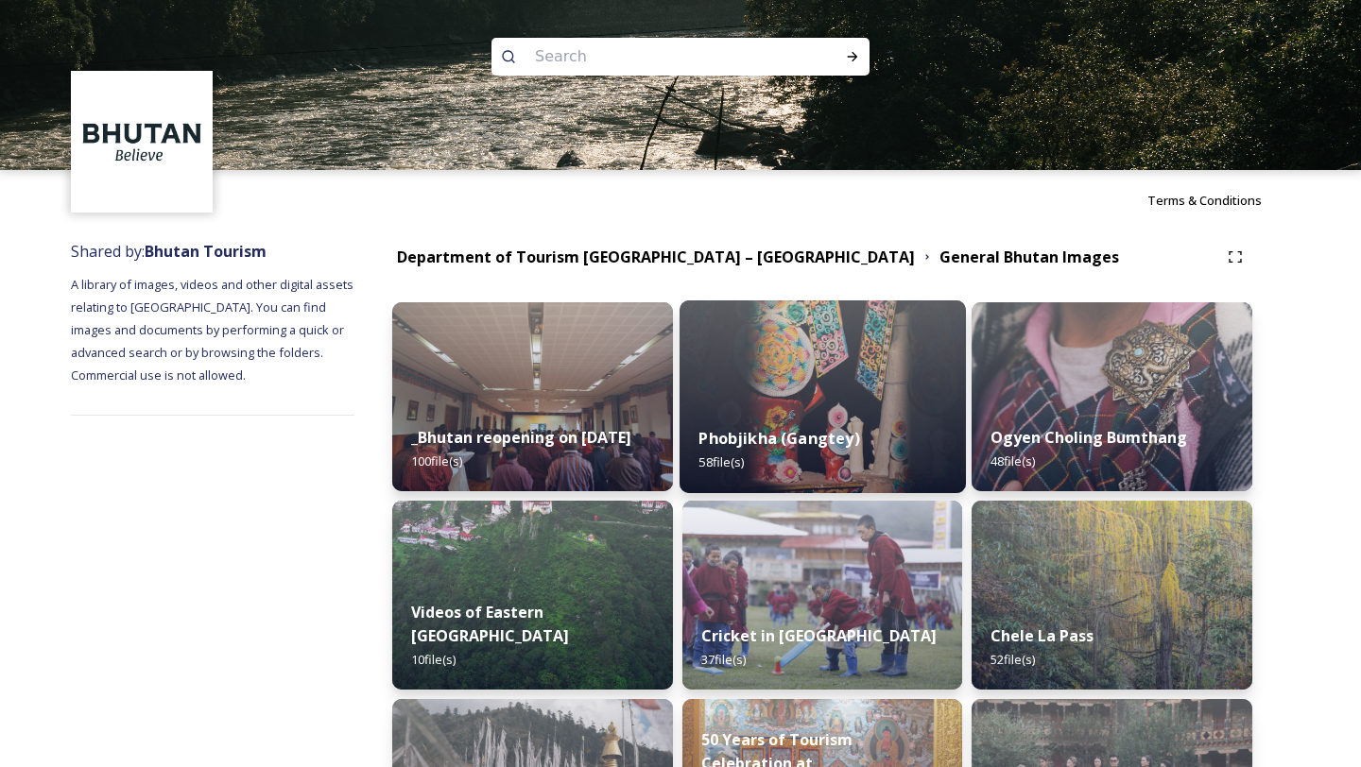
scroll to position [59, 0]
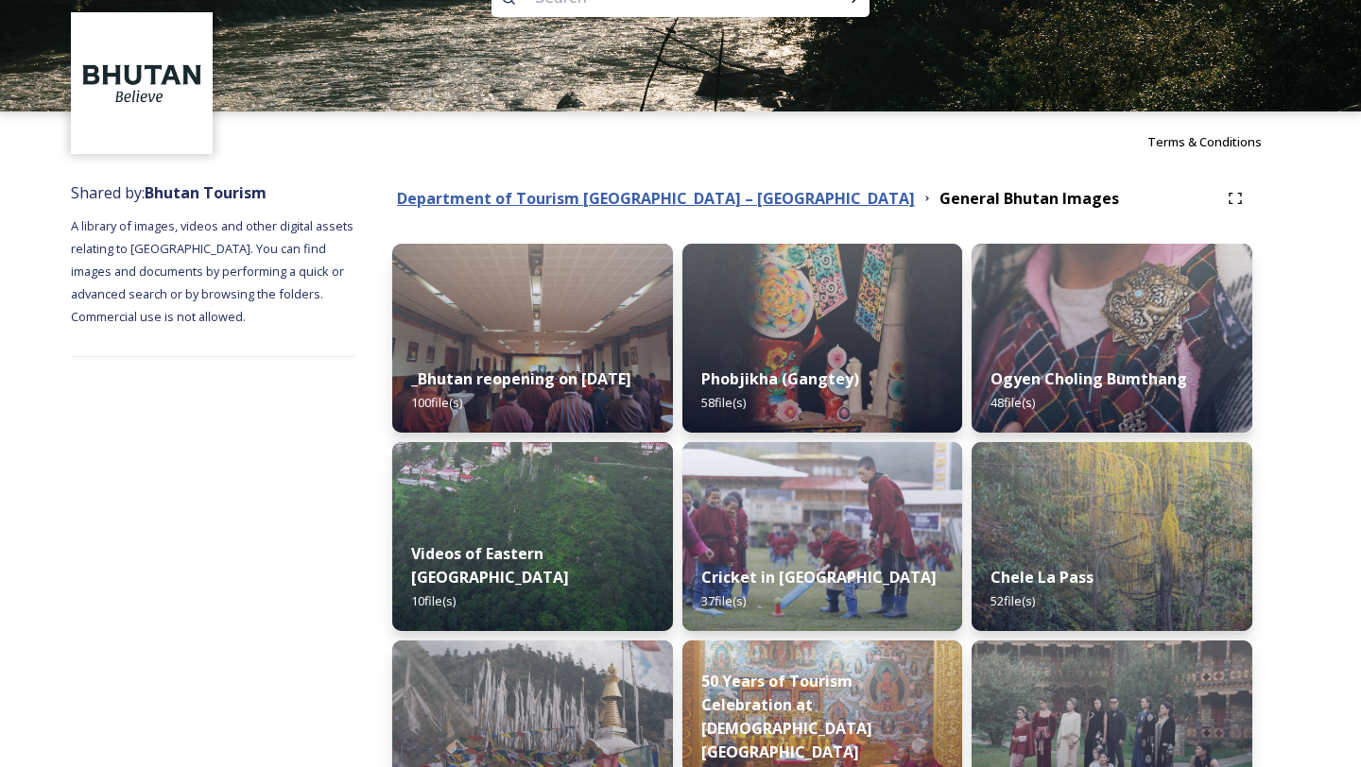
click at [719, 188] on strong "Department of Tourism [GEOGRAPHIC_DATA] – [GEOGRAPHIC_DATA]" at bounding box center [656, 198] width 518 height 21
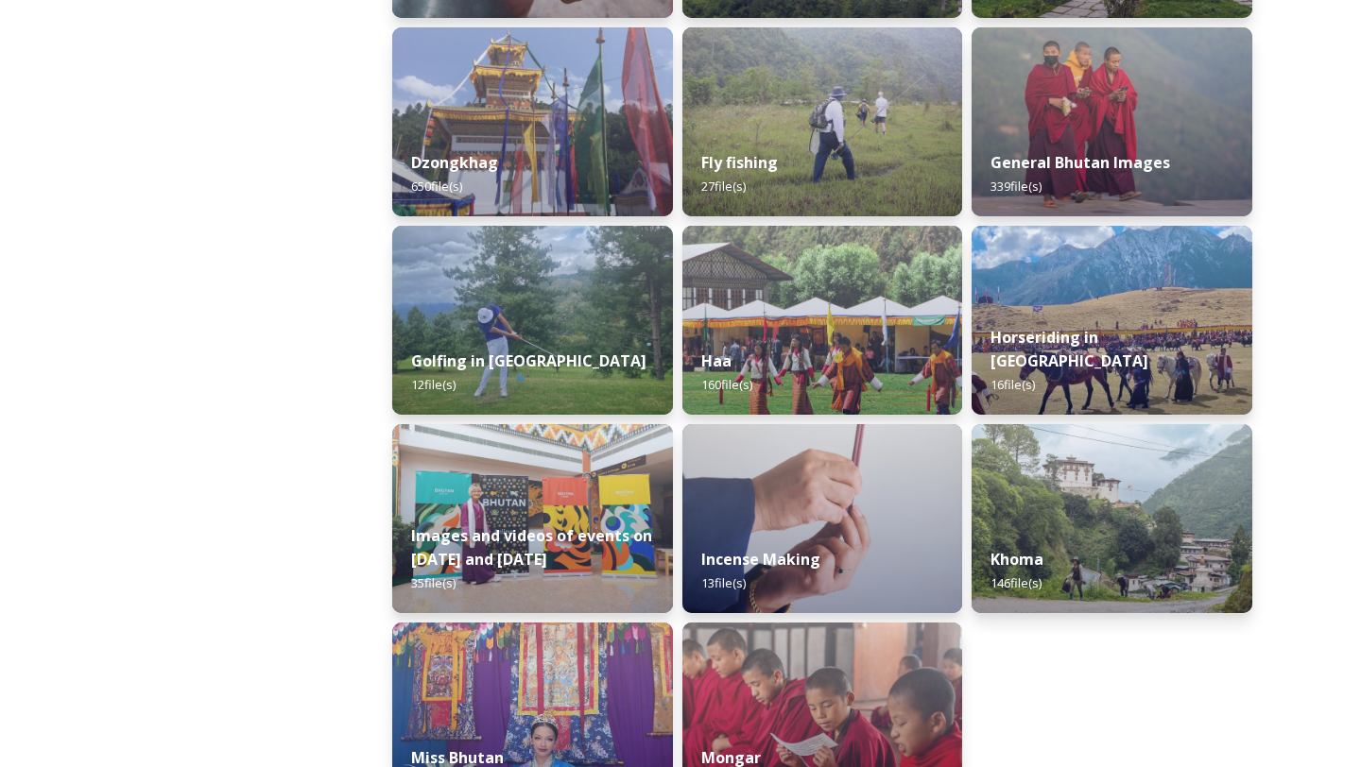
scroll to position [934, 0]
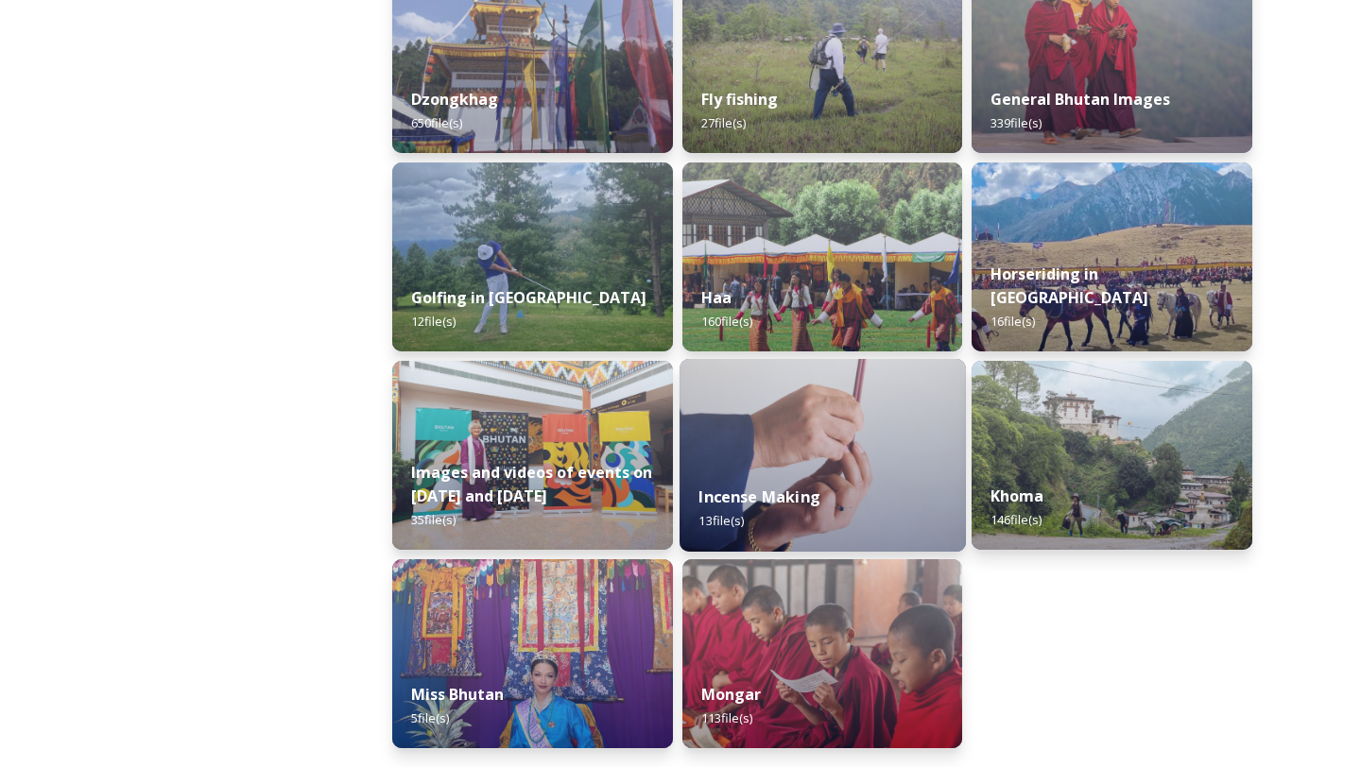
click at [754, 514] on div "Incense Making 13 file(s)" at bounding box center [822, 509] width 286 height 86
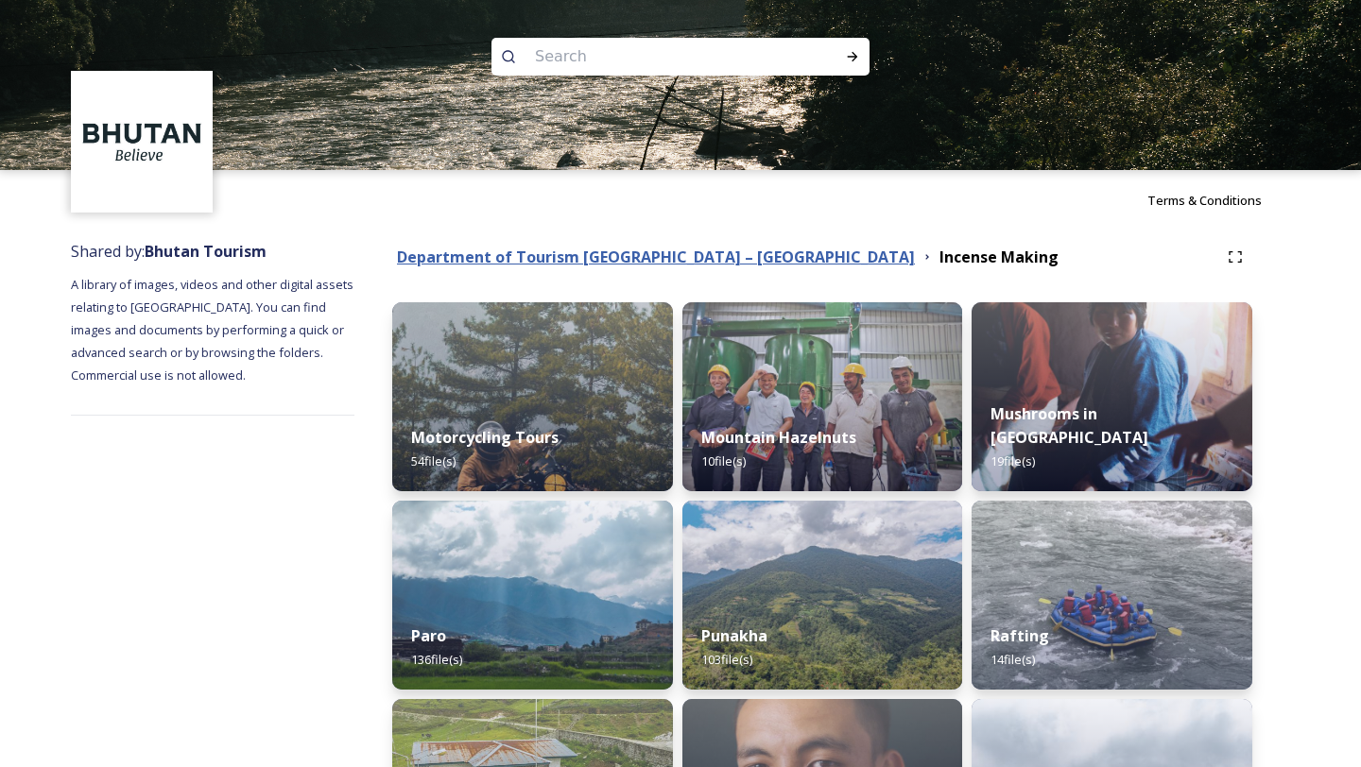
click at [625, 251] on strong "Department of Tourism [GEOGRAPHIC_DATA] – [GEOGRAPHIC_DATA]" at bounding box center [656, 257] width 518 height 21
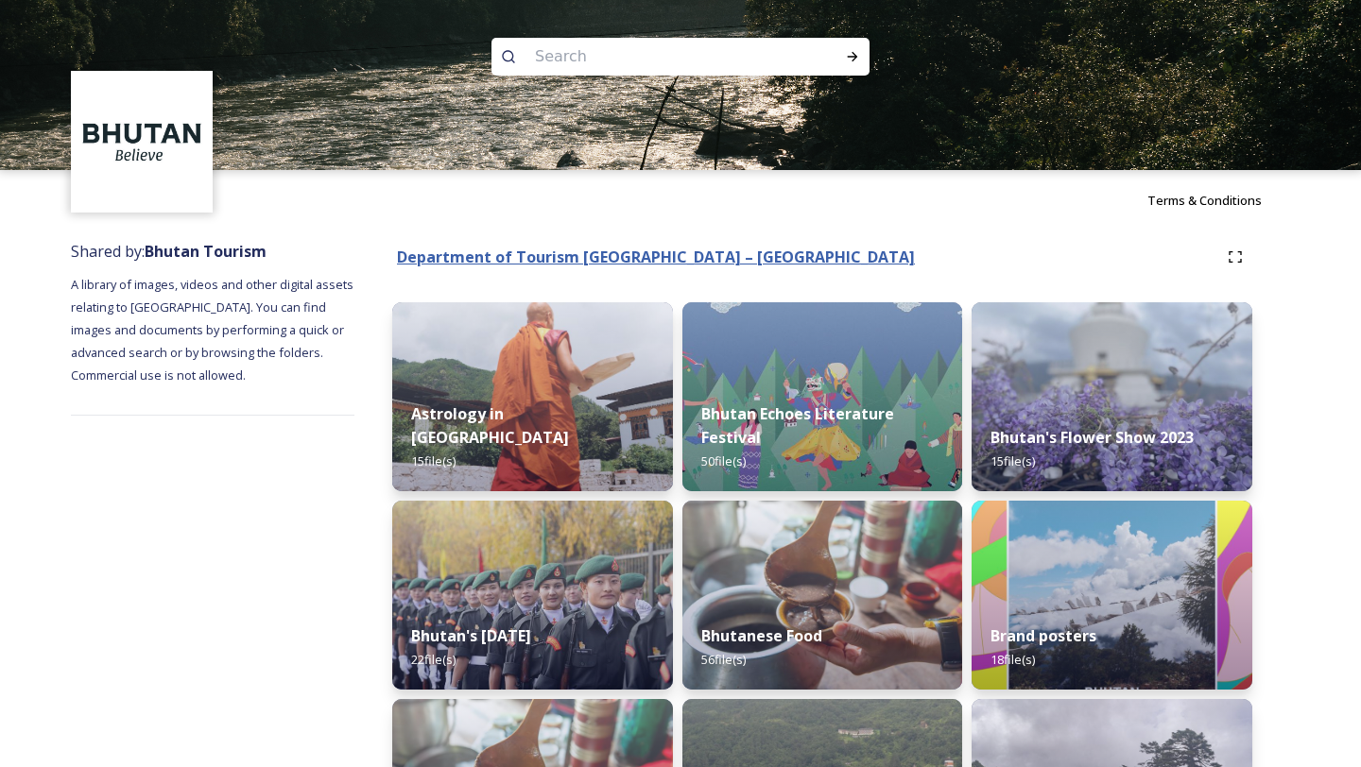
click at [621, 266] on strong "Department of Tourism [GEOGRAPHIC_DATA] – [GEOGRAPHIC_DATA]" at bounding box center [656, 257] width 518 height 21
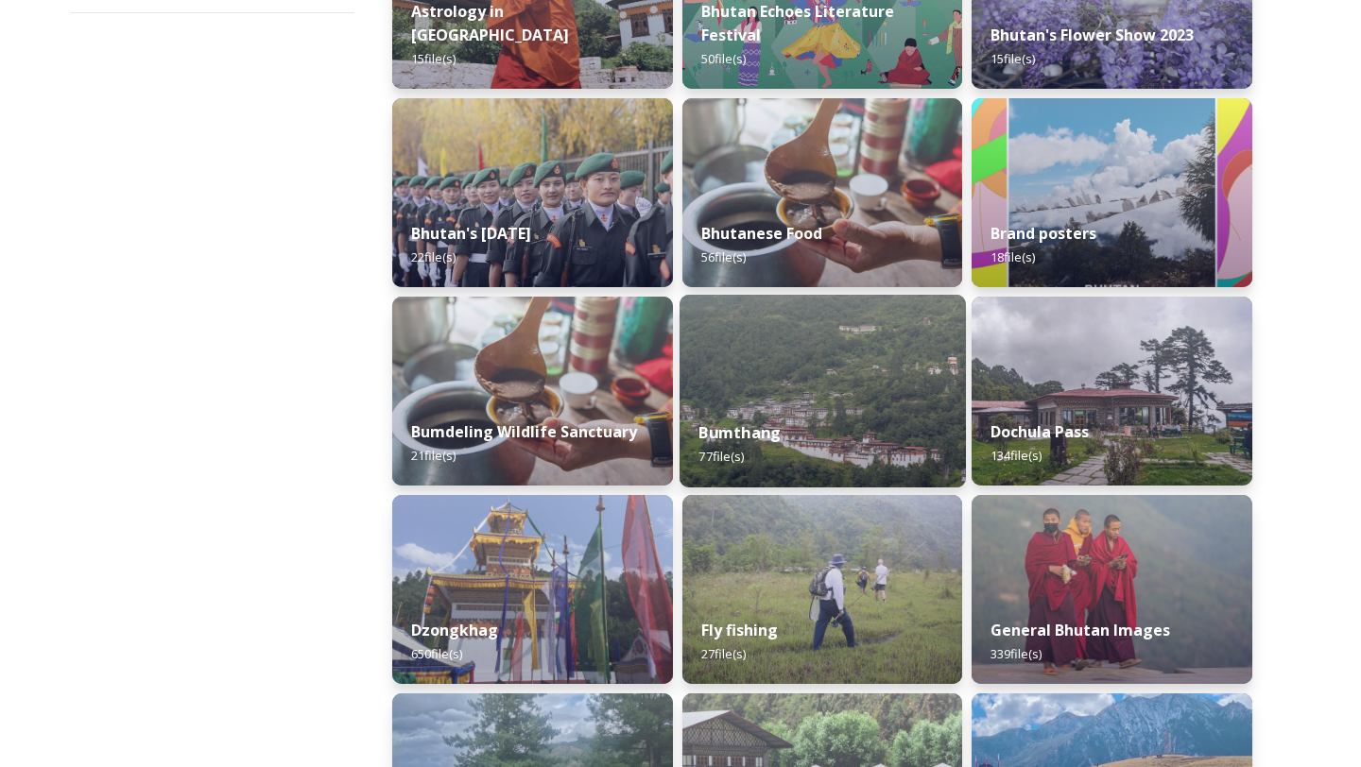
scroll to position [425, 0]
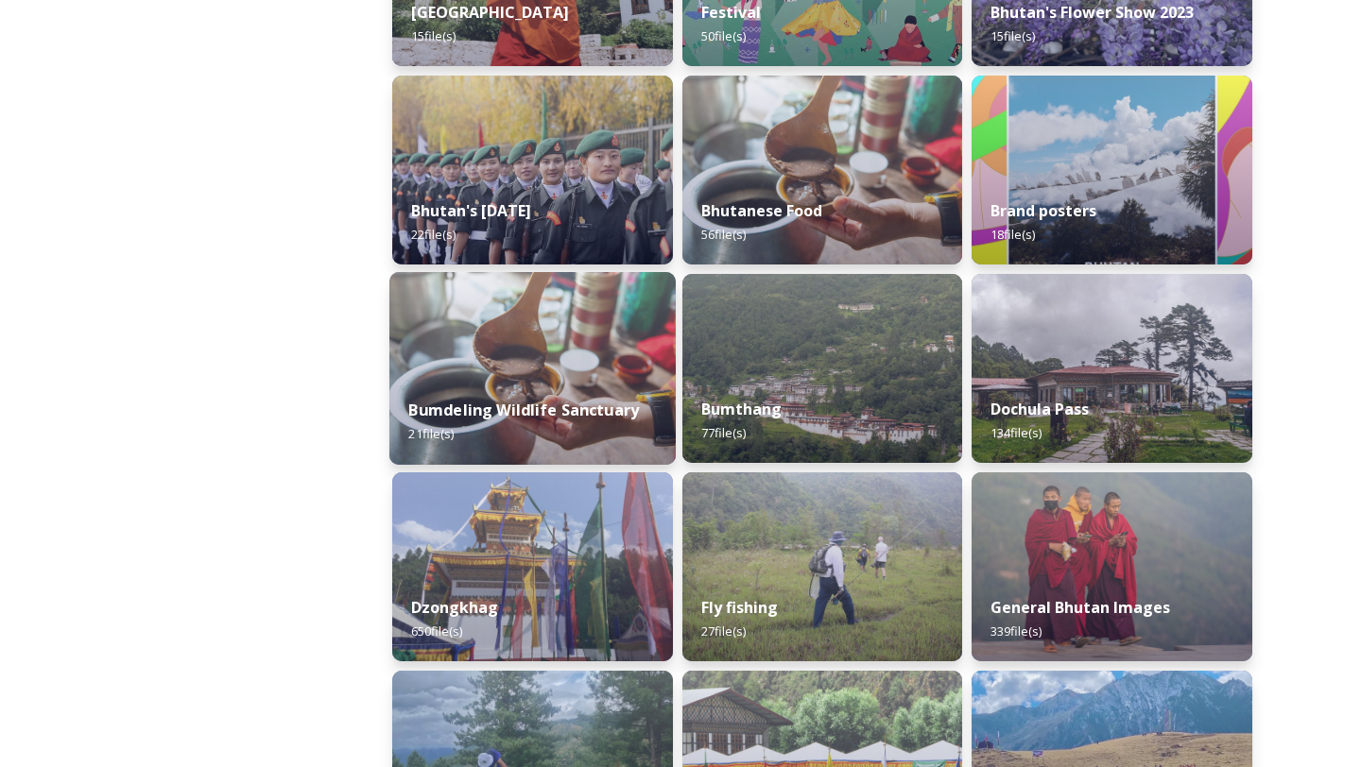
click at [521, 360] on img at bounding box center [532, 368] width 286 height 193
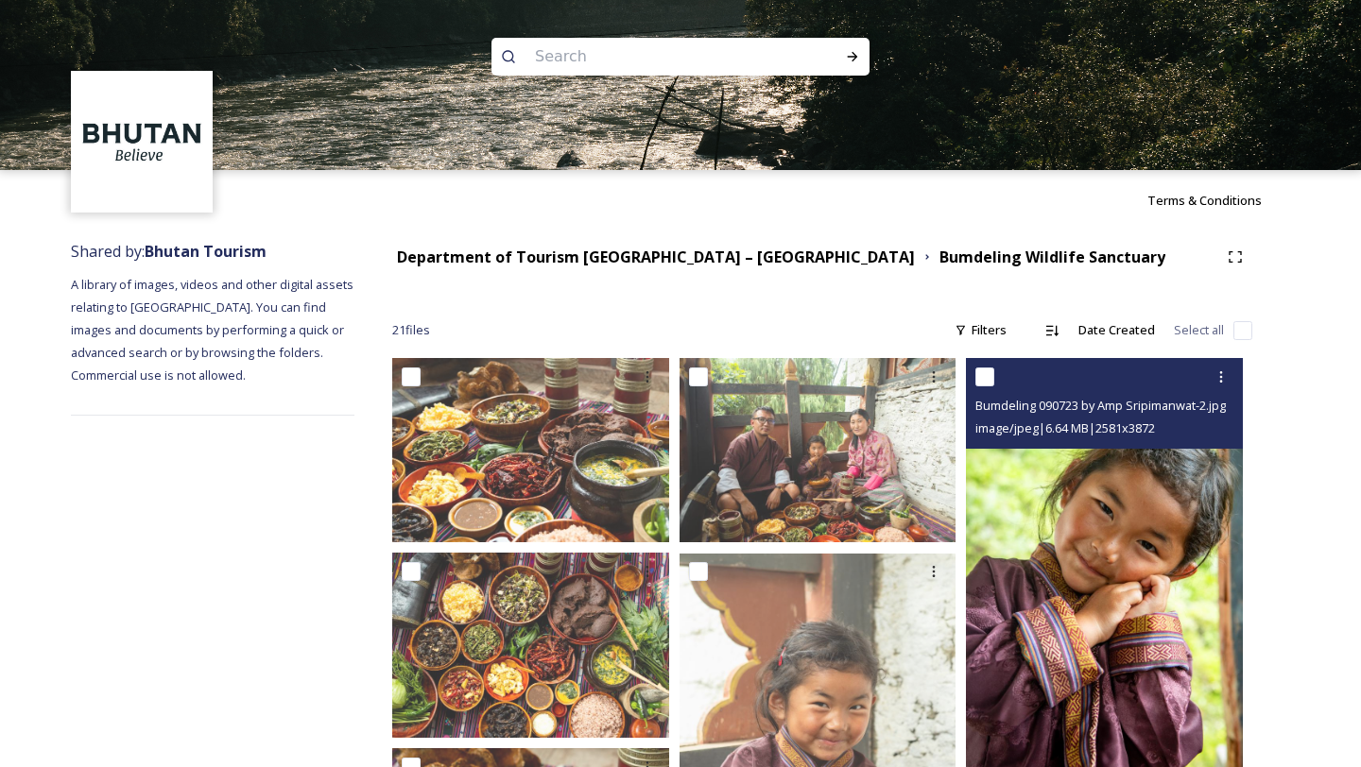
click at [1176, 570] on img at bounding box center [1104, 566] width 277 height 416
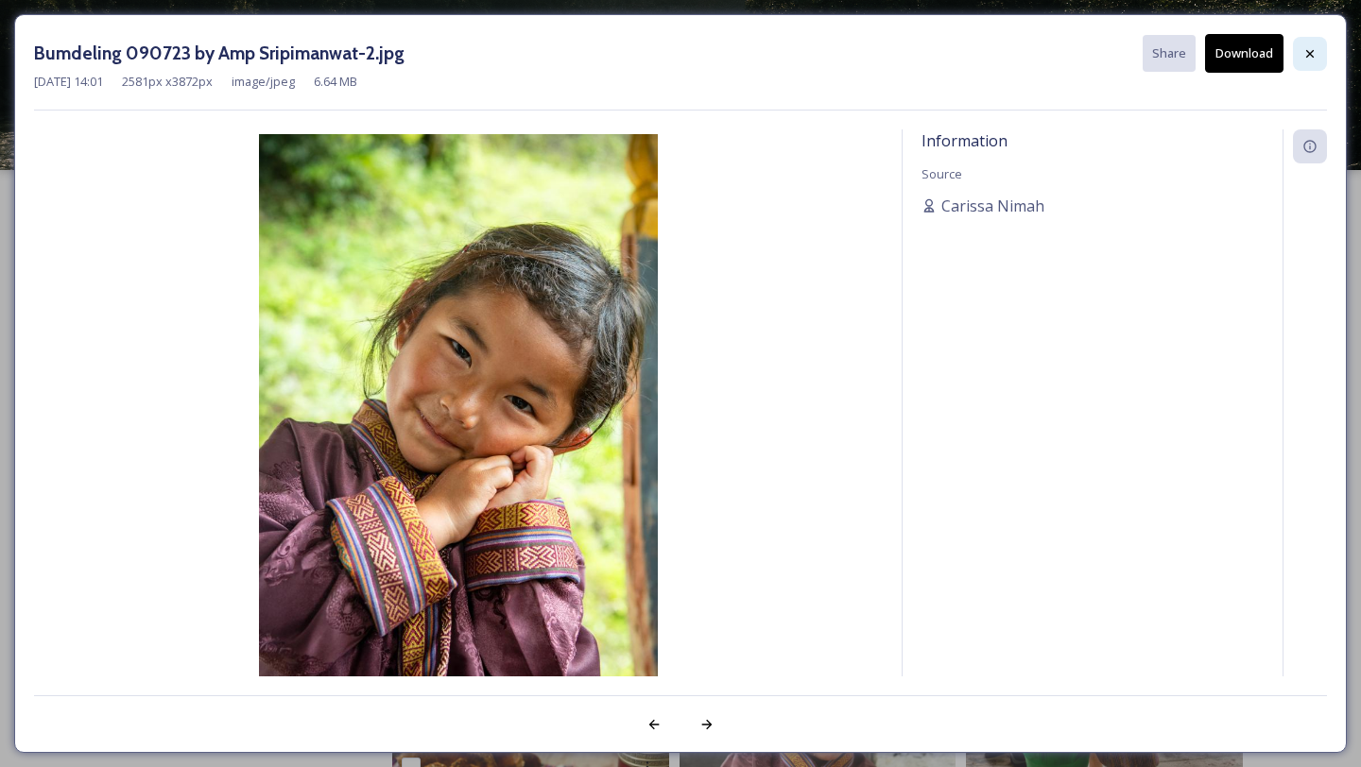
click at [1312, 64] on div at bounding box center [1310, 54] width 34 height 34
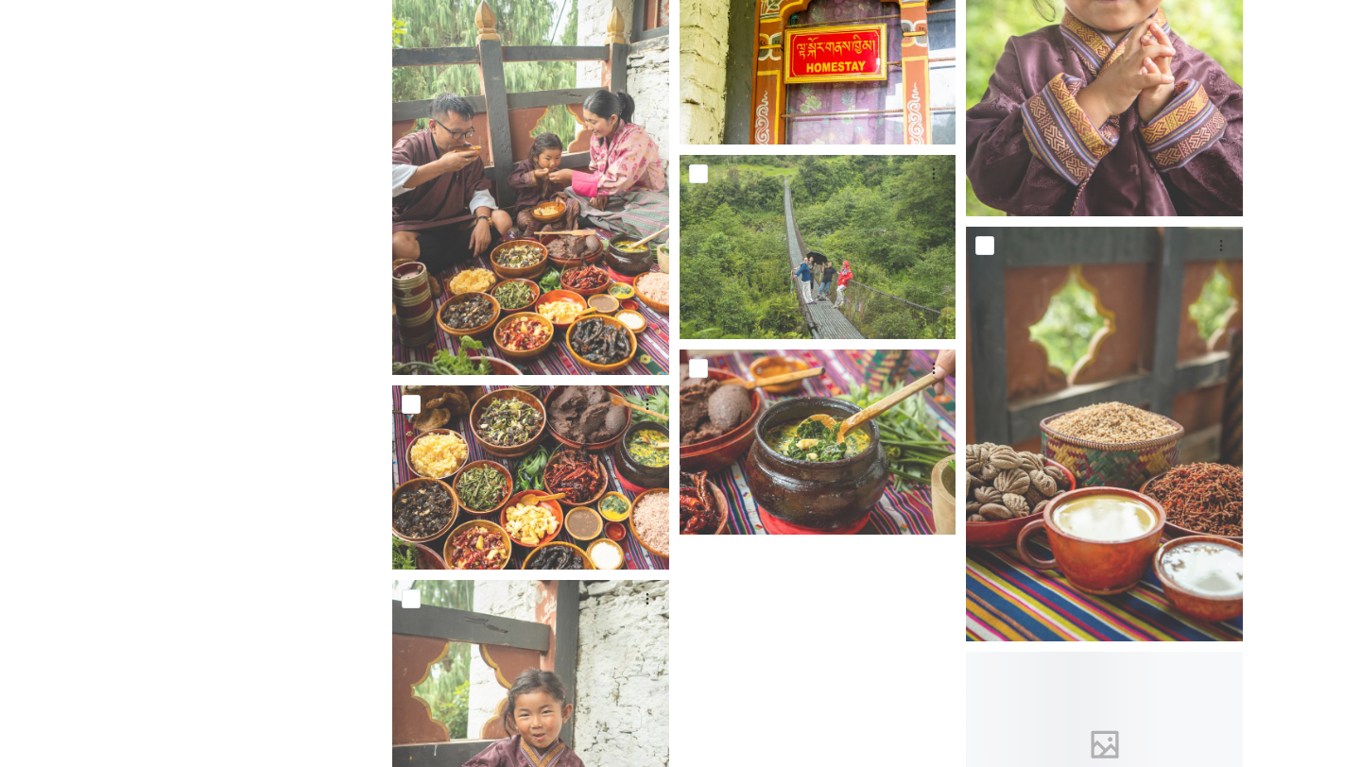
scroll to position [1910, 0]
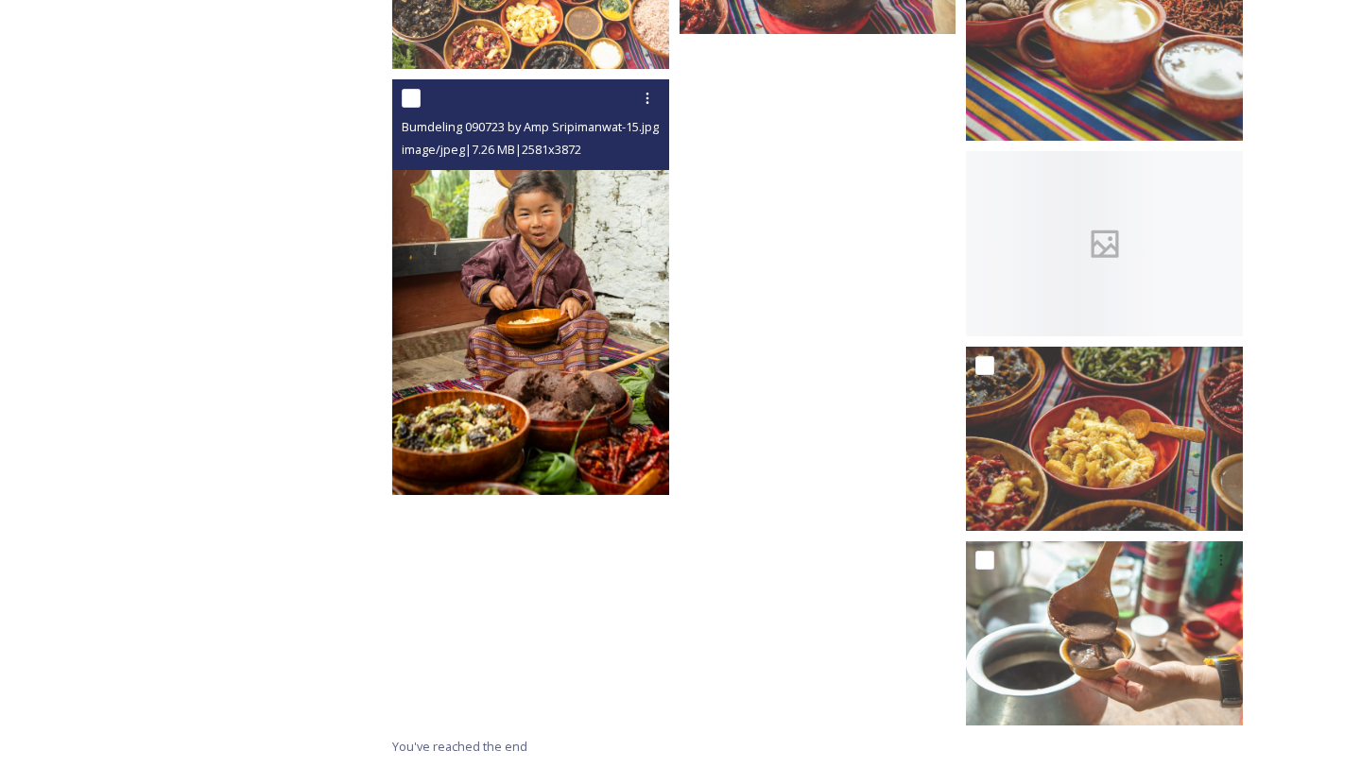
click at [516, 355] on img at bounding box center [530, 287] width 277 height 416
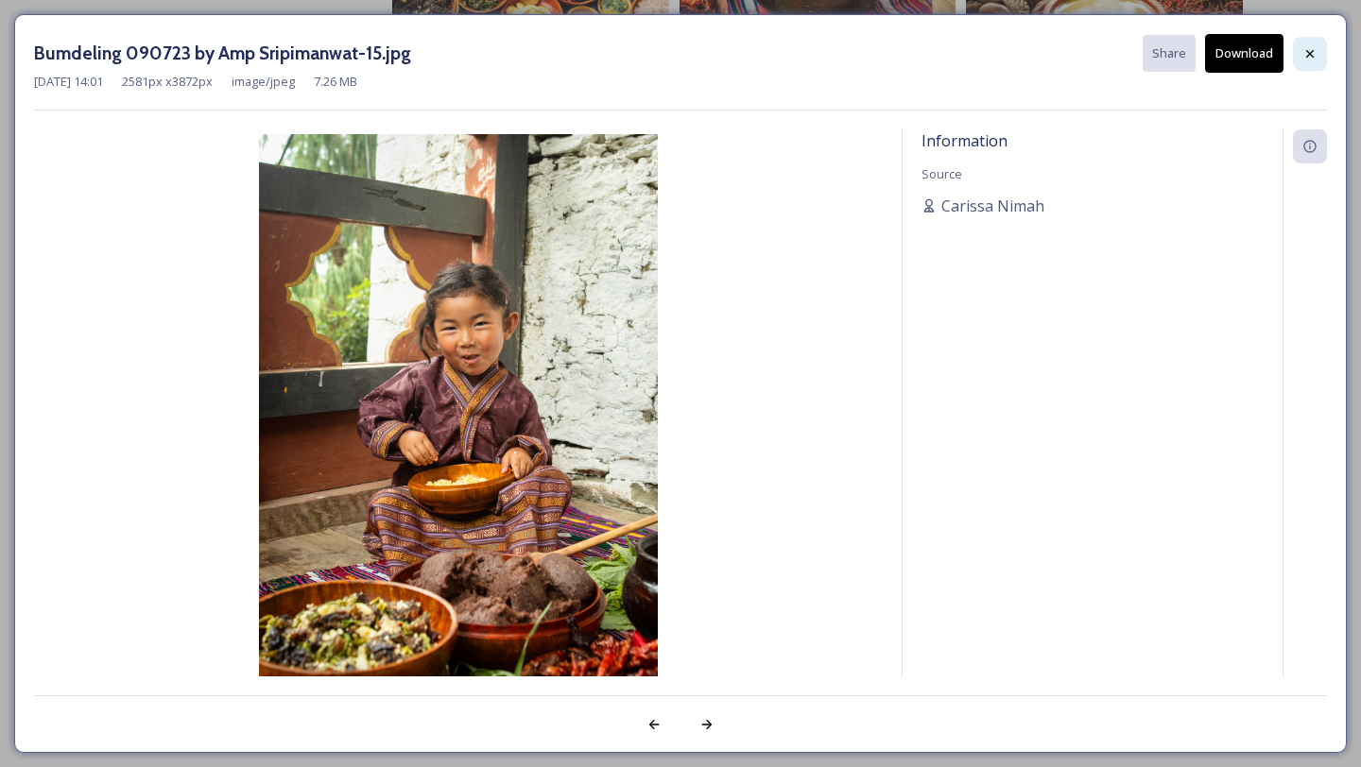
click at [1297, 43] on div at bounding box center [1310, 54] width 34 height 34
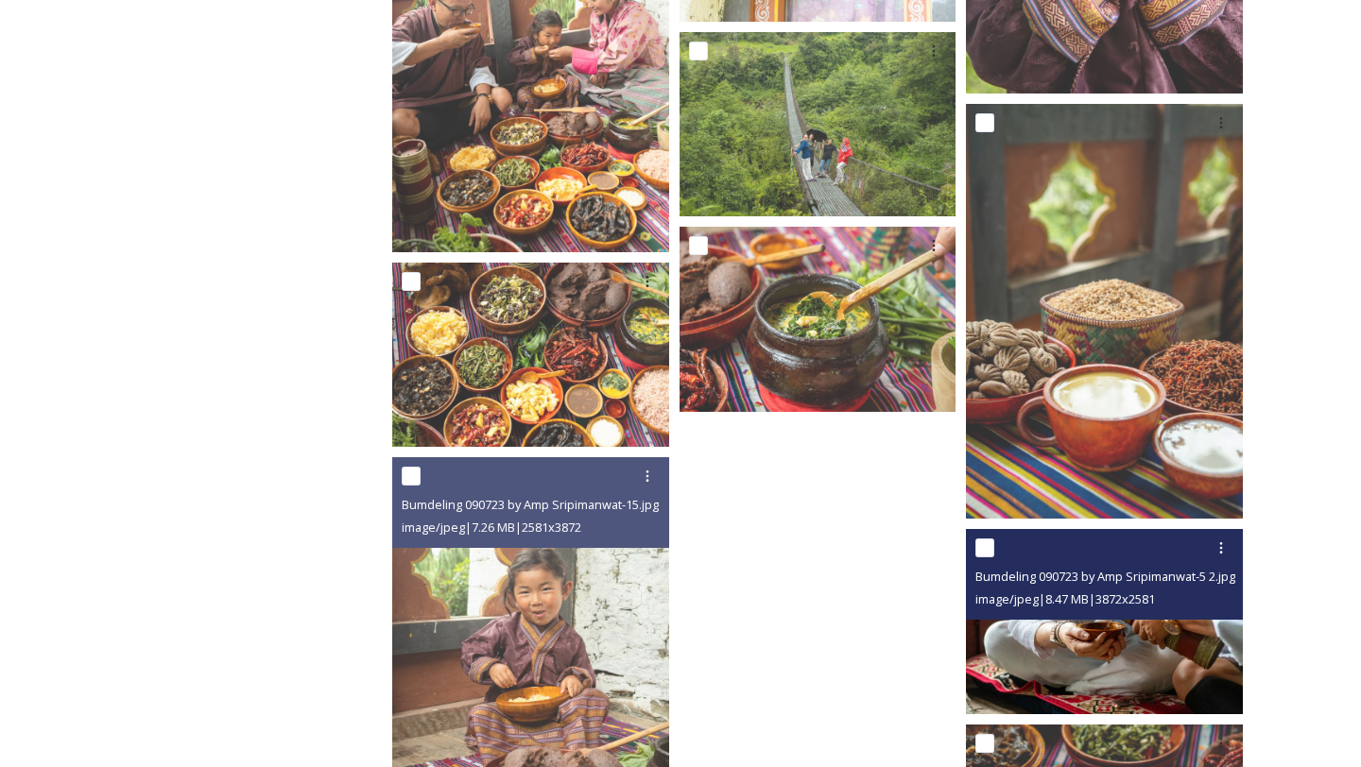
scroll to position [1519, 0]
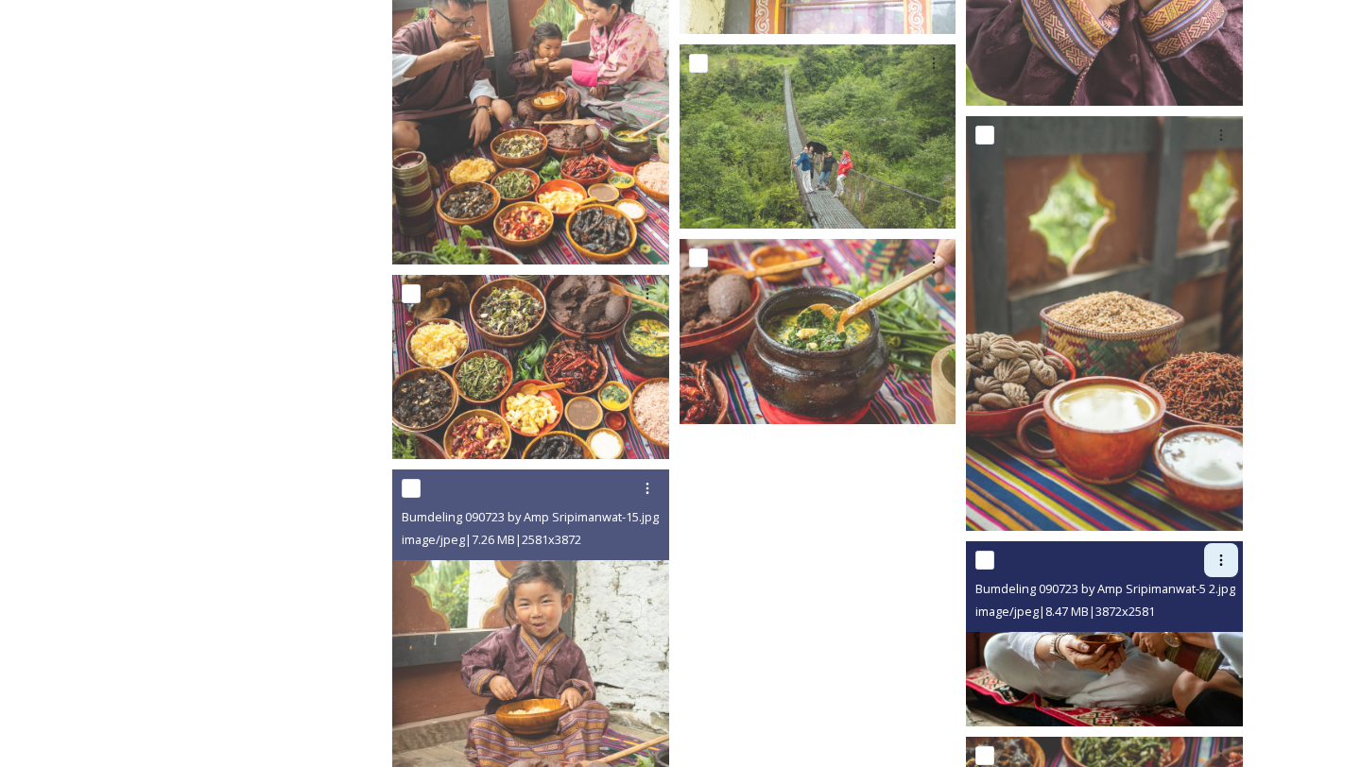
click at [1222, 554] on icon at bounding box center [1220, 560] width 15 height 15
click at [1187, 652] on div "Download" at bounding box center [1198, 639] width 77 height 37
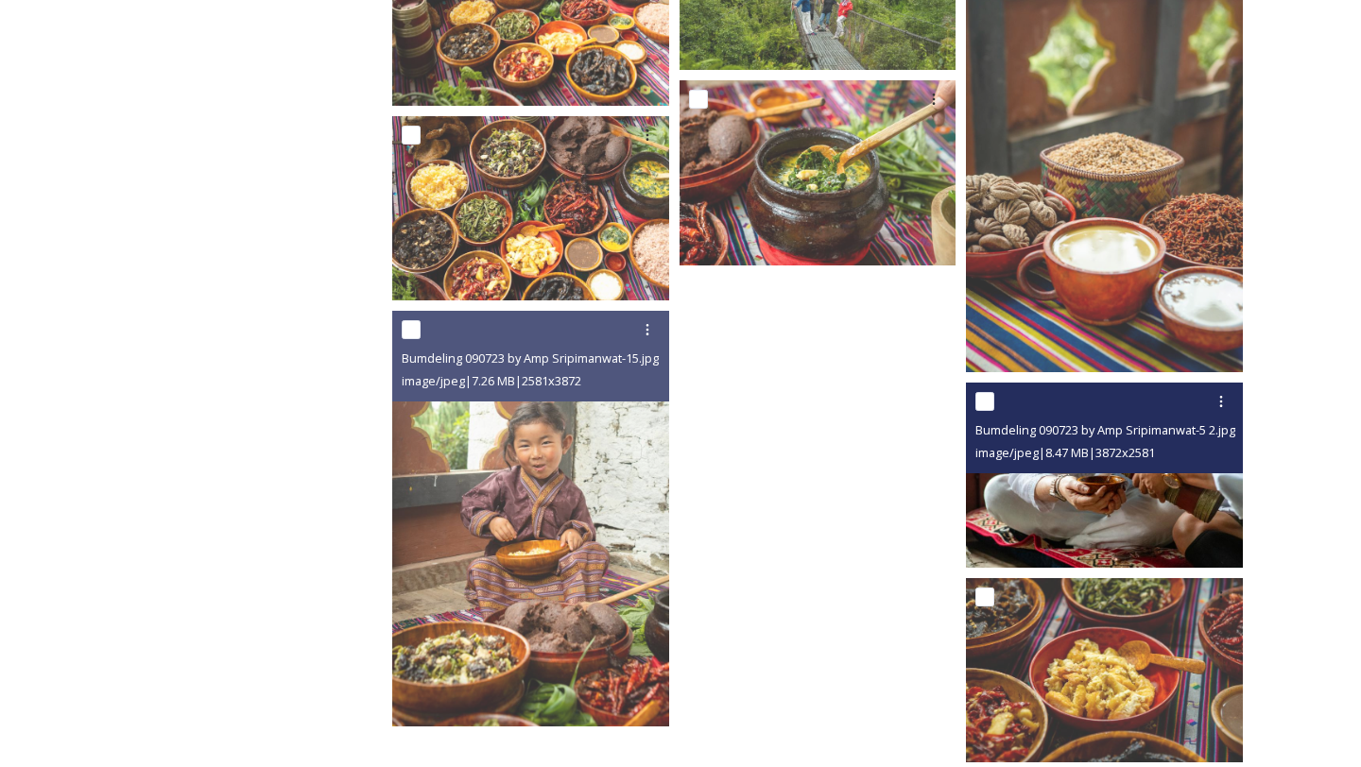
scroll to position [1910, 0]
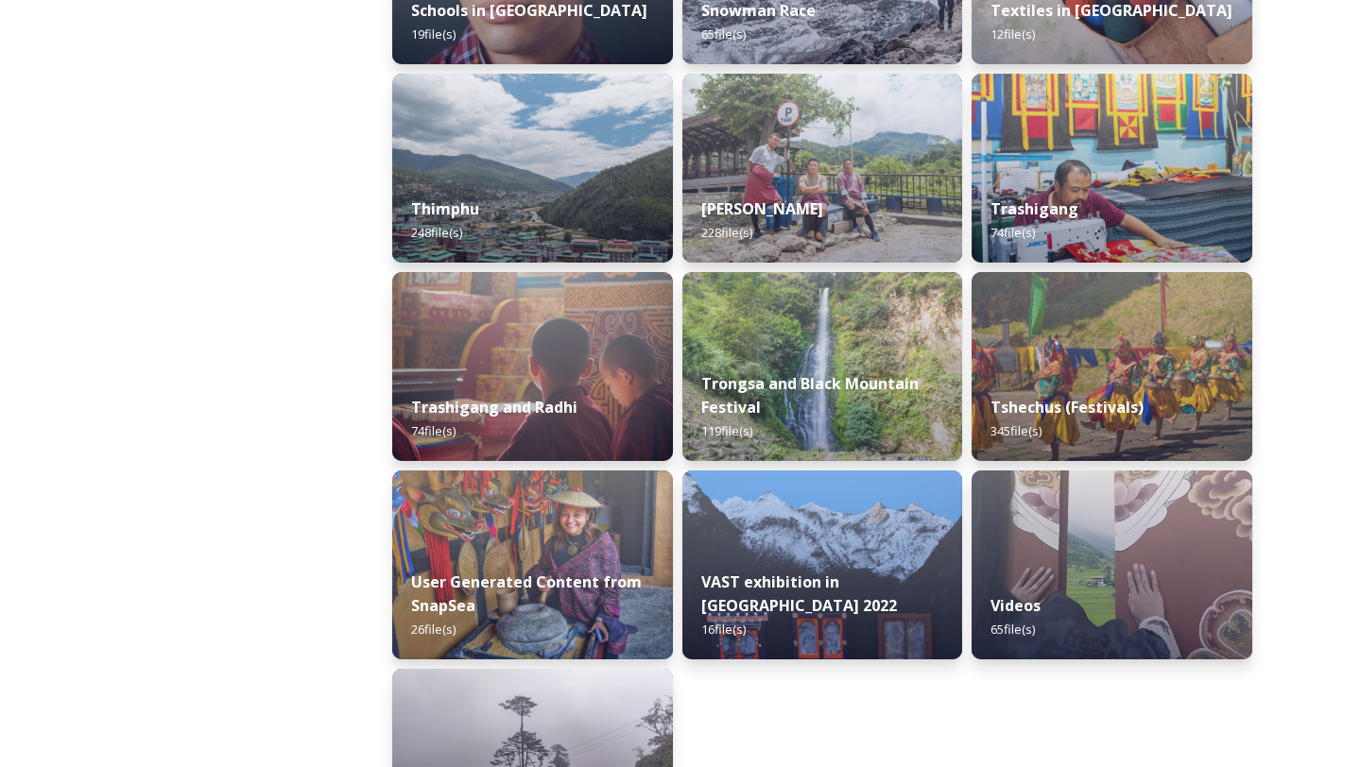
scroll to position [2323, 0]
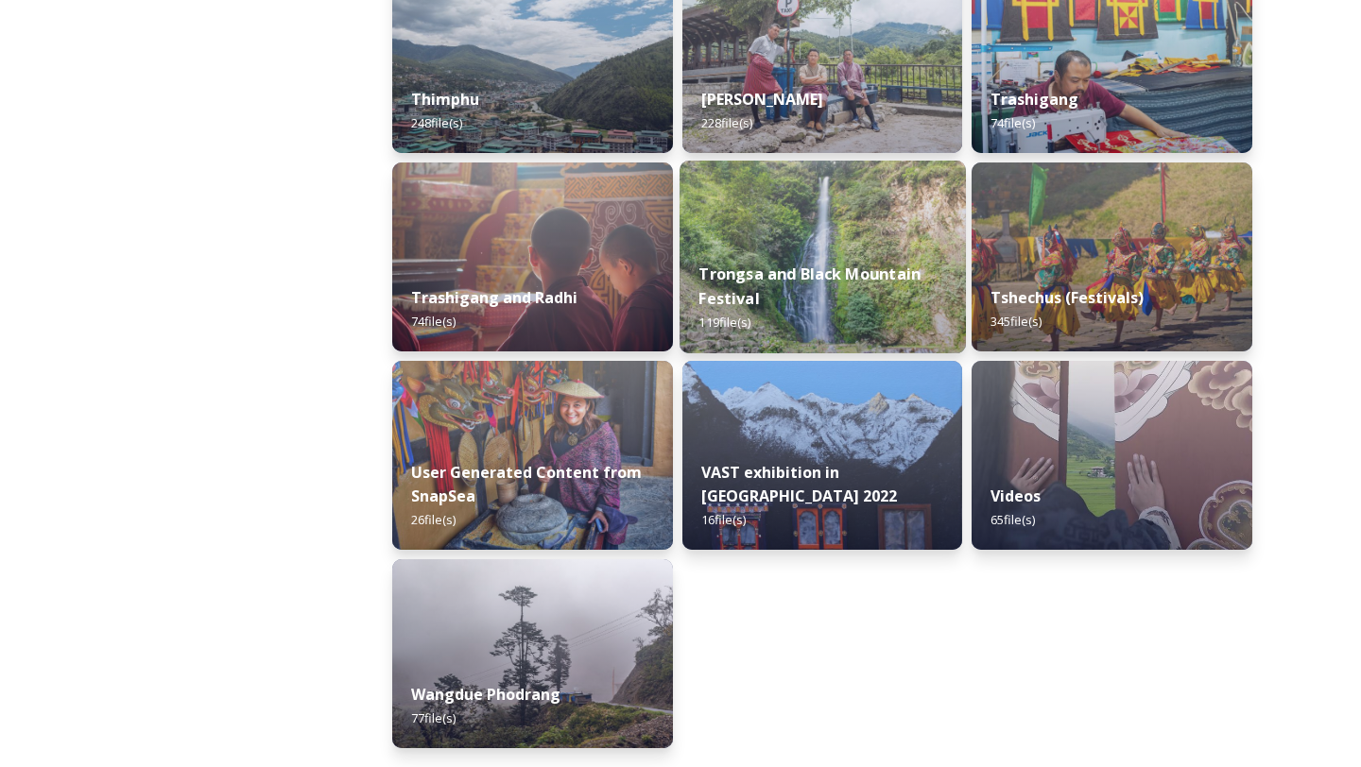
click at [785, 292] on div "Trongsa and Black Mountain Festival 119 file(s)" at bounding box center [822, 299] width 286 height 110
